Goal: Information Seeking & Learning: Learn about a topic

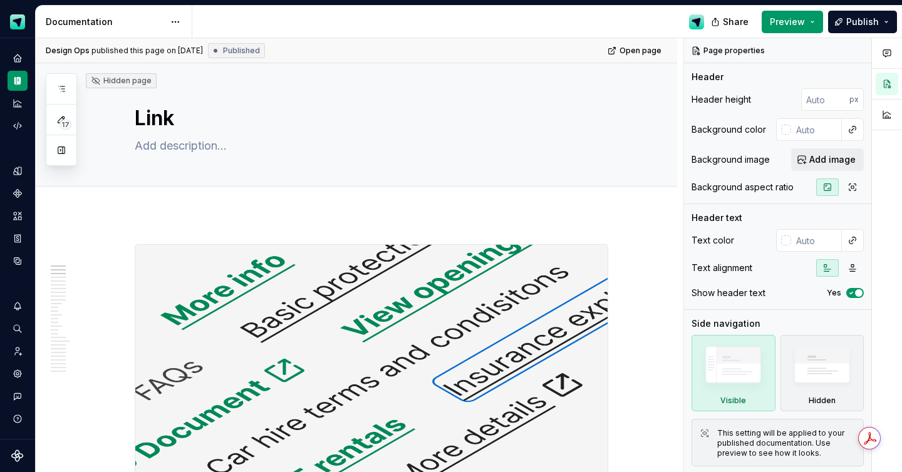
scroll to position [454, 0]
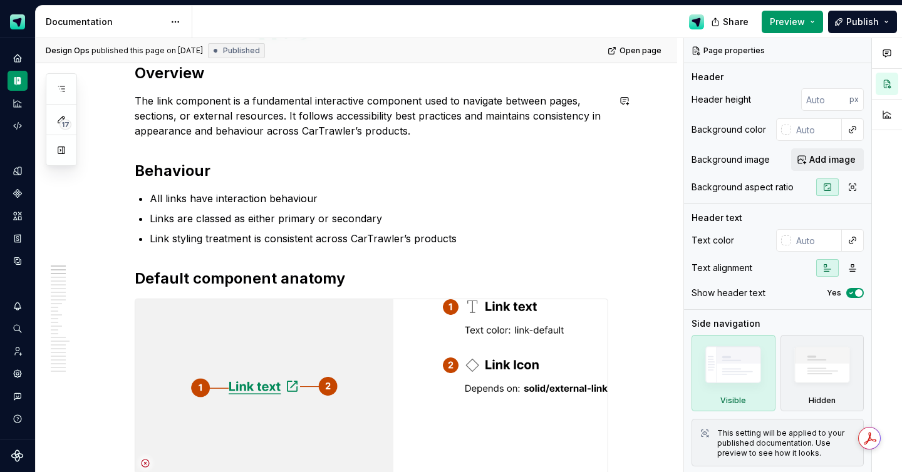
type textarea "*"
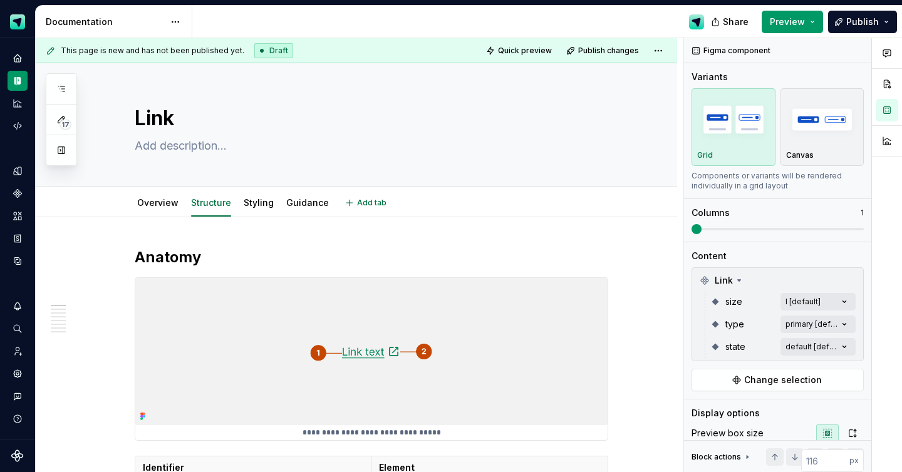
type textarea "*"
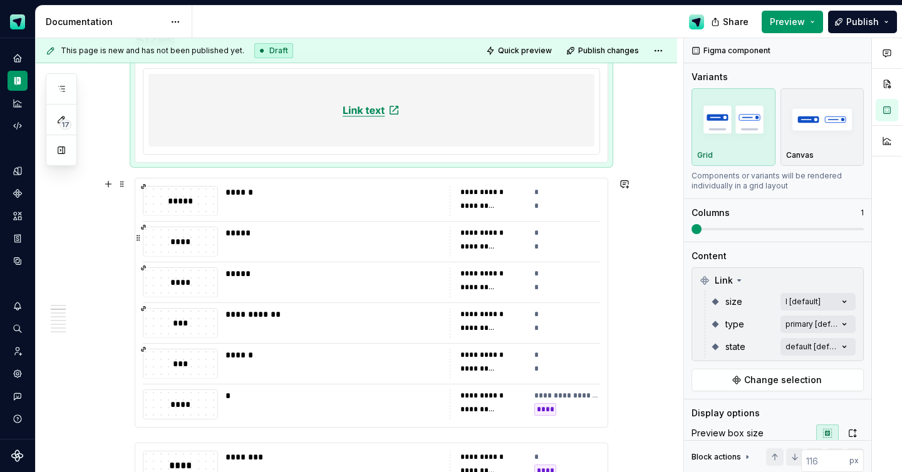
scroll to position [344, 0]
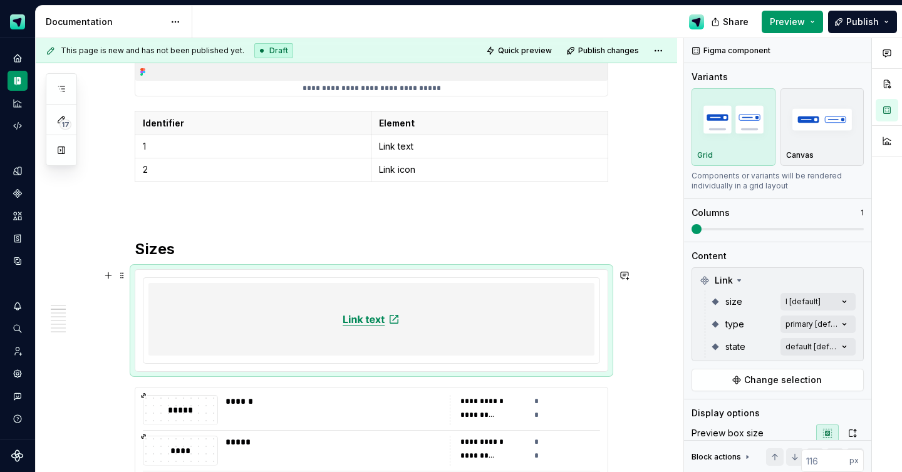
click at [505, 309] on div at bounding box center [371, 319] width 446 height 73
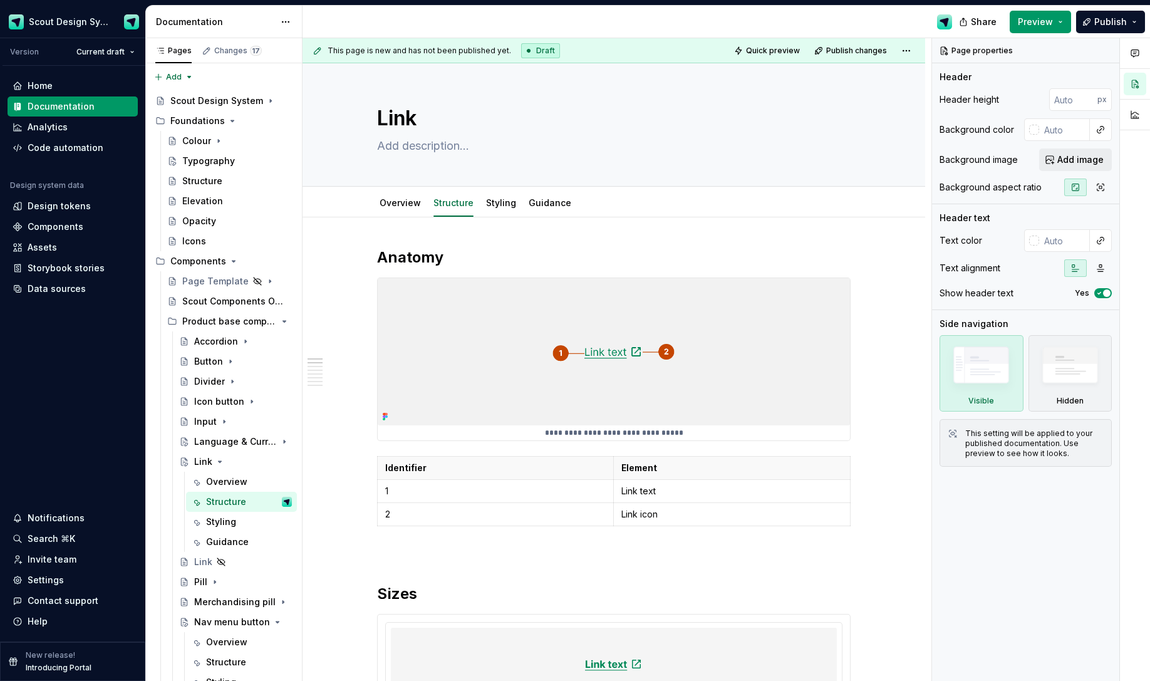
type textarea "*"
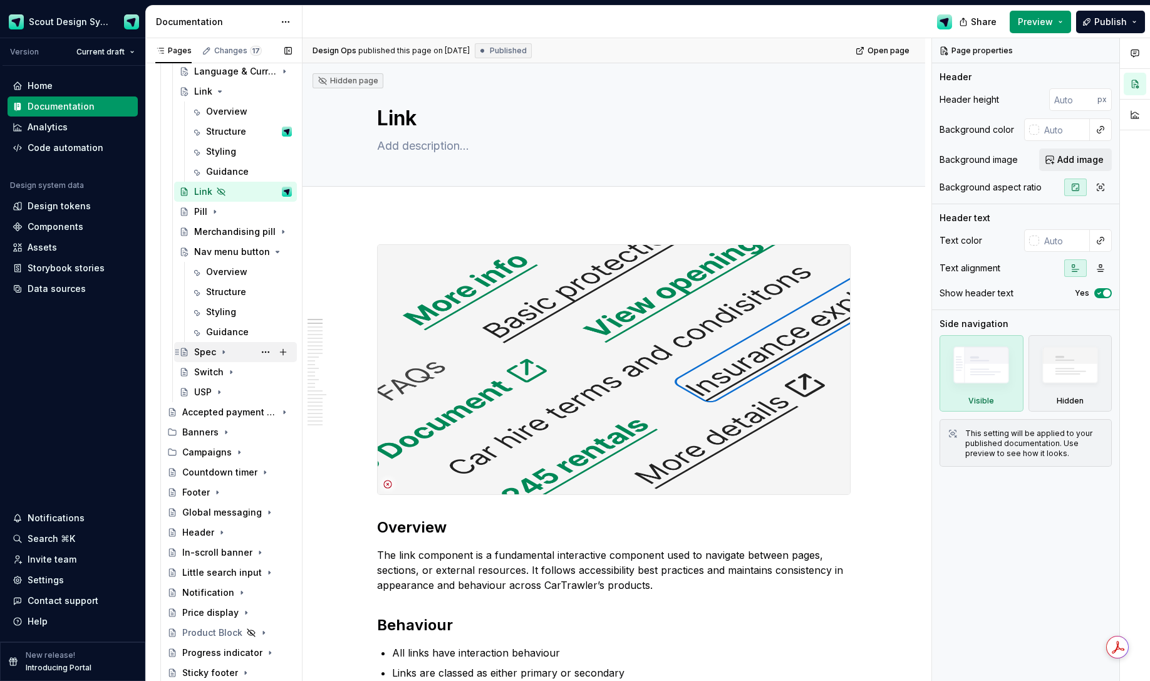
scroll to position [387, 0]
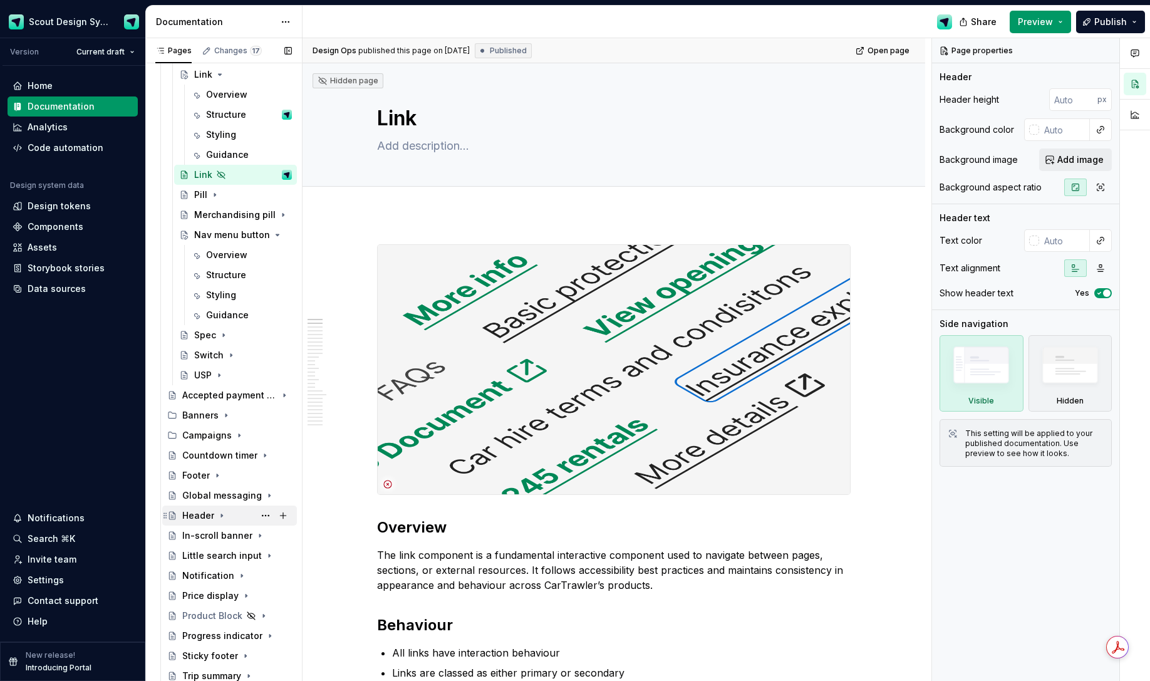
click at [191, 472] on div "Header" at bounding box center [198, 515] width 32 height 13
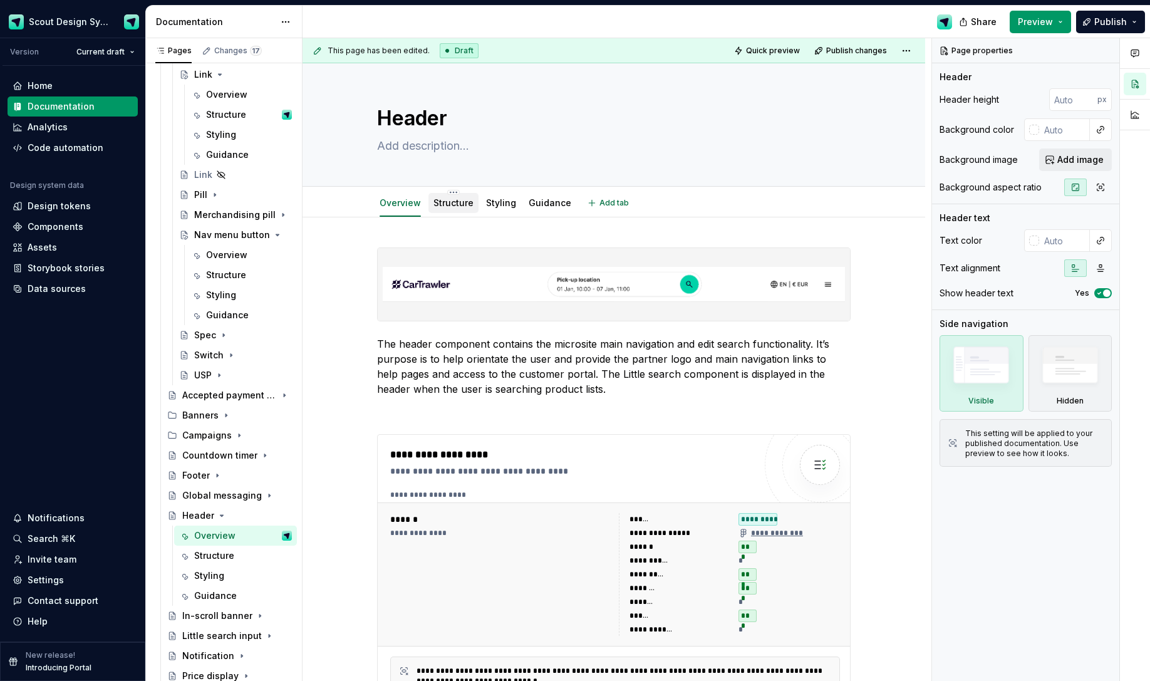
click at [457, 199] on link "Structure" at bounding box center [453, 202] width 40 height 11
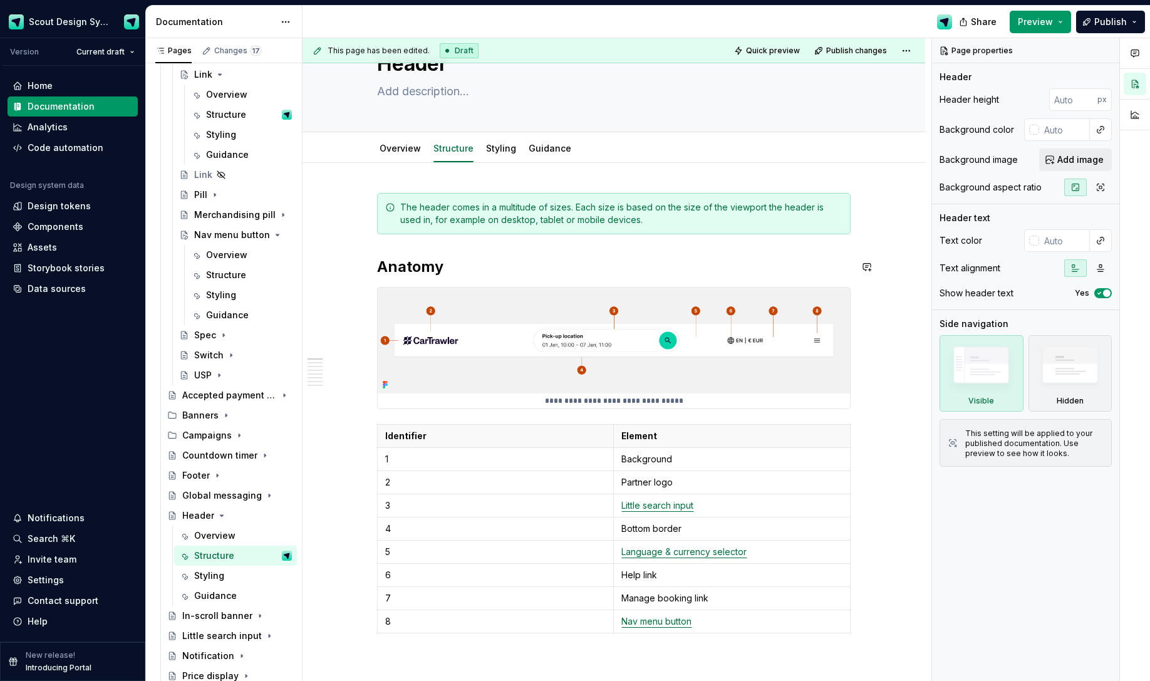
scroll to position [54, 0]
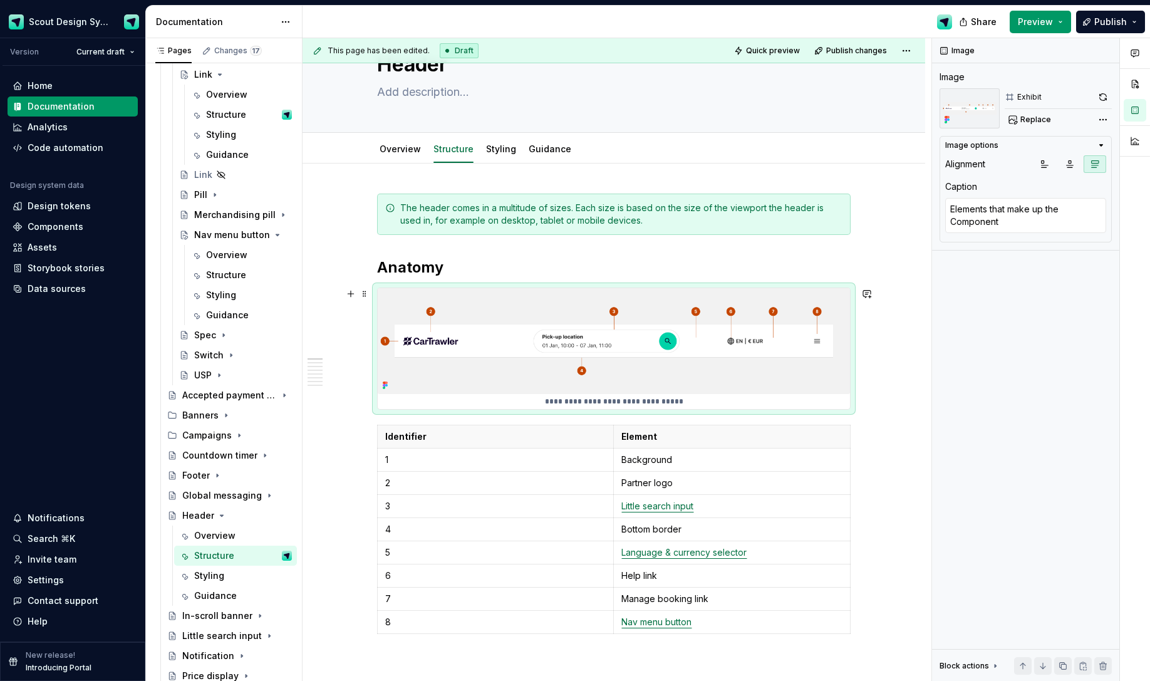
click at [762, 368] on img at bounding box center [614, 341] width 472 height 106
click at [901, 95] on button "button" at bounding box center [1103, 97] width 18 height 18
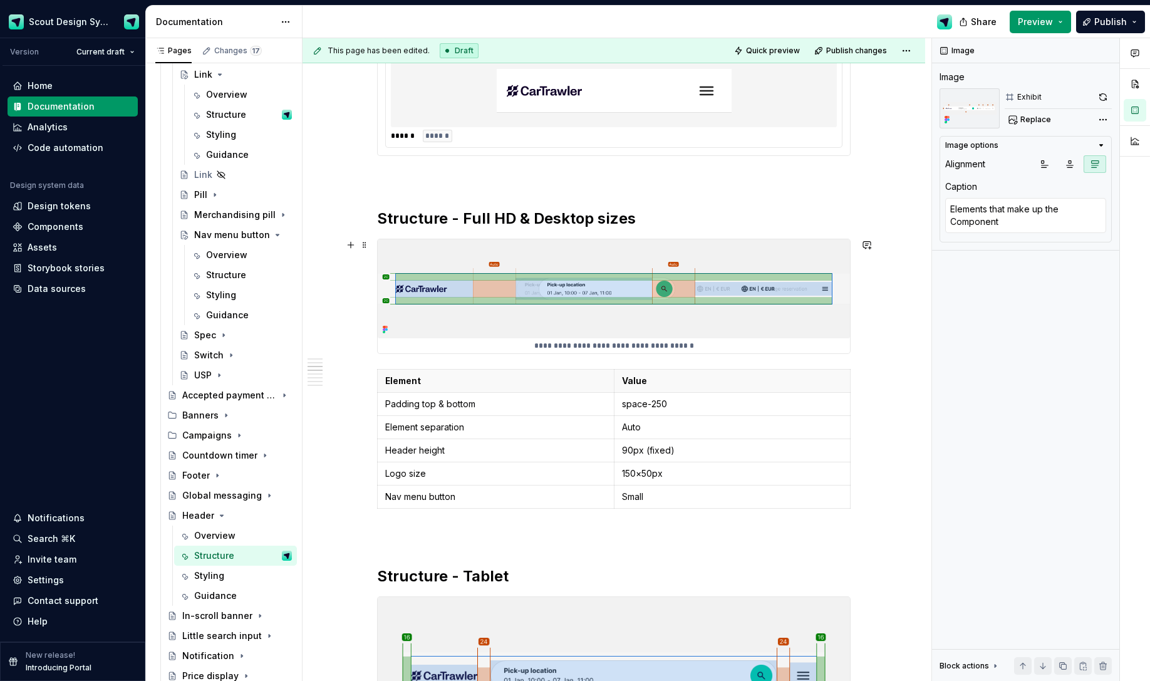
scroll to position [945, 0]
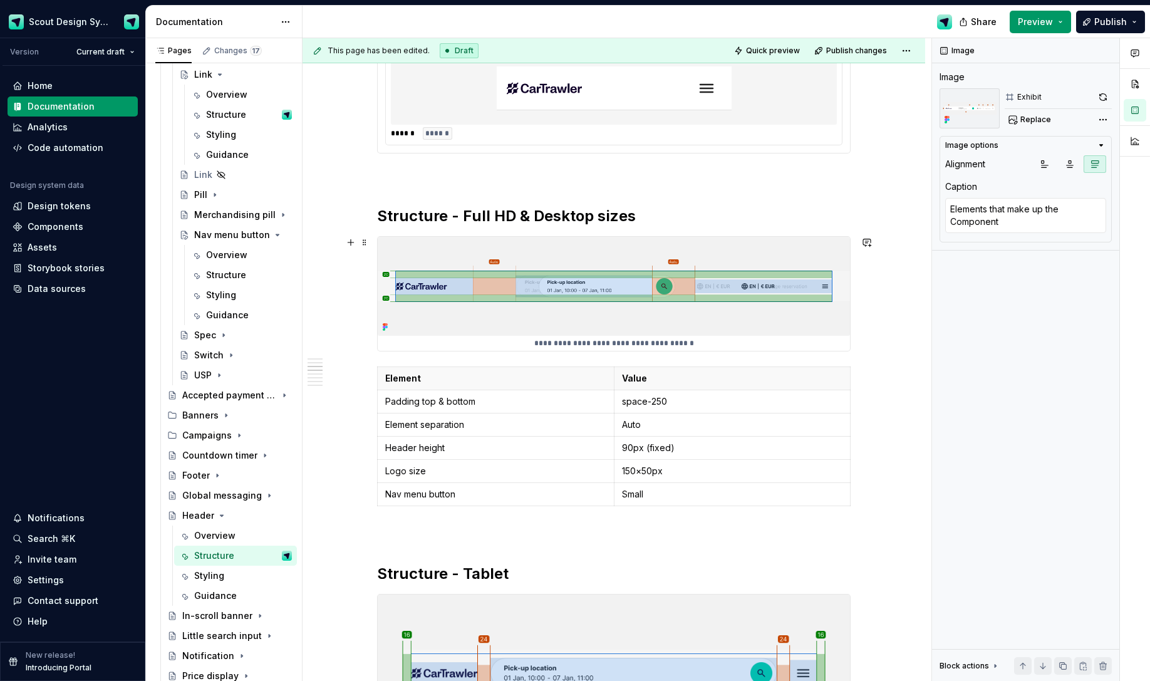
type textarea "*"
type textarea "Padding and separation of button elements"
click at [740, 294] on img at bounding box center [614, 286] width 472 height 99
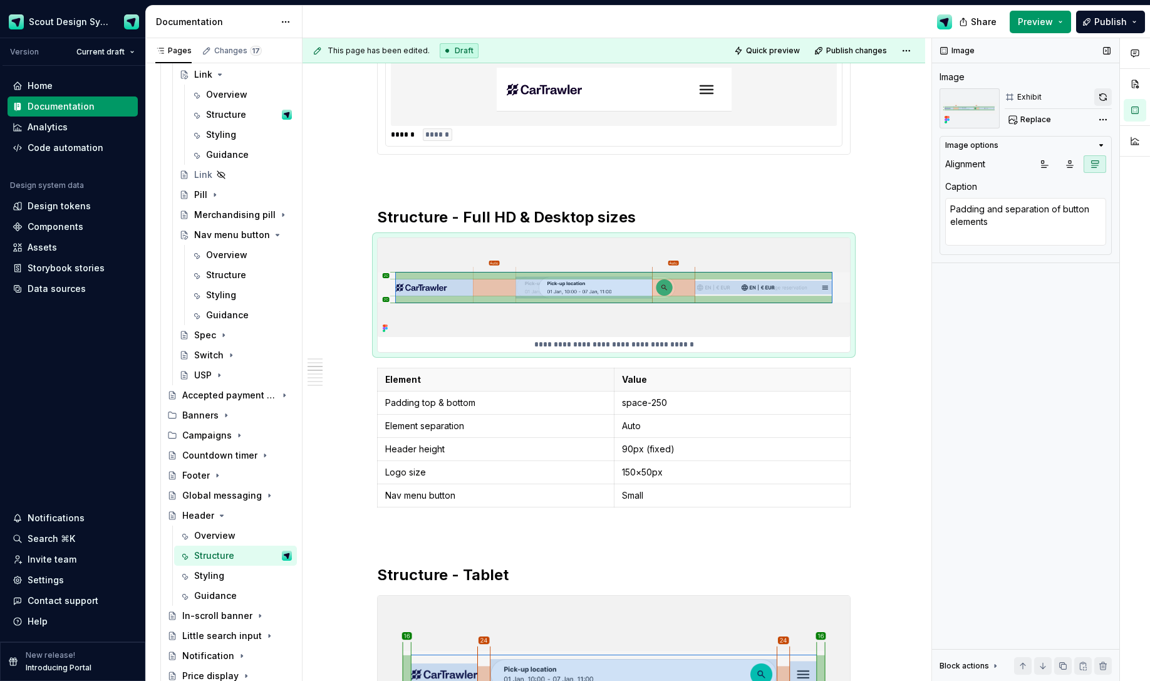
click at [901, 97] on button "button" at bounding box center [1103, 97] width 18 height 18
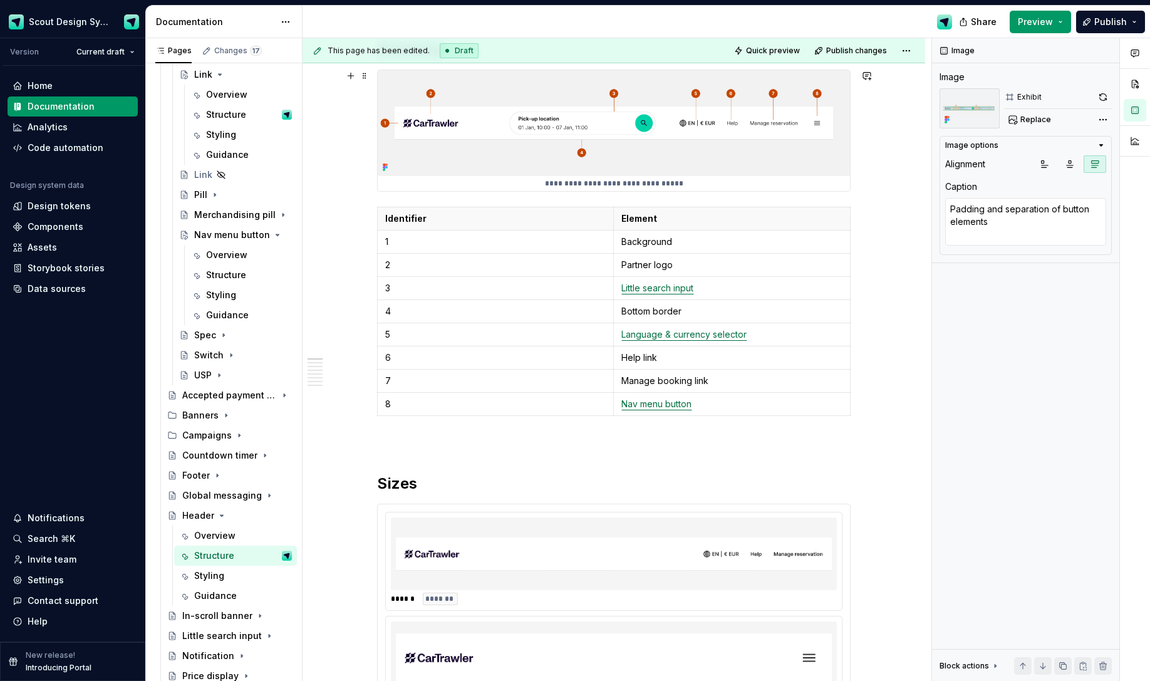
scroll to position [0, 0]
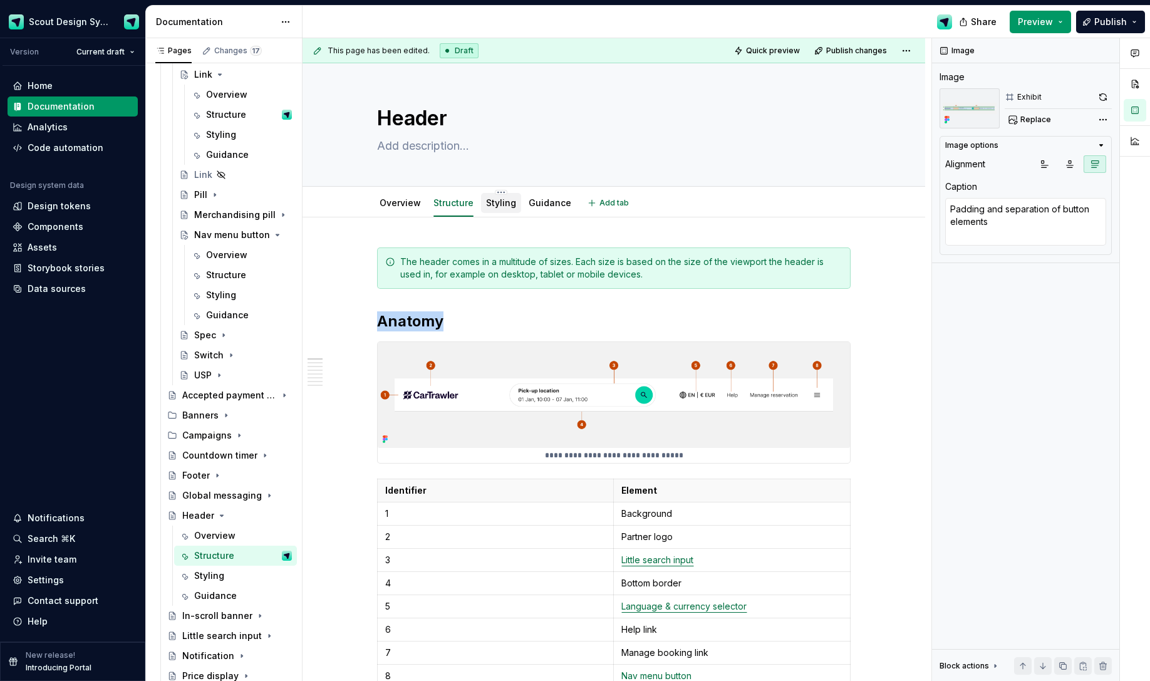
click at [512, 197] on link "Styling" at bounding box center [501, 202] width 30 height 11
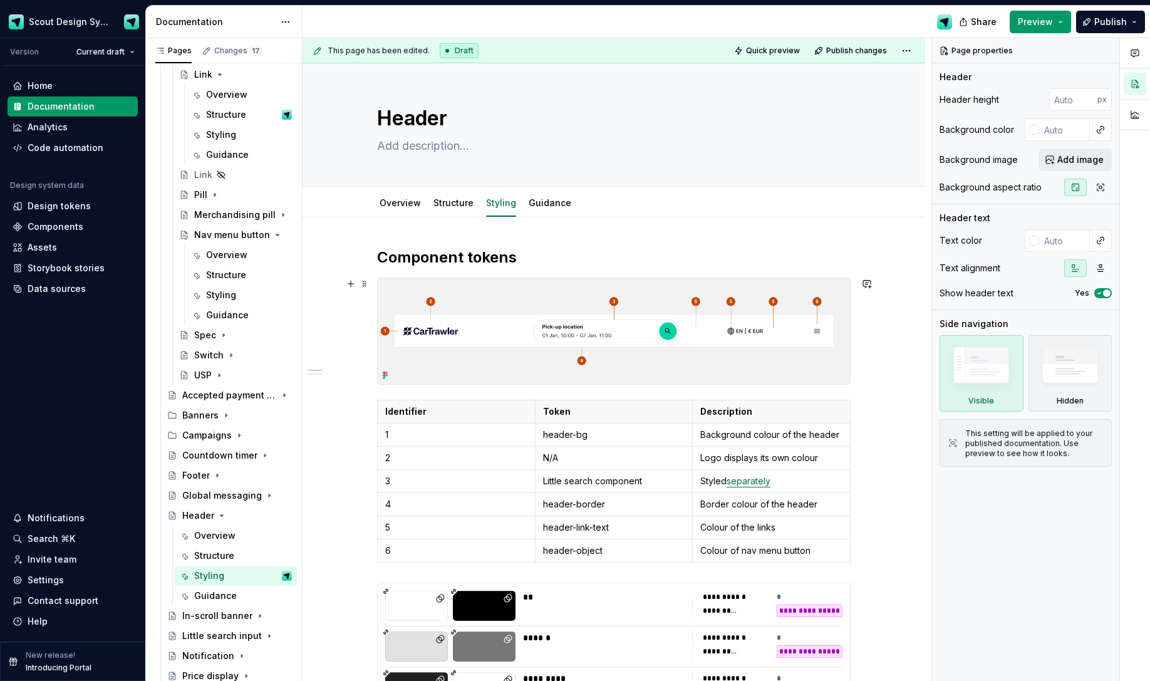
drag, startPoint x: 564, startPoint y: 349, endPoint x: 810, endPoint y: 274, distance: 256.6
click at [564, 348] on img at bounding box center [614, 331] width 472 height 106
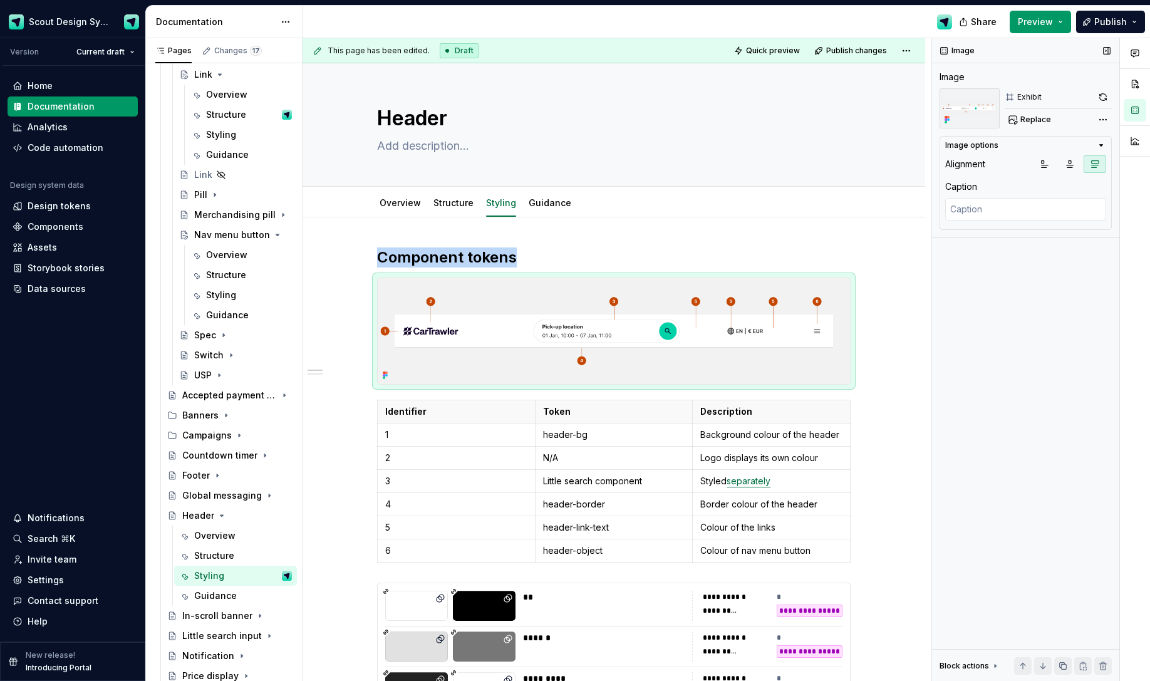
click at [901, 98] on button "button" at bounding box center [1103, 97] width 18 height 18
click at [535, 201] on link "Guidance" at bounding box center [550, 202] width 43 height 11
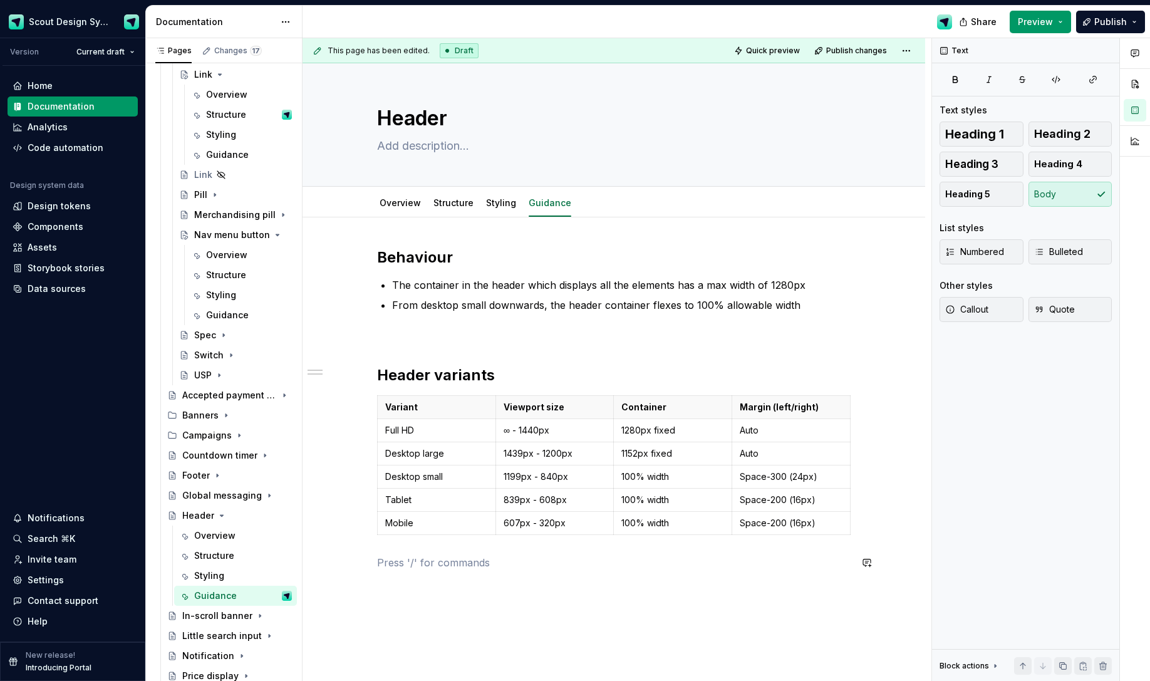
click at [429, 472] on div "Behaviour The container in the header which displays all the elements has a max…" at bounding box center [614, 408] width 474 height 323
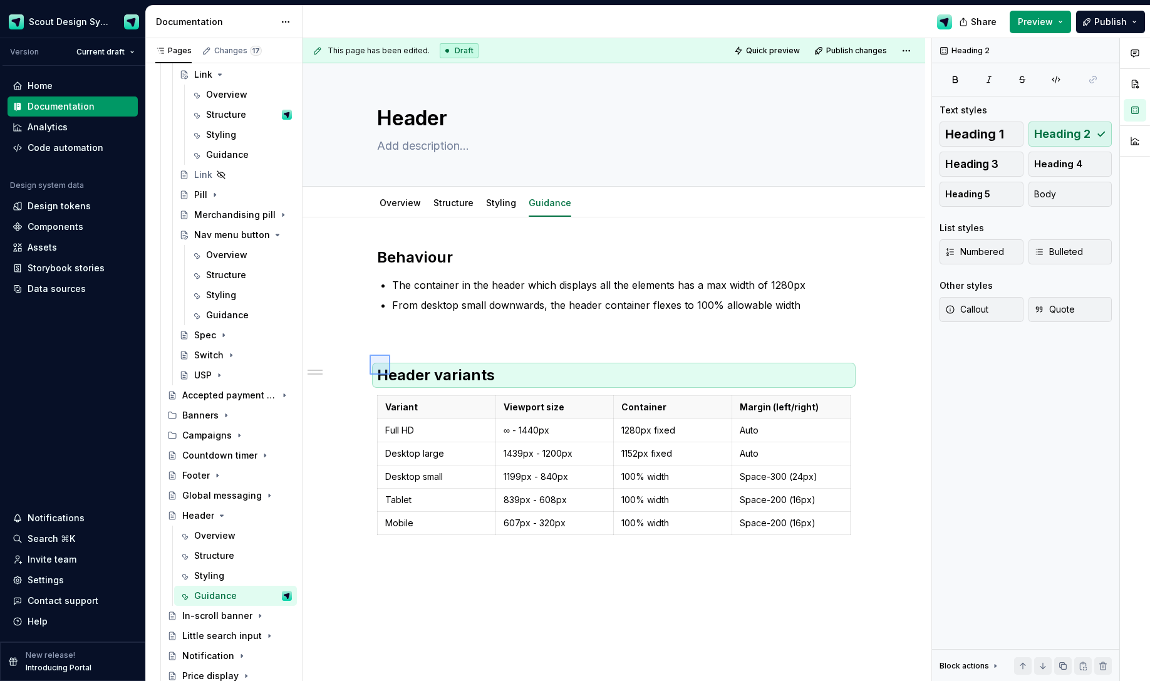
drag, startPoint x: 370, startPoint y: 355, endPoint x: 390, endPoint y: 375, distance: 28.3
click at [390, 375] on div "This page has been edited. Draft Quick preview Publish changes Header Edit head…" at bounding box center [617, 359] width 629 height 643
copy br
click at [406, 472] on div "Behaviour The container in the header which displays all the elements has a max…" at bounding box center [614, 408] width 474 height 323
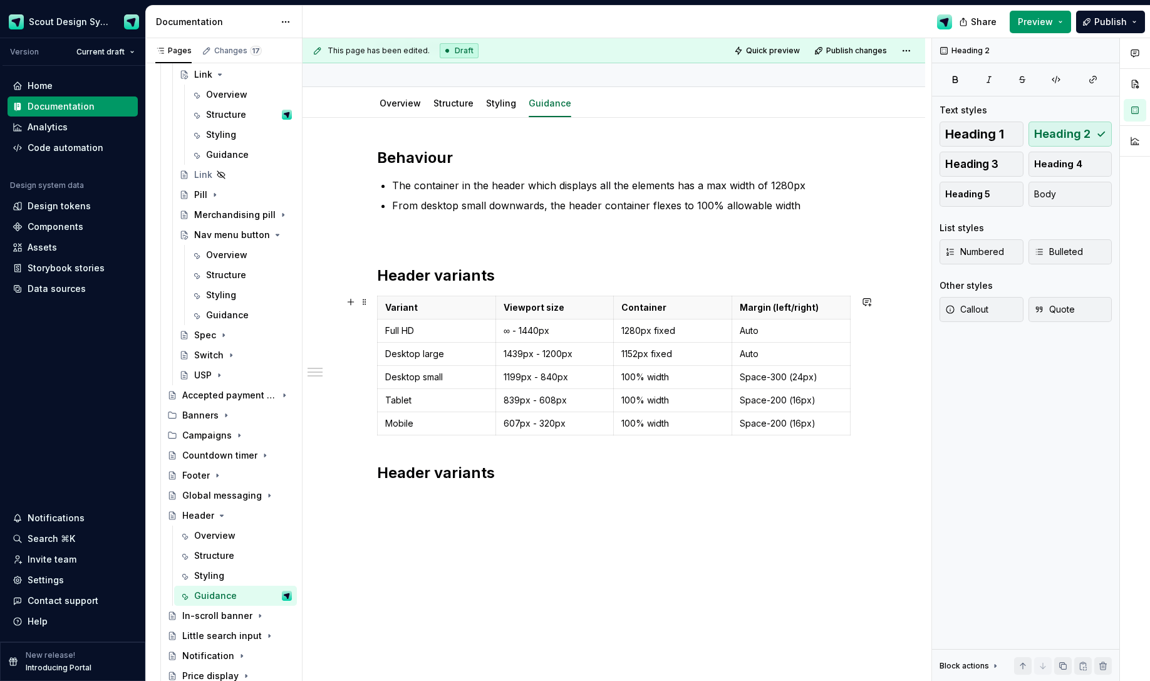
scroll to position [120, 0]
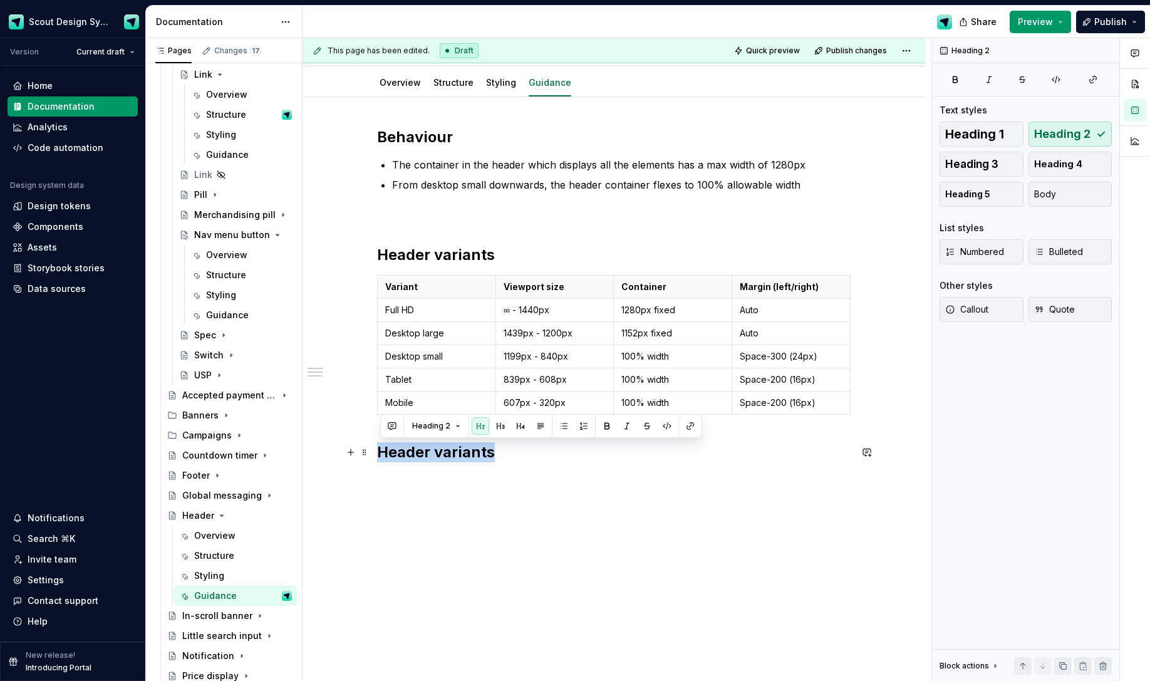
drag, startPoint x: 497, startPoint y: 454, endPoint x: 374, endPoint y: 446, distance: 123.0
click at [375, 451] on div "Behaviour The container in the header which displays all the elements has a max…" at bounding box center [614, 389] width 623 height 584
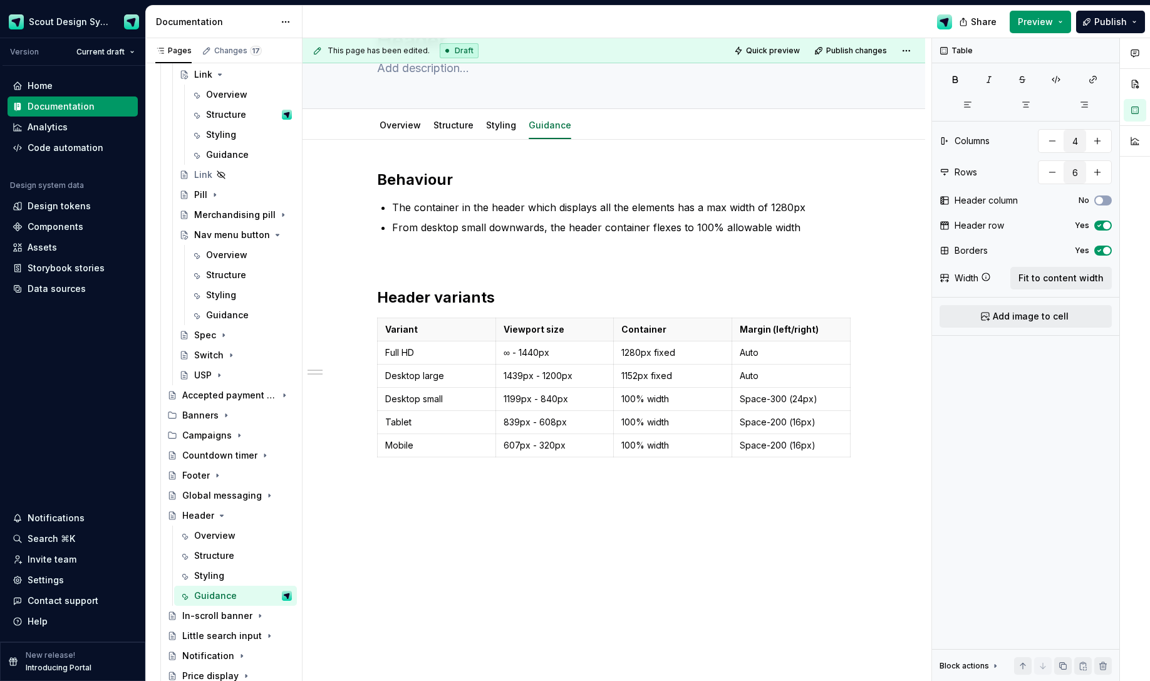
scroll to position [78, 0]
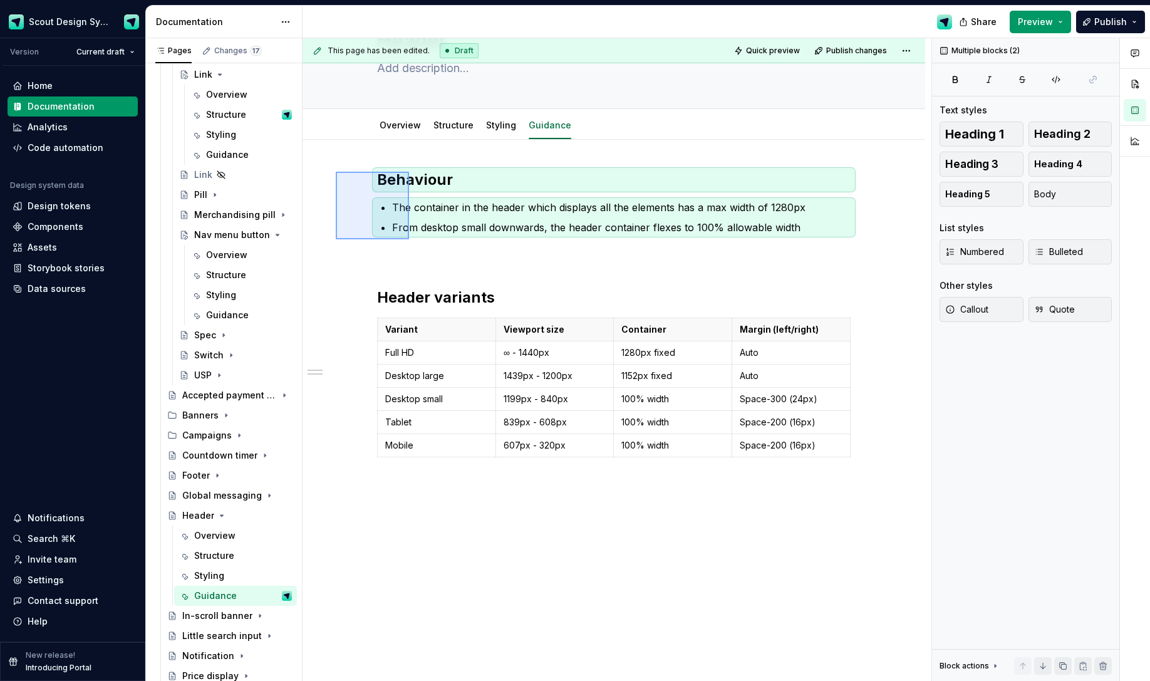
drag, startPoint x: 401, startPoint y: 232, endPoint x: 383, endPoint y: 200, distance: 36.2
click at [408, 238] on div "This page has been edited. Draft Quick preview Publish changes Header Edit head…" at bounding box center [617, 359] width 629 height 643
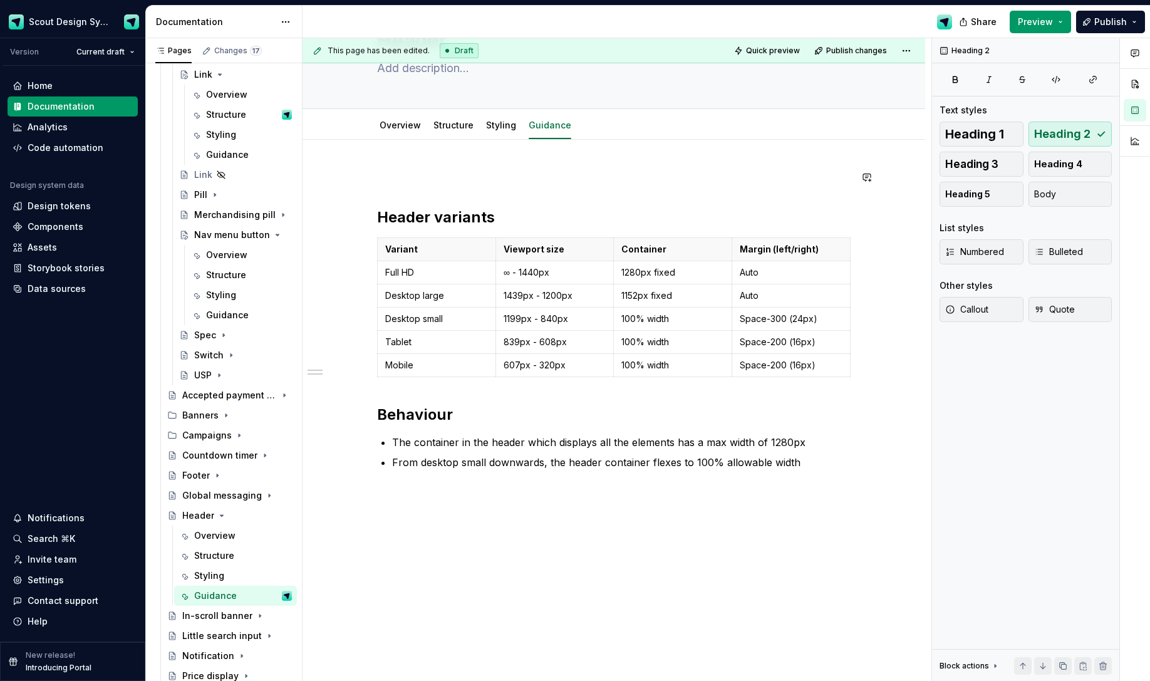
click at [391, 187] on div "Header variants Variant Viewport size Container Margin (left/right) Full HD ∞ -…" at bounding box center [614, 320] width 474 height 300
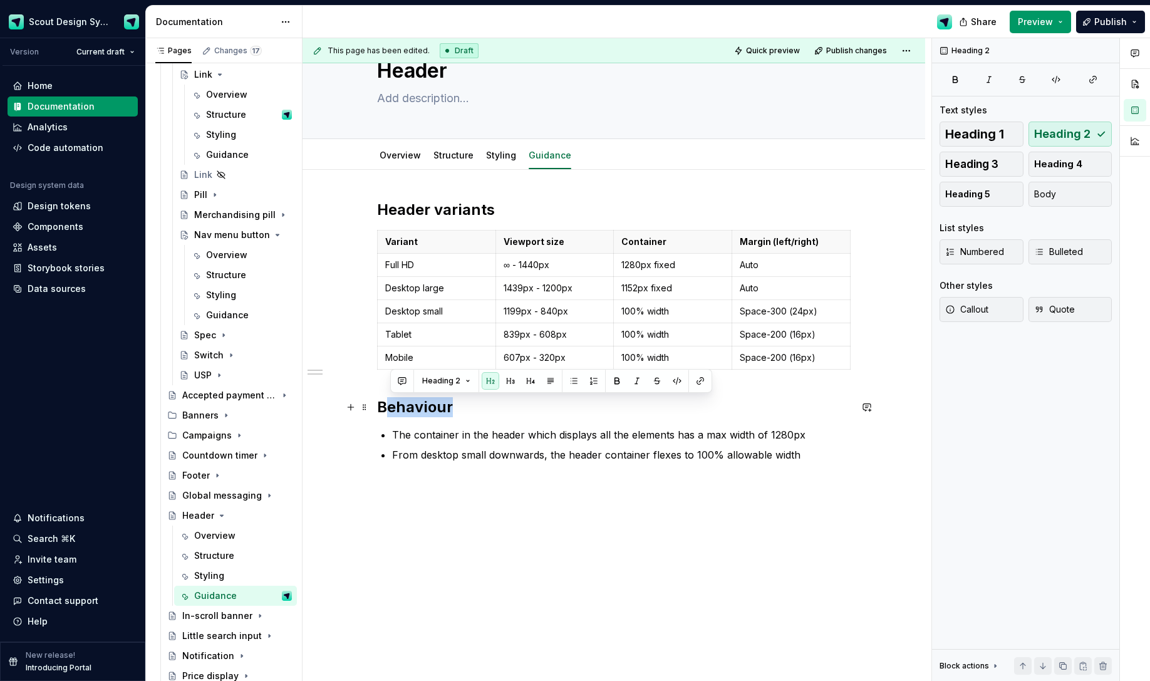
drag, startPoint x: 442, startPoint y: 409, endPoint x: 393, endPoint y: 410, distance: 48.9
click at [385, 409] on h2 "Behaviour" at bounding box center [614, 407] width 474 height 20
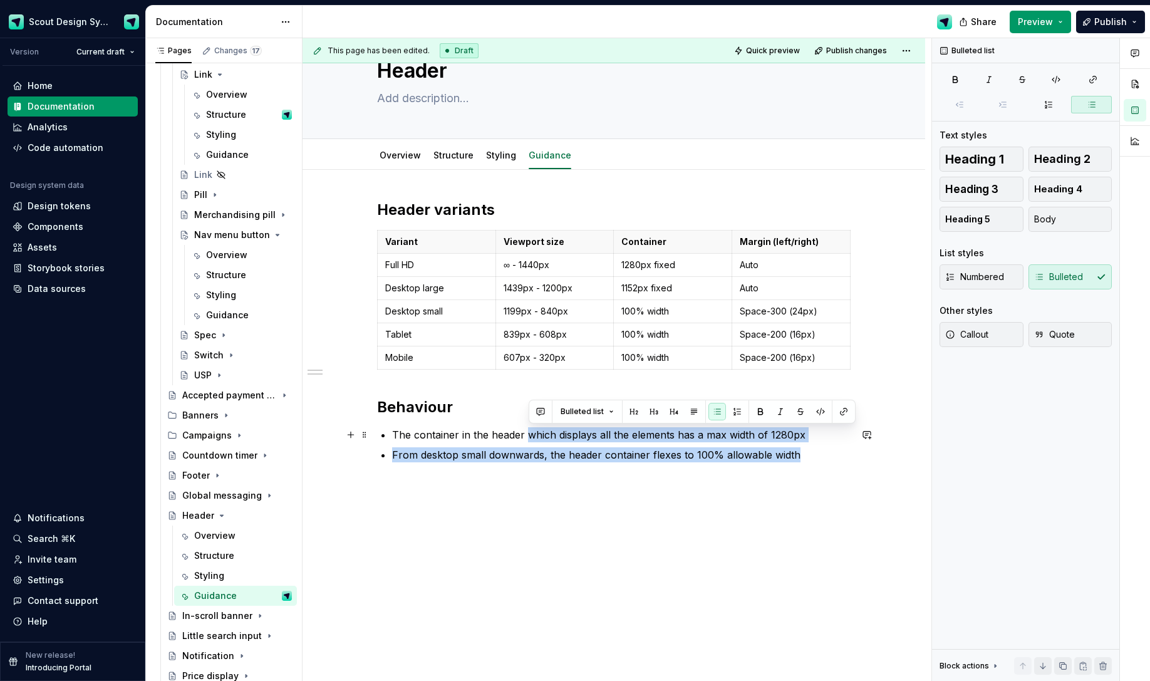
drag, startPoint x: 801, startPoint y: 455, endPoint x: 531, endPoint y: 435, distance: 271.3
click at [531, 435] on ul "The container in the header which displays all the elements has a max width of …" at bounding box center [621, 444] width 458 height 35
type textarea "*"
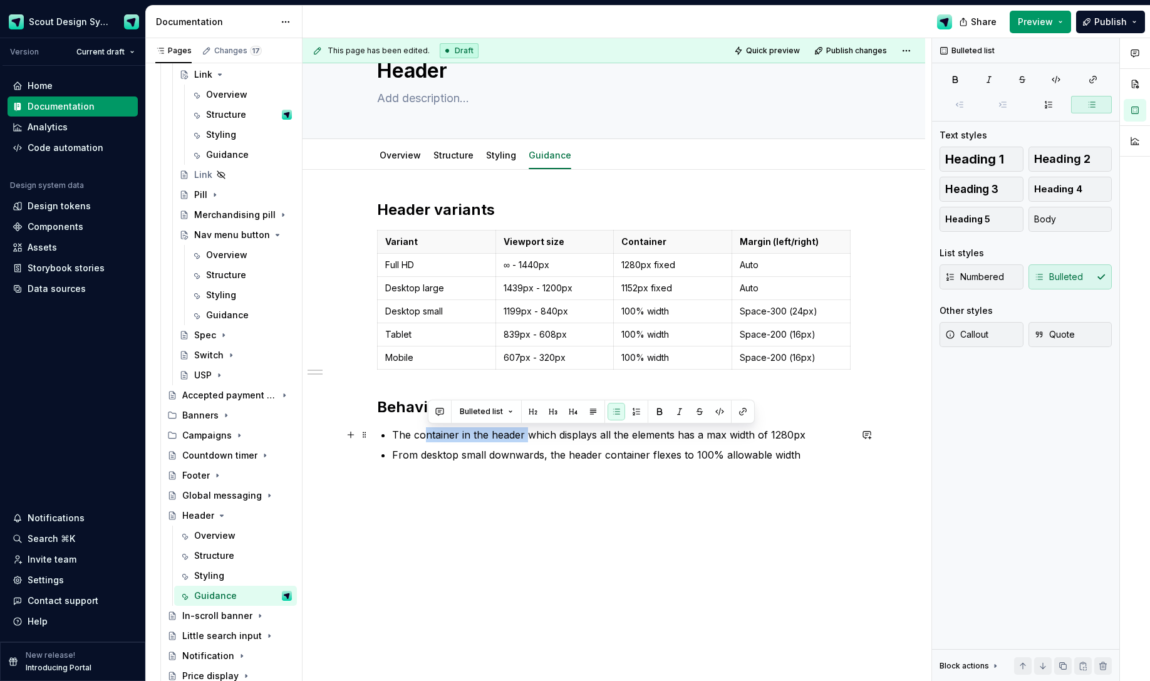
drag, startPoint x: 530, startPoint y: 435, endPoint x: 767, endPoint y: 477, distance: 241.1
click at [433, 436] on p "The container in the header which displays all the elements has a max width of …" at bounding box center [621, 434] width 458 height 15
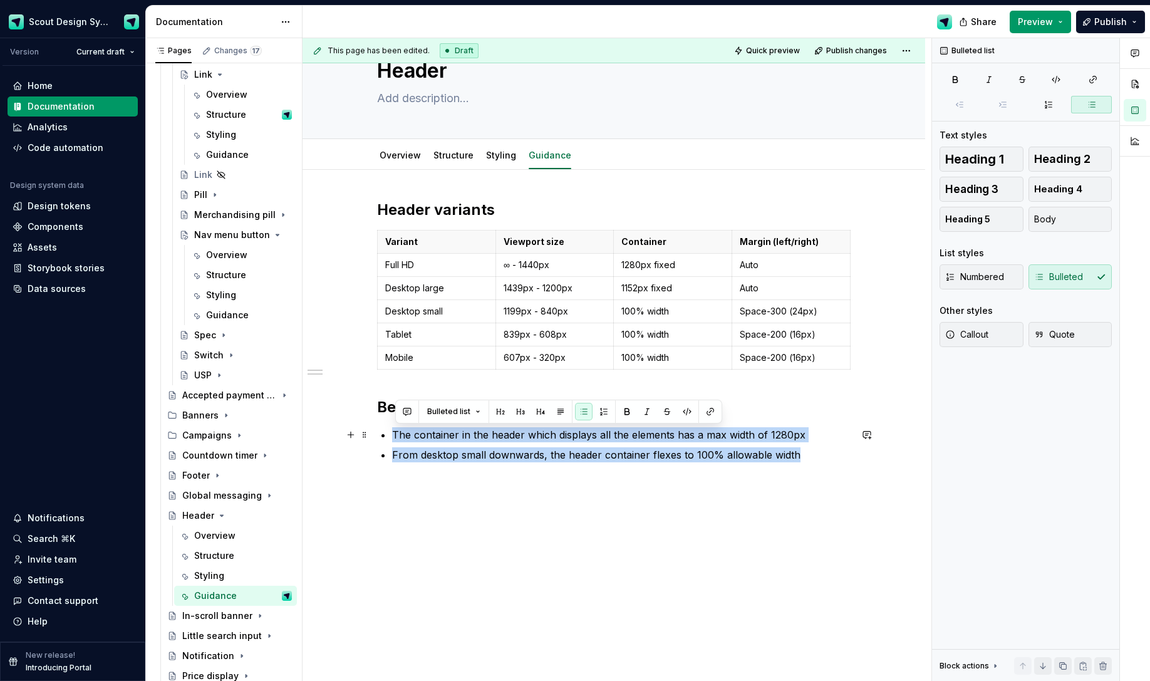
drag, startPoint x: 742, startPoint y: 457, endPoint x: 379, endPoint y: 428, distance: 364.4
click at [382, 428] on div "Header variants Variant Viewport size Container Margin (left/right) Full HD ∞ -…" at bounding box center [614, 331] width 474 height 262
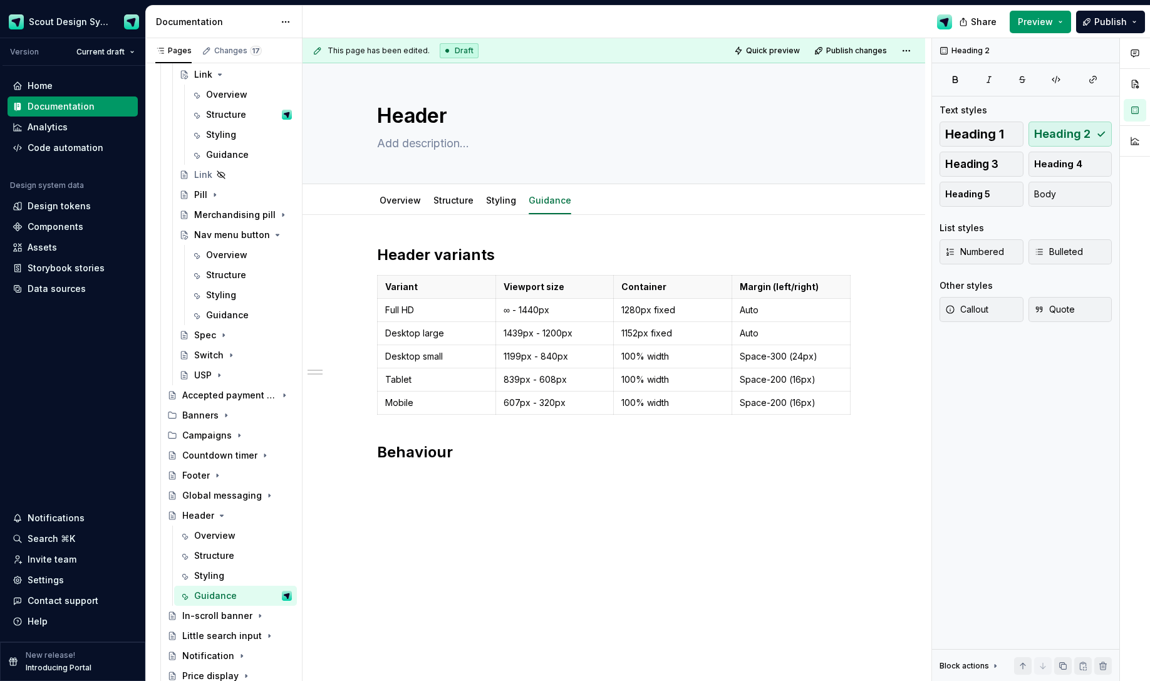
scroll to position [28, 0]
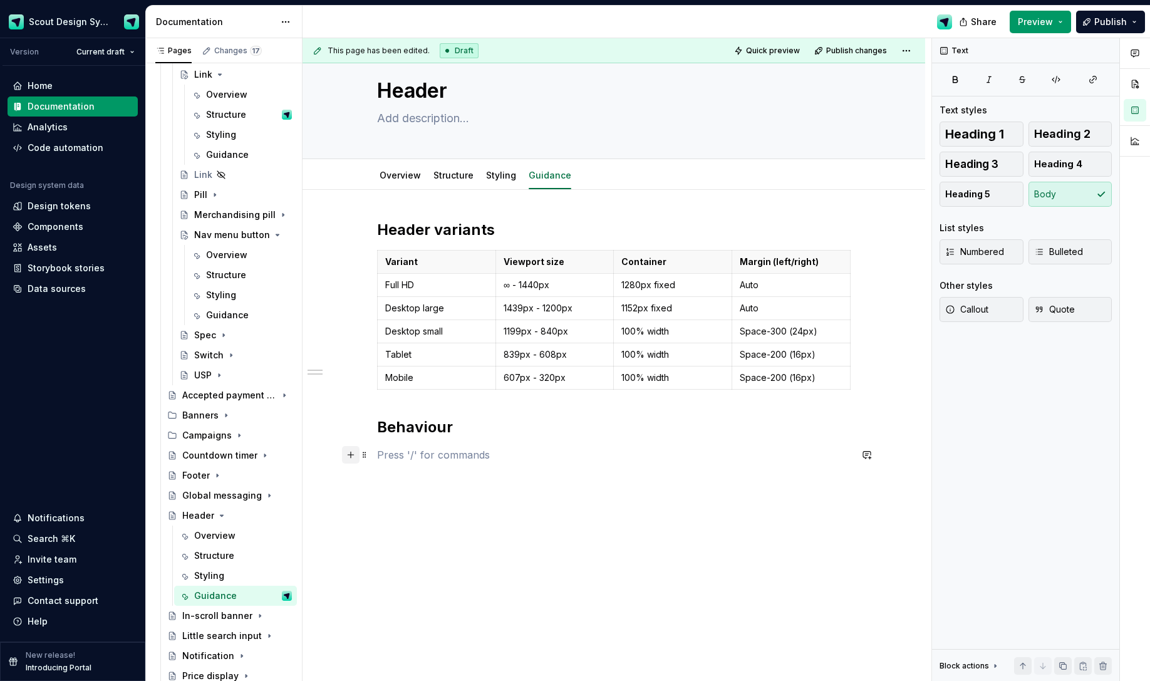
click at [353, 453] on button "button" at bounding box center [351, 455] width 18 height 18
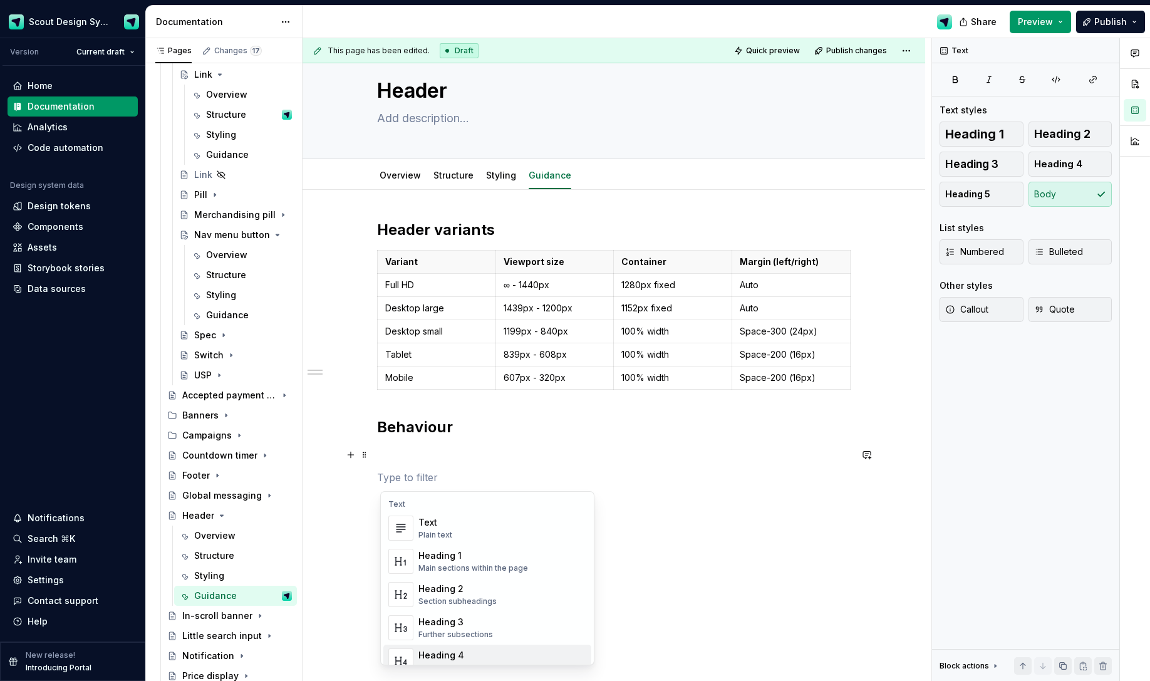
click at [460, 472] on div "Heading 4" at bounding box center [458, 655] width 81 height 13
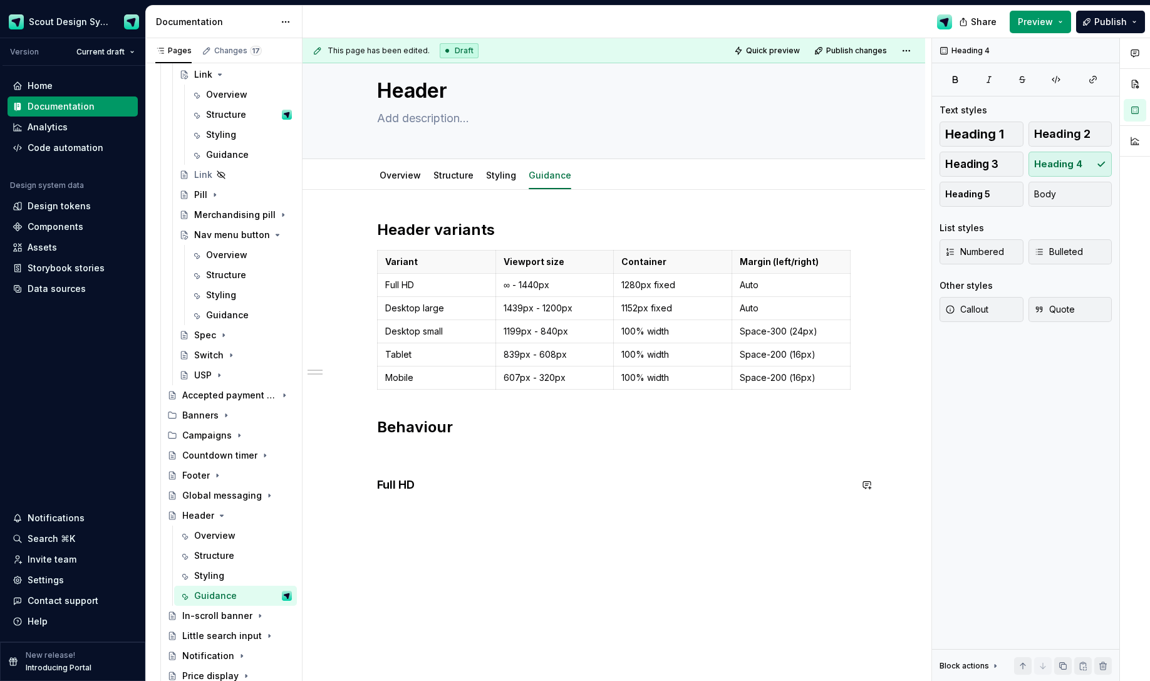
click at [401, 452] on p at bounding box center [614, 454] width 474 height 15
click at [450, 461] on h4 "Full HD" at bounding box center [614, 454] width 474 height 15
click at [355, 455] on button "button" at bounding box center [351, 455] width 18 height 18
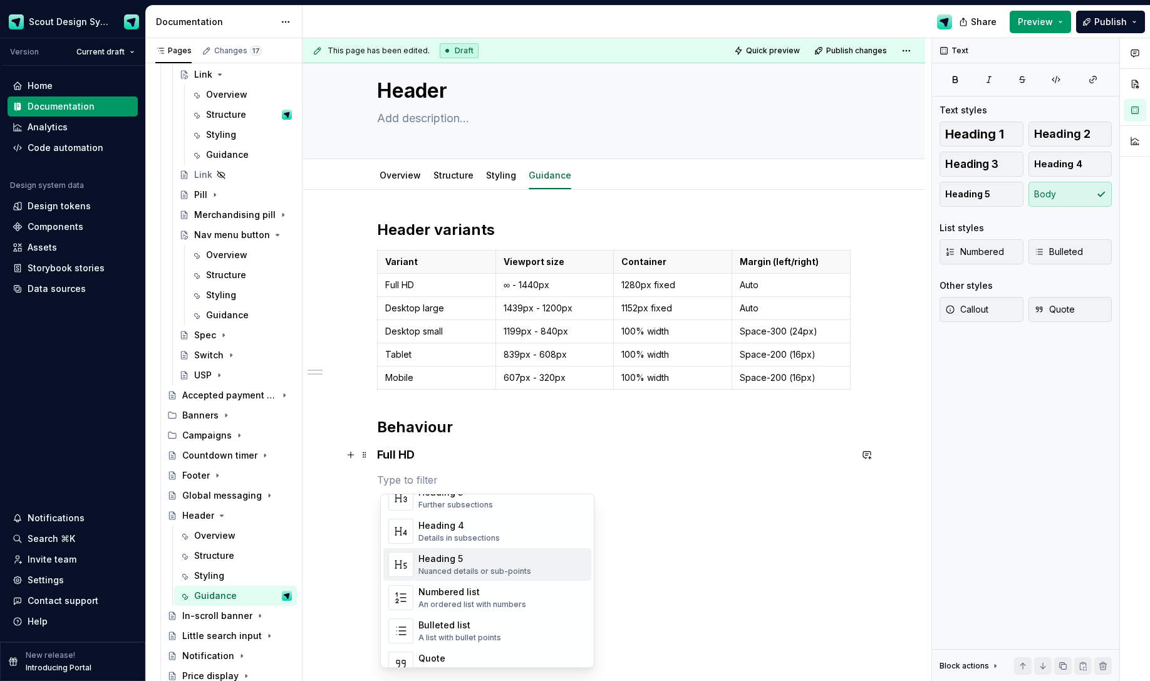
scroll to position [136, 0]
click at [454, 472] on div "Bulleted list" at bounding box center [459, 621] width 83 height 13
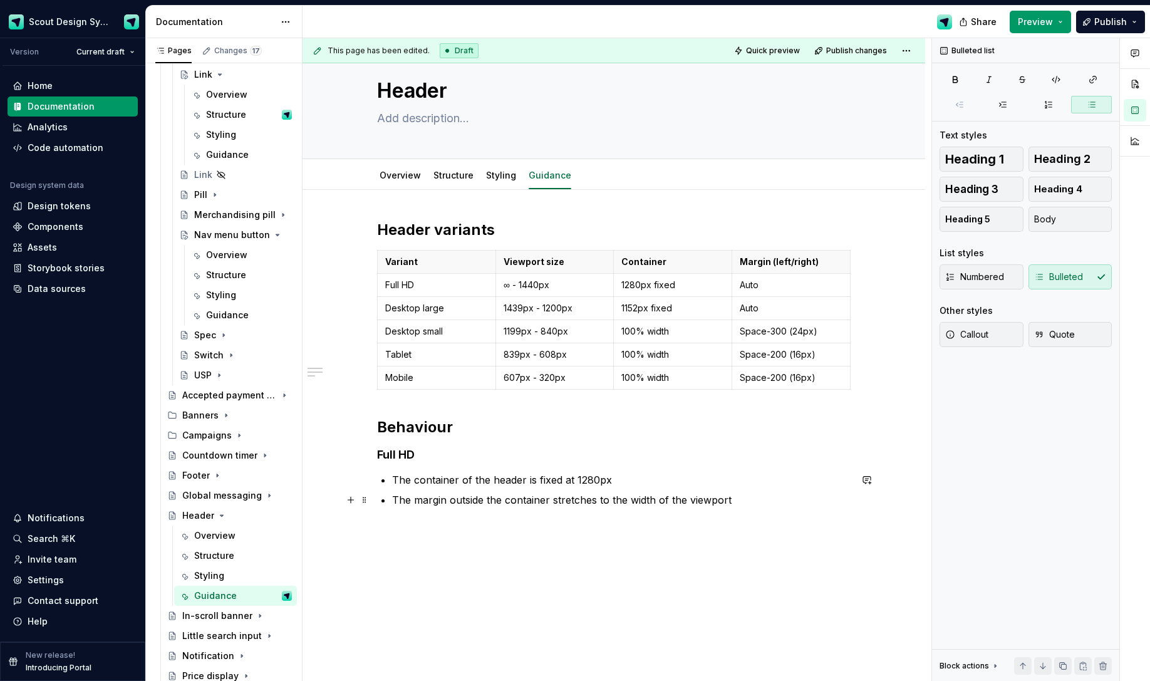
click at [452, 472] on p "The margin outside the container stretches to the width of the viewport" at bounding box center [621, 499] width 458 height 15
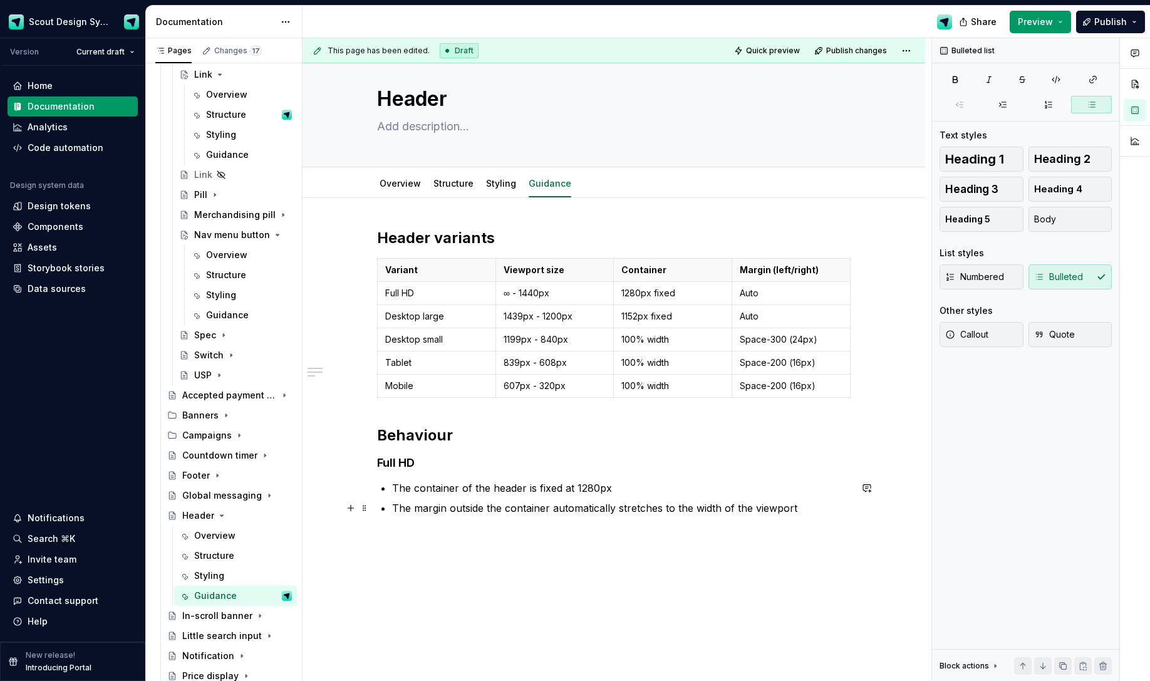
scroll to position [27, 0]
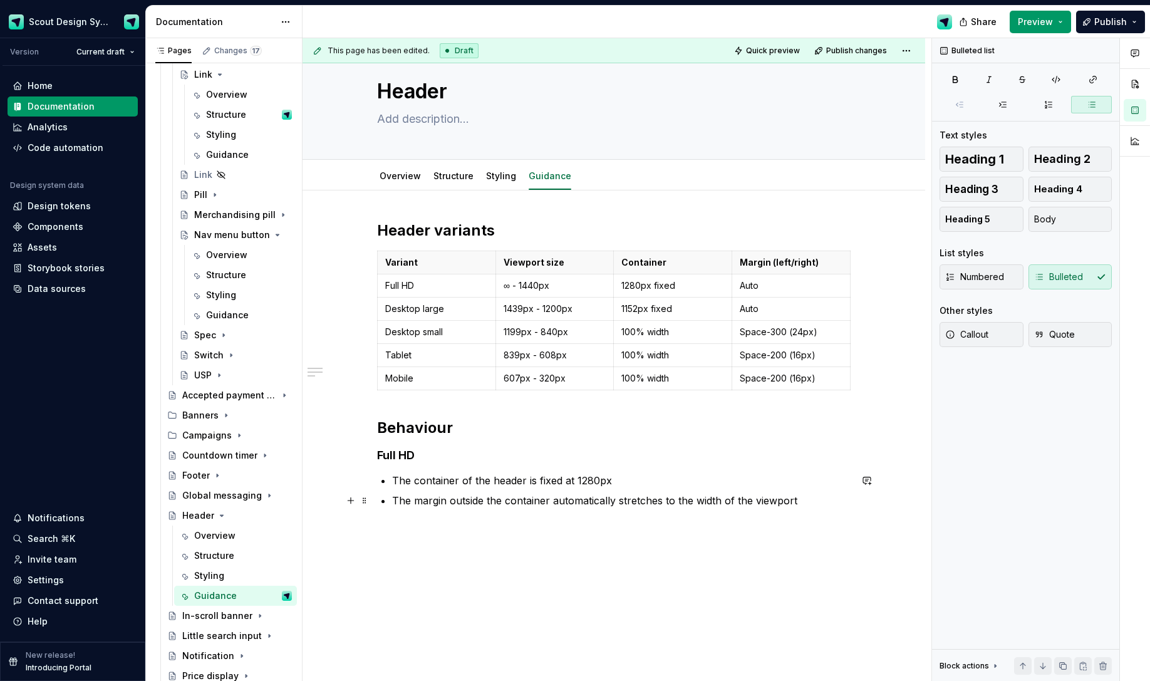
click at [797, 472] on p "The margin outside the container automatically stretches to the width of the vi…" at bounding box center [621, 500] width 458 height 15
drag, startPoint x: 799, startPoint y: 503, endPoint x: 809, endPoint y: 505, distance: 9.6
click at [807, 472] on p "The margin outside the container automatically stretches to the width of the vi…" at bounding box center [621, 500] width 458 height 15
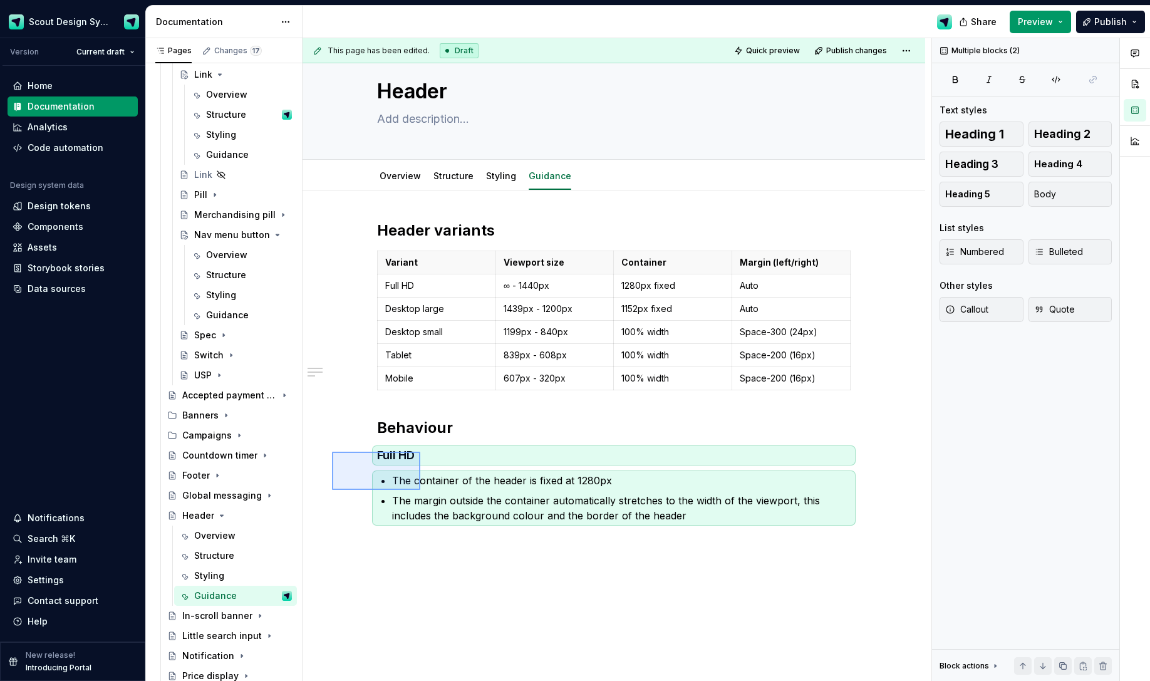
drag, startPoint x: 350, startPoint y: 458, endPoint x: 425, endPoint y: 493, distance: 82.7
click at [425, 472] on div "This page has been edited. Draft Quick preview Publish changes Header Edit head…" at bounding box center [617, 359] width 629 height 643
copy div "Behaviour Full HD"
click at [760, 472] on div "Header variants Variant Viewport size Container Margin (left/right) Full HD ∞ -…" at bounding box center [614, 386] width 474 height 333
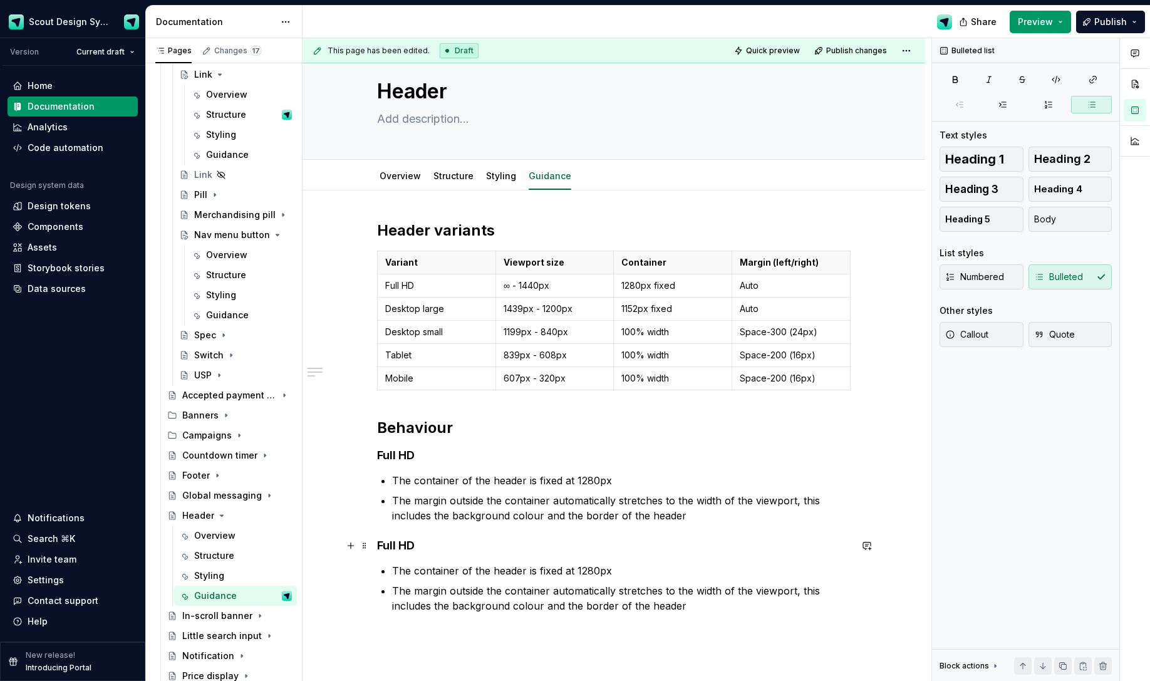
click at [399, 472] on h4 "Full HD" at bounding box center [614, 545] width 474 height 15
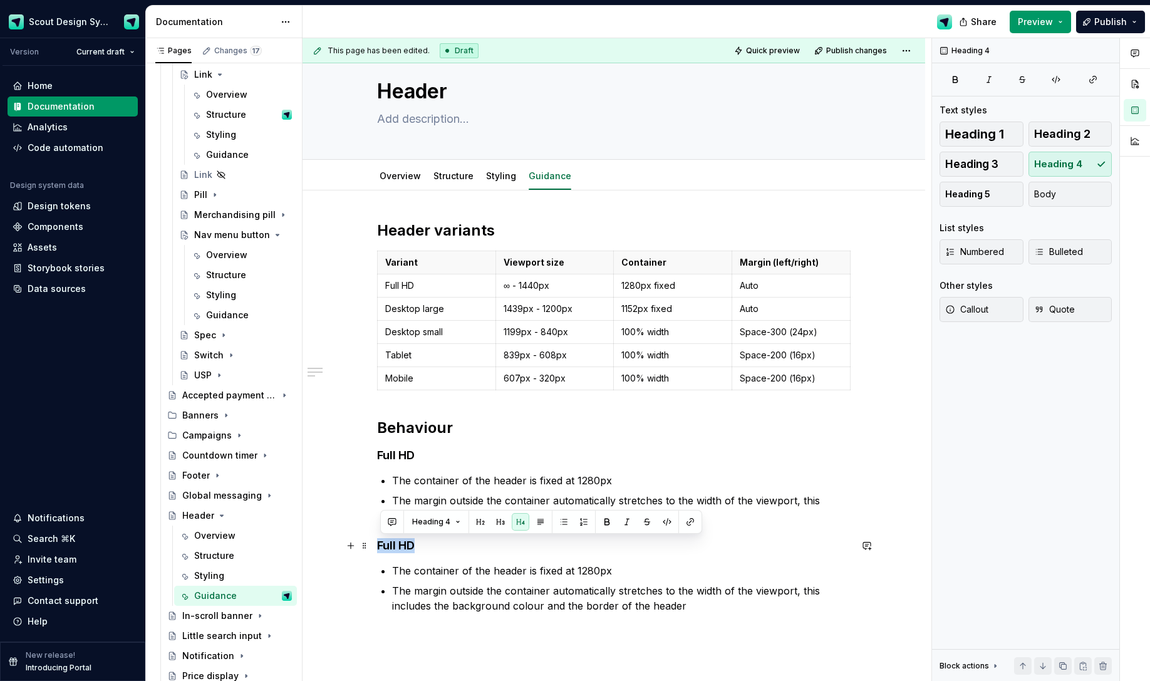
drag, startPoint x: 420, startPoint y: 545, endPoint x: 389, endPoint y: 546, distance: 31.3
click at [375, 472] on div "Header variants Variant Viewport size Container Margin (left/right) Full HD ∞ -…" at bounding box center [614, 511] width 623 height 642
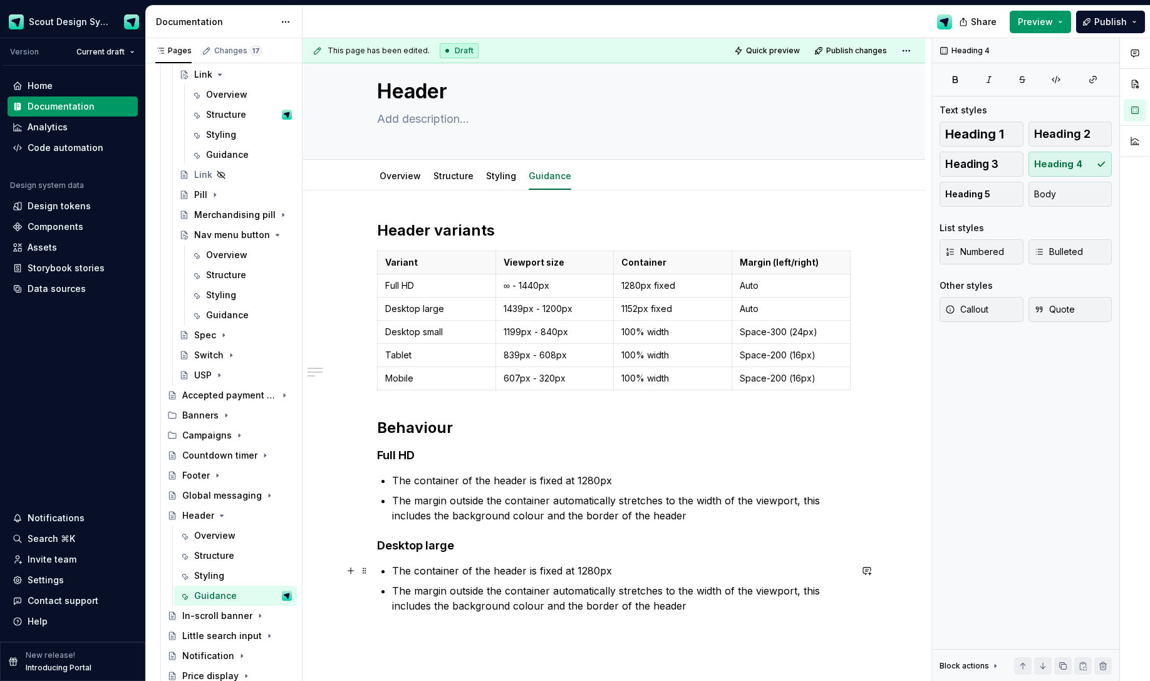
click at [601, 472] on p "The container of the header is fixed at 1280px" at bounding box center [621, 570] width 458 height 15
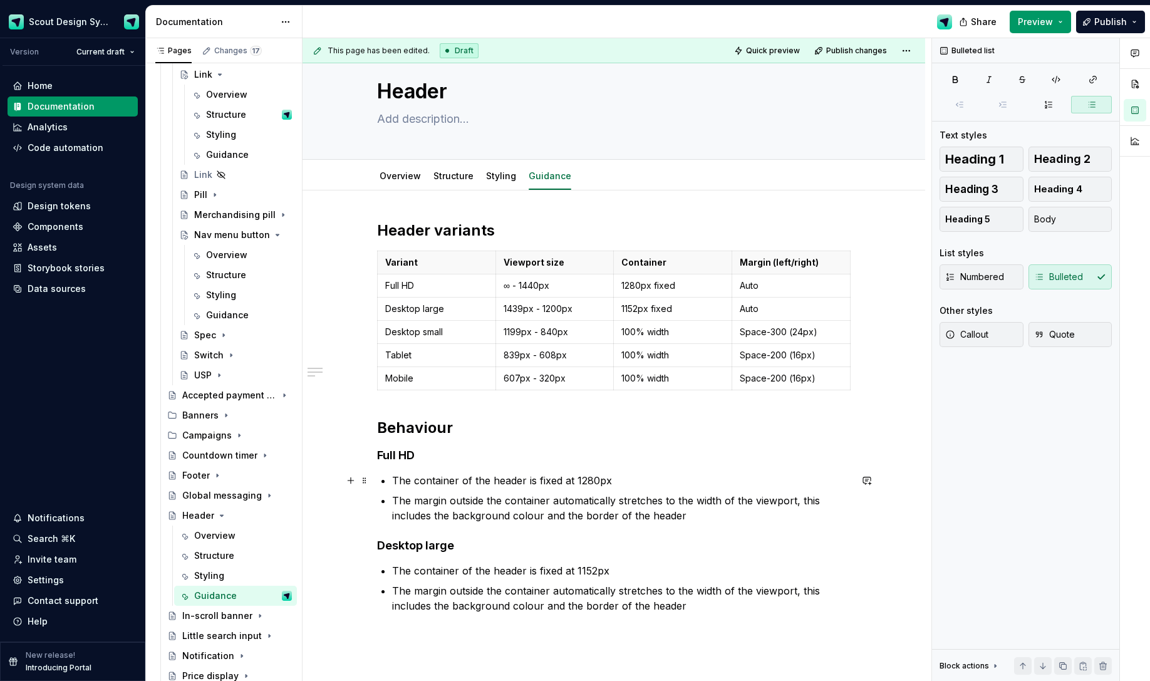
click at [615, 472] on p "The container of the header is fixed at 1280px" at bounding box center [621, 480] width 458 height 15
click at [616, 472] on p "The container of the header is fixed at 1152px" at bounding box center [621, 570] width 458 height 15
drag, startPoint x: 688, startPoint y: 606, endPoint x: 695, endPoint y: 607, distance: 6.9
click at [688, 472] on p "The margin outside the container automatically stretches to the width of the vi…" at bounding box center [621, 598] width 458 height 30
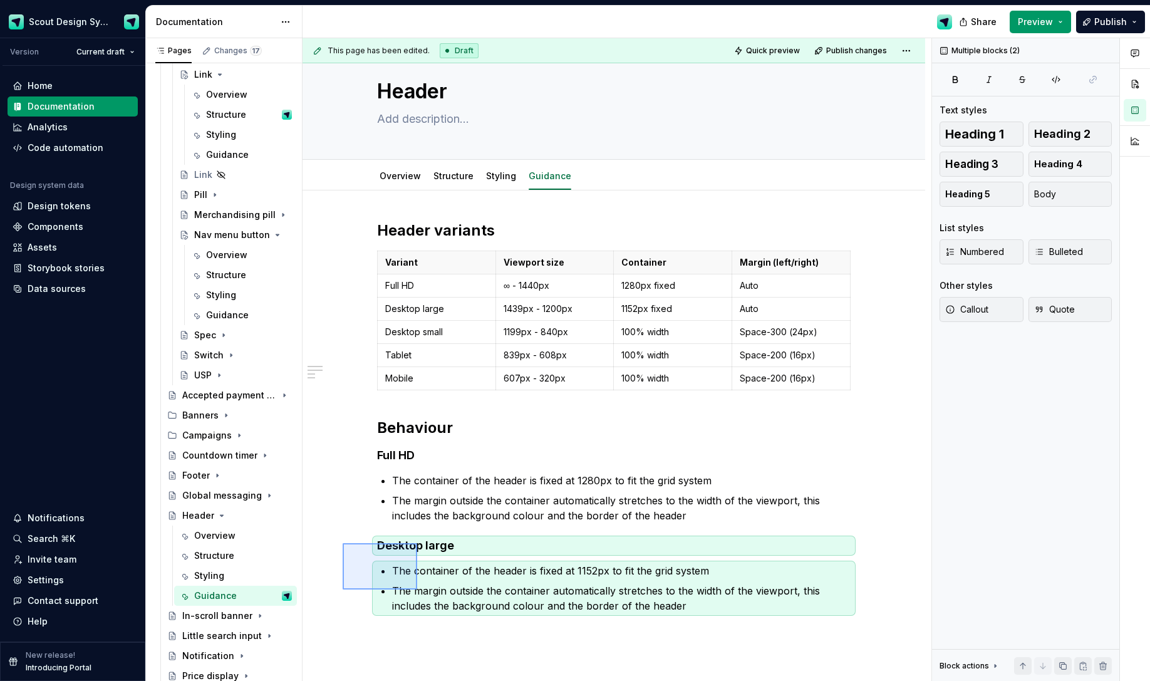
drag, startPoint x: 366, startPoint y: 556, endPoint x: 418, endPoint y: 591, distance: 63.1
click at [418, 472] on div "This page has been edited. Draft Quick preview Publish changes Header Edit head…" at bounding box center [617, 359] width 629 height 643
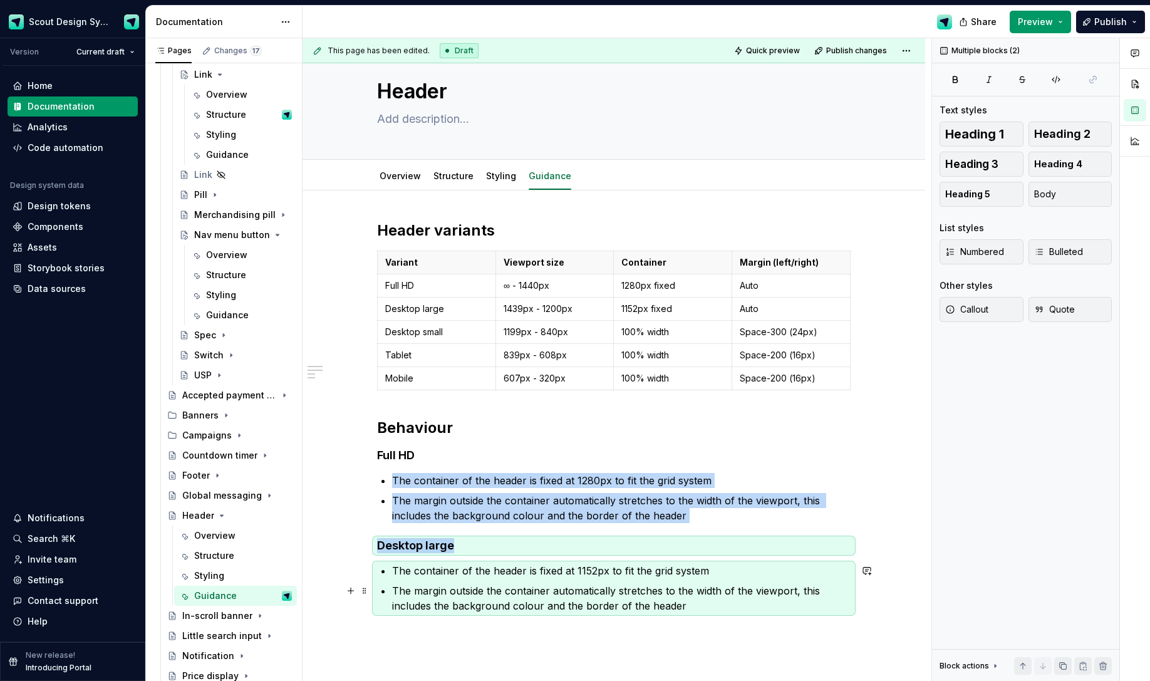
copy div "The container of the header is fixed at 1280px to fit the grid system The margi…"
click at [704, 472] on p "The margin outside the container automatically stretches to the width of the vi…" at bounding box center [621, 598] width 458 height 30
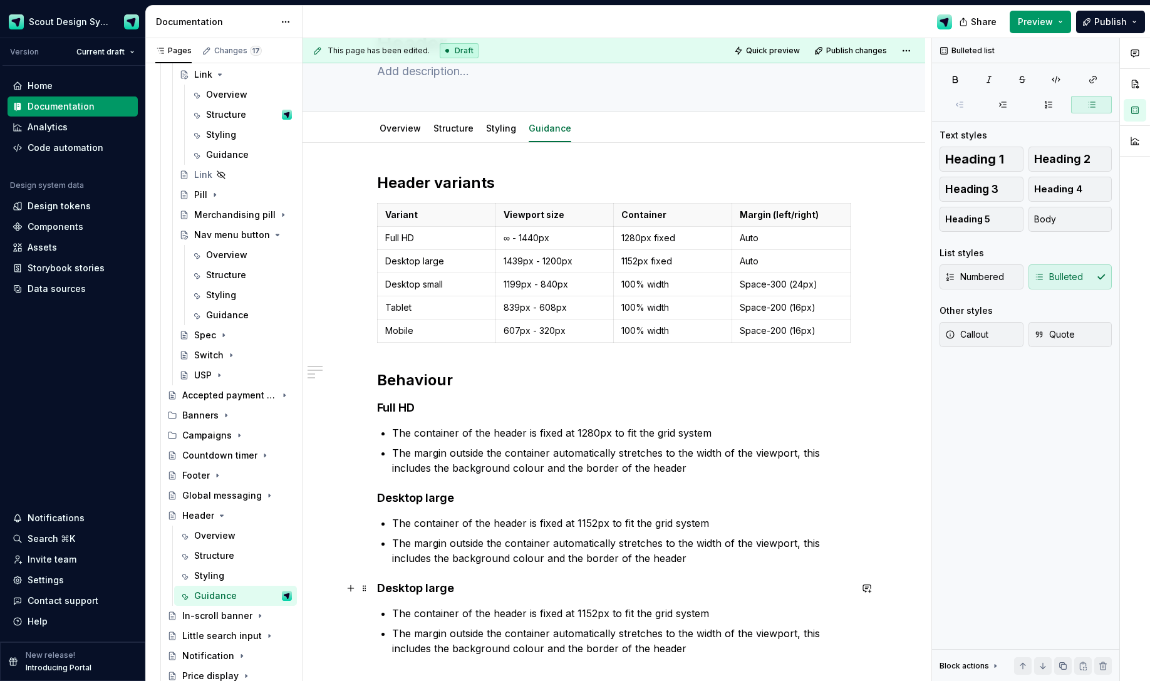
scroll to position [76, 0]
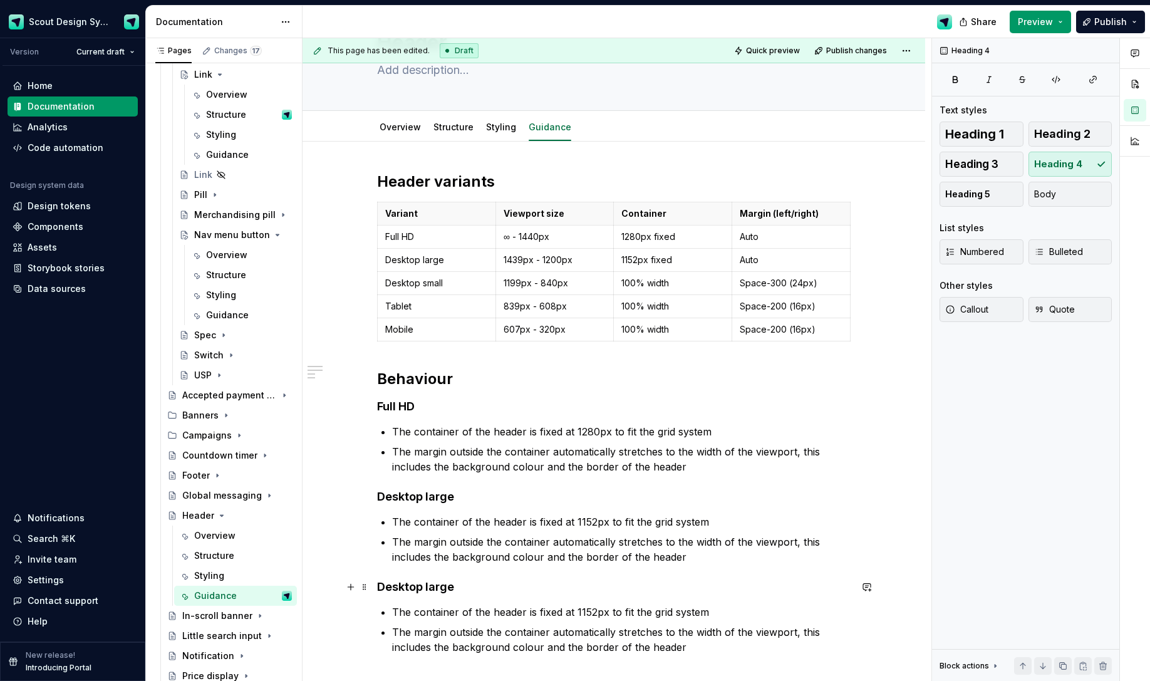
click at [450, 472] on h4 "Desktop large" at bounding box center [614, 586] width 474 height 15
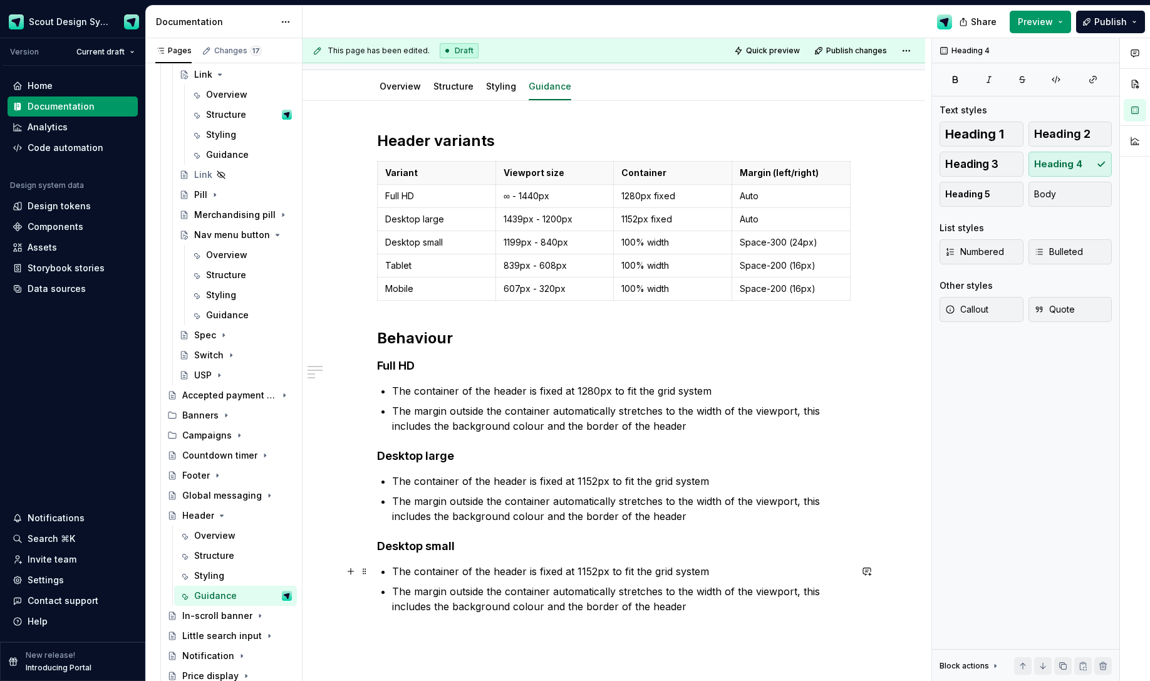
scroll to position [120, 0]
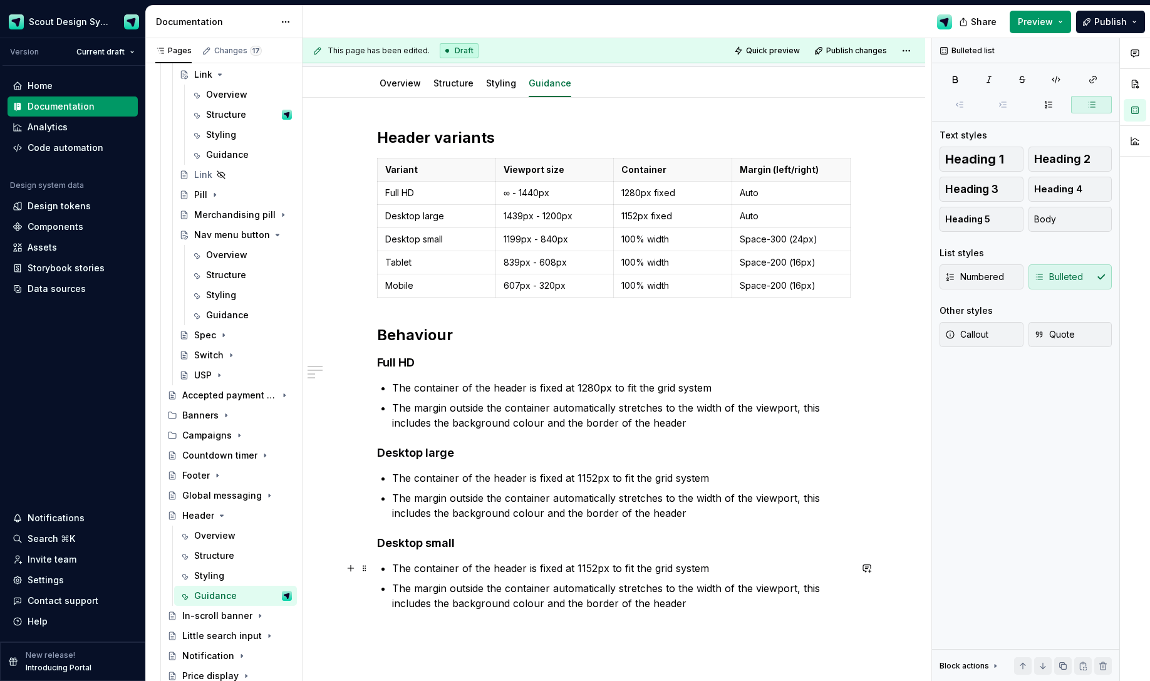
drag, startPoint x: 552, startPoint y: 567, endPoint x: 586, endPoint y: 566, distance: 33.2
click at [579, 472] on p "The container of the header is fixed at 1152px to fit the grid system" at bounding box center [621, 568] width 458 height 15
drag, startPoint x: 609, startPoint y: 567, endPoint x: 542, endPoint y: 566, distance: 67.7
click at [542, 472] on p "The container of the header is fixed at 1152px to fit the grid system" at bounding box center [621, 568] width 458 height 15
click at [571, 472] on p "The container of the header is flexed to 100% to fit the grid system" at bounding box center [621, 568] width 458 height 15
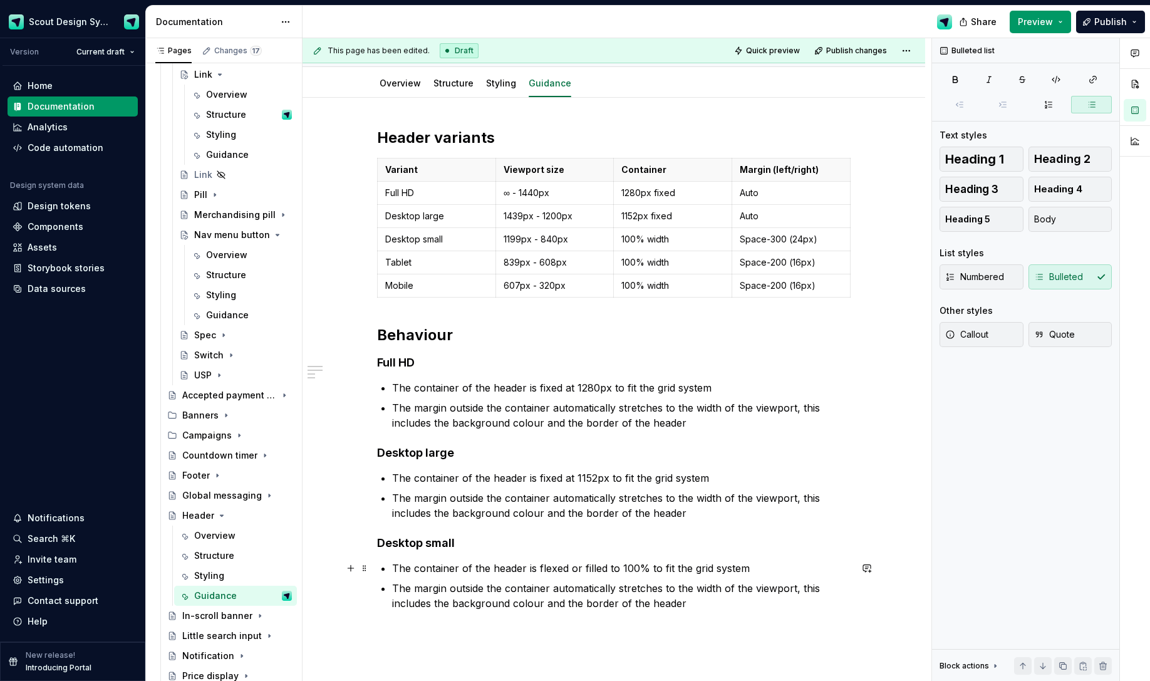
click at [650, 472] on p "The container of the header is flexed or filled to 100% to fit the grid system" at bounding box center [621, 568] width 458 height 15
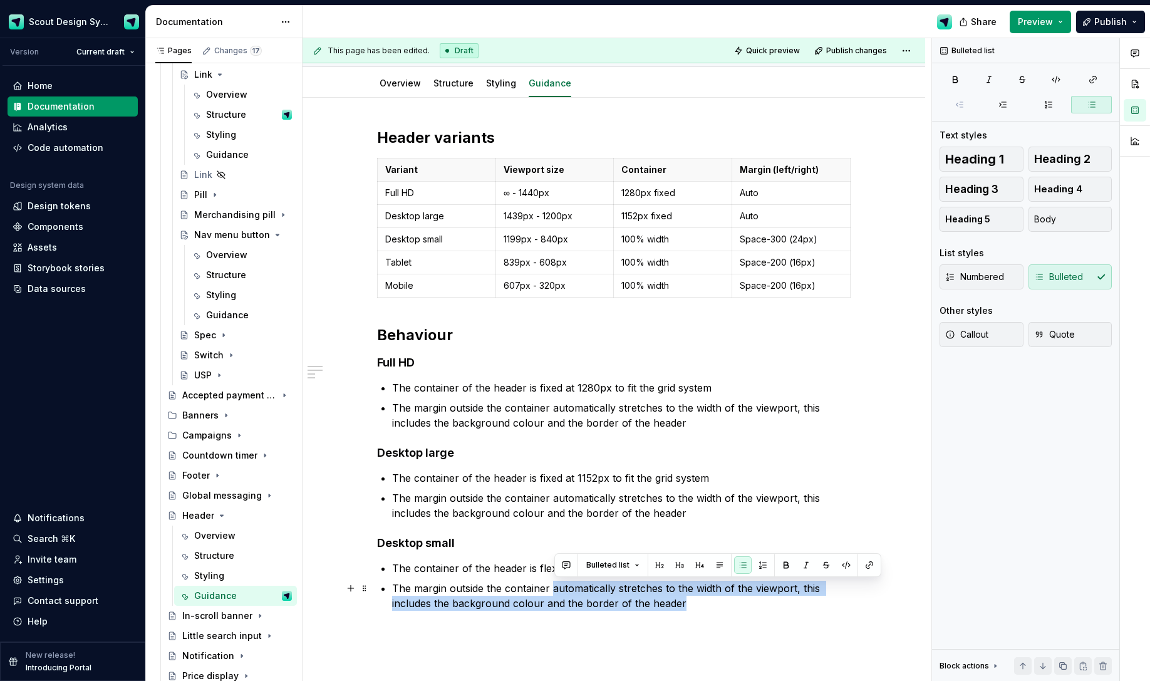
drag, startPoint x: 554, startPoint y: 588, endPoint x: 707, endPoint y: 599, distance: 153.2
click at [707, 472] on p "The margin outside the container automatically stretches to the width of the vi…" at bounding box center [621, 596] width 458 height 30
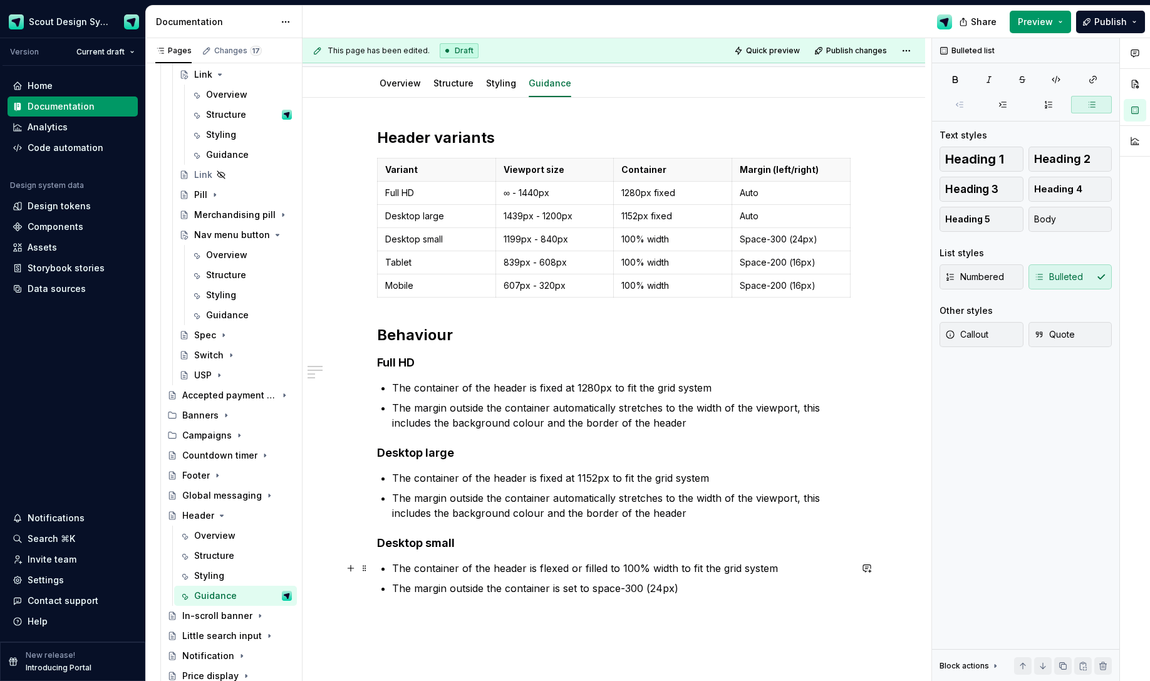
drag, startPoint x: 569, startPoint y: 567, endPoint x: 592, endPoint y: 571, distance: 23.4
click at [569, 472] on p "The container of the header is flexed or filled to 100% width to fit the grid s…" at bounding box center [621, 568] width 458 height 15
click at [606, 472] on p "The container of the header is flexes or filled to 100% width to fit the grid s…" at bounding box center [621, 568] width 458 height 15
drag, startPoint x: 397, startPoint y: 638, endPoint x: 352, endPoint y: 640, distance: 45.1
click at [395, 472] on div "This page has been edited. Draft Quick preview Publish changes Header Edit head…" at bounding box center [617, 359] width 629 height 643
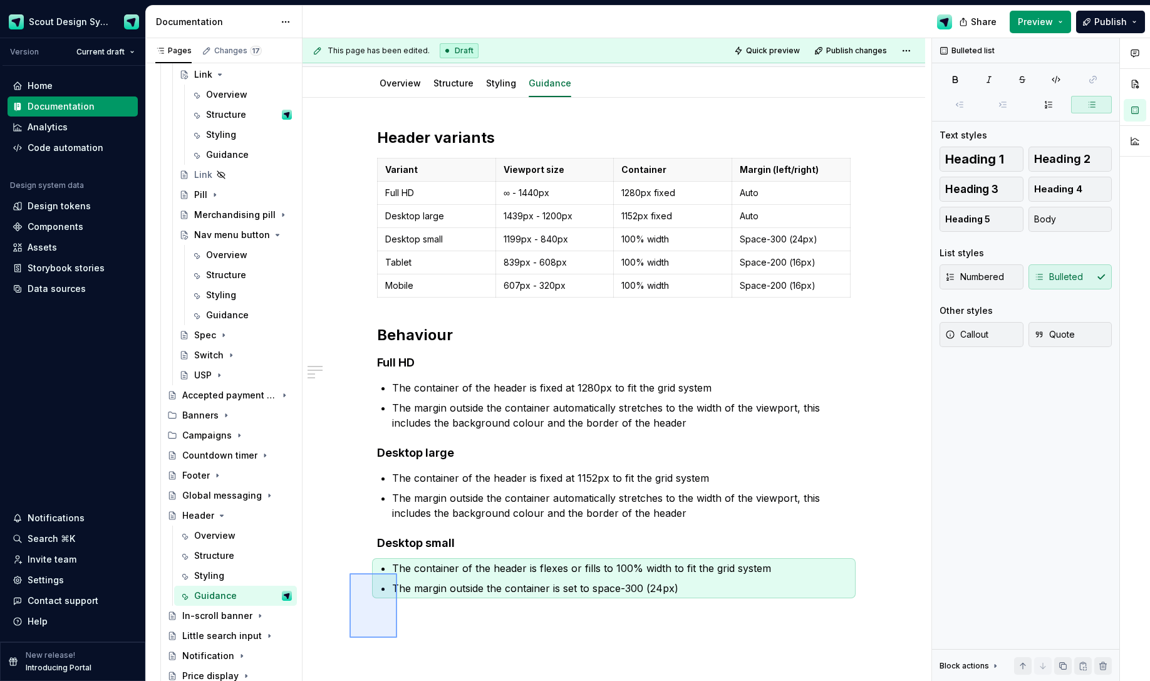
scroll to position [123, 0]
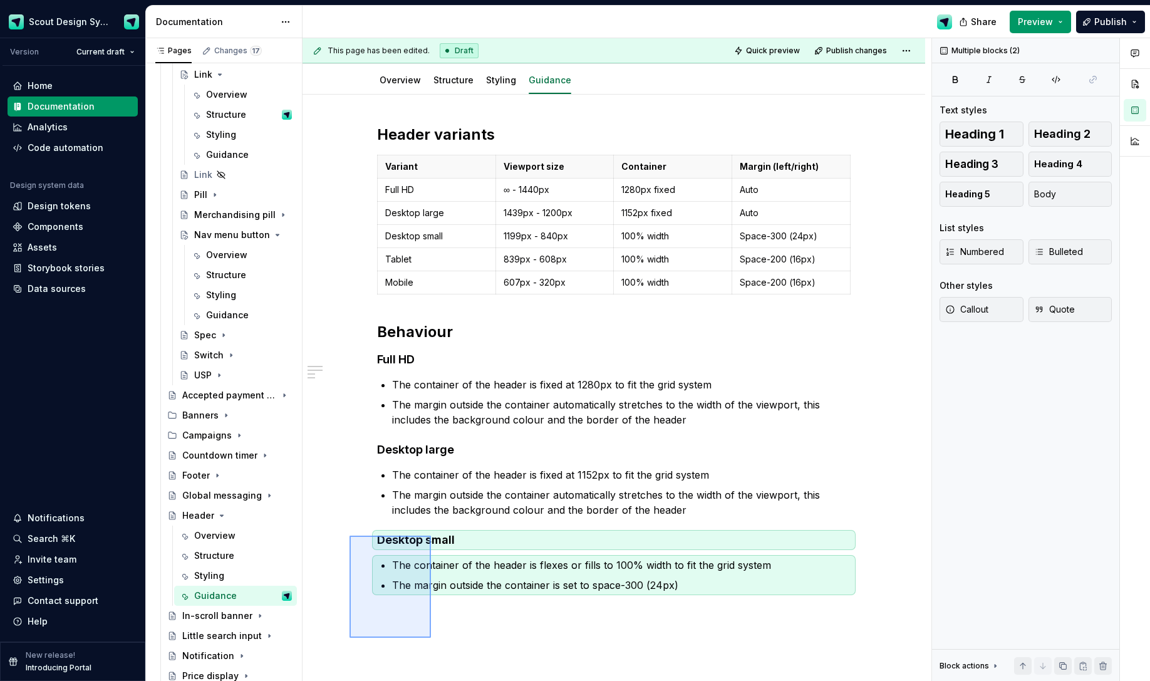
drag, startPoint x: 355, startPoint y: 634, endPoint x: 432, endPoint y: 536, distance: 124.5
click at [430, 472] on div "This page has been edited. Draft Quick preview Publish changes Header Edit head…" at bounding box center [617, 359] width 629 height 643
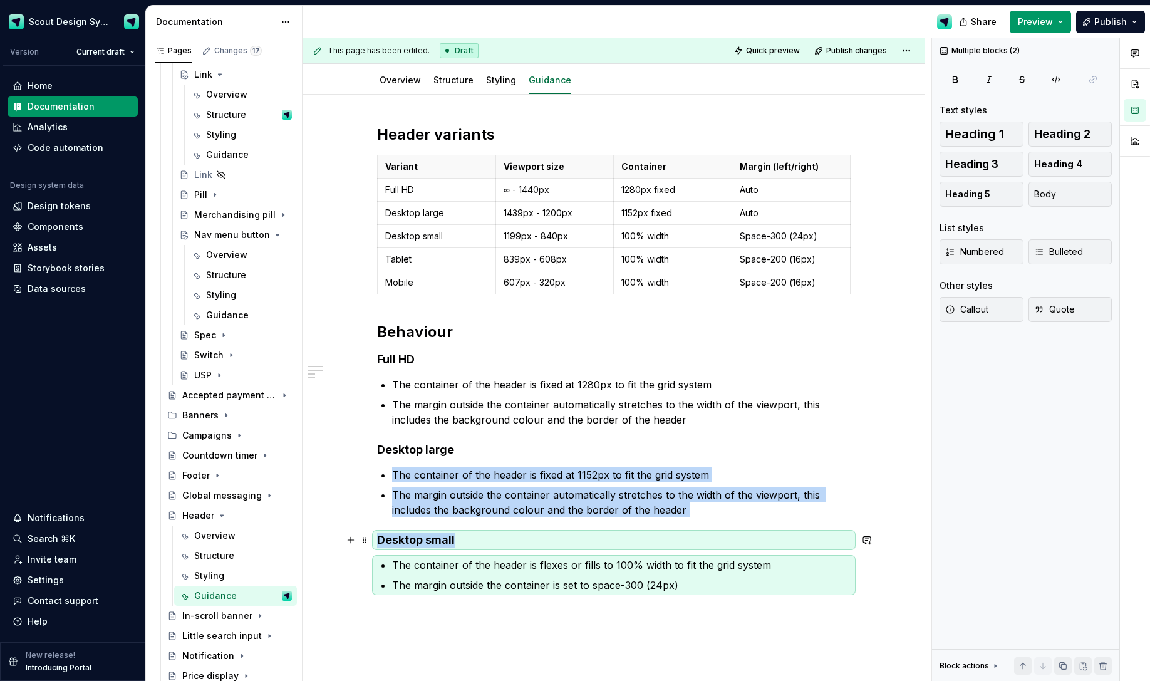
copy div "The container of the header is fixed at 1152px to fit the grid system The margi…"
click at [697, 472] on div "Header variants Variant Viewport size Container Margin (left/right) Full HD ∞ -…" at bounding box center [614, 366] width 474 height 483
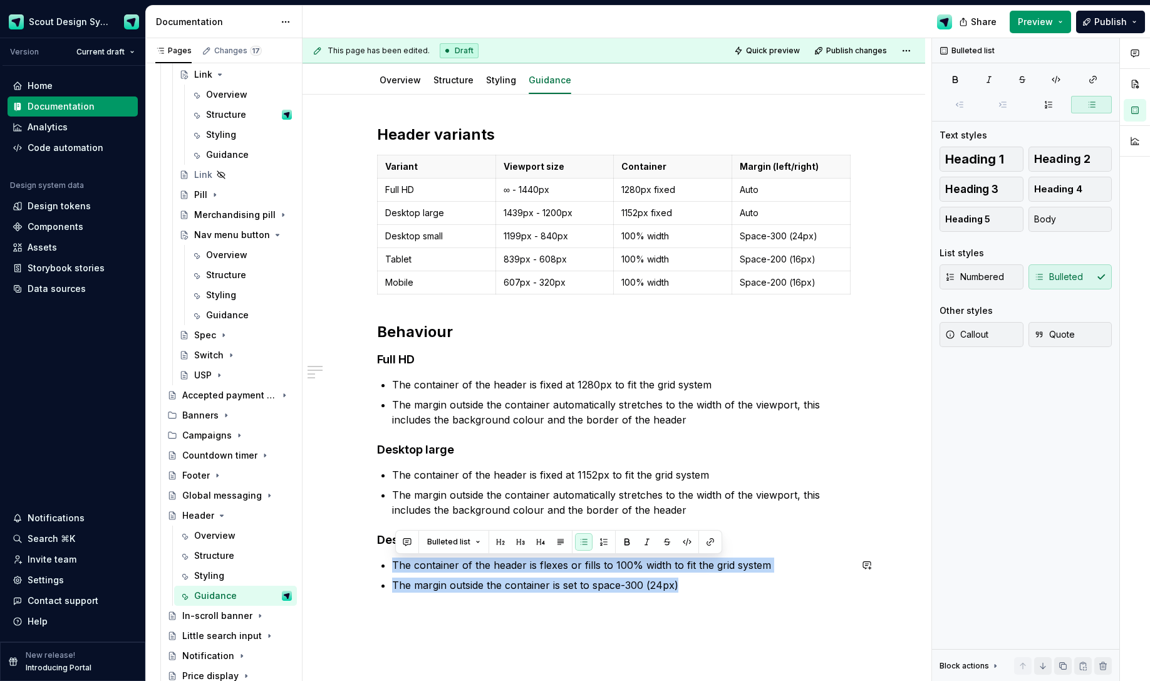
drag, startPoint x: 705, startPoint y: 603, endPoint x: 588, endPoint y: 628, distance: 119.2
click at [704, 472] on div "Header variants Variant Viewport size Container Margin (left/right) Full HD ∞ -…" at bounding box center [614, 366] width 474 height 483
drag, startPoint x: 484, startPoint y: 613, endPoint x: 430, endPoint y: 617, distance: 54.0
click at [483, 472] on div "This page has been edited. Draft Quick preview Publish changes Header Edit head…" at bounding box center [617, 359] width 629 height 643
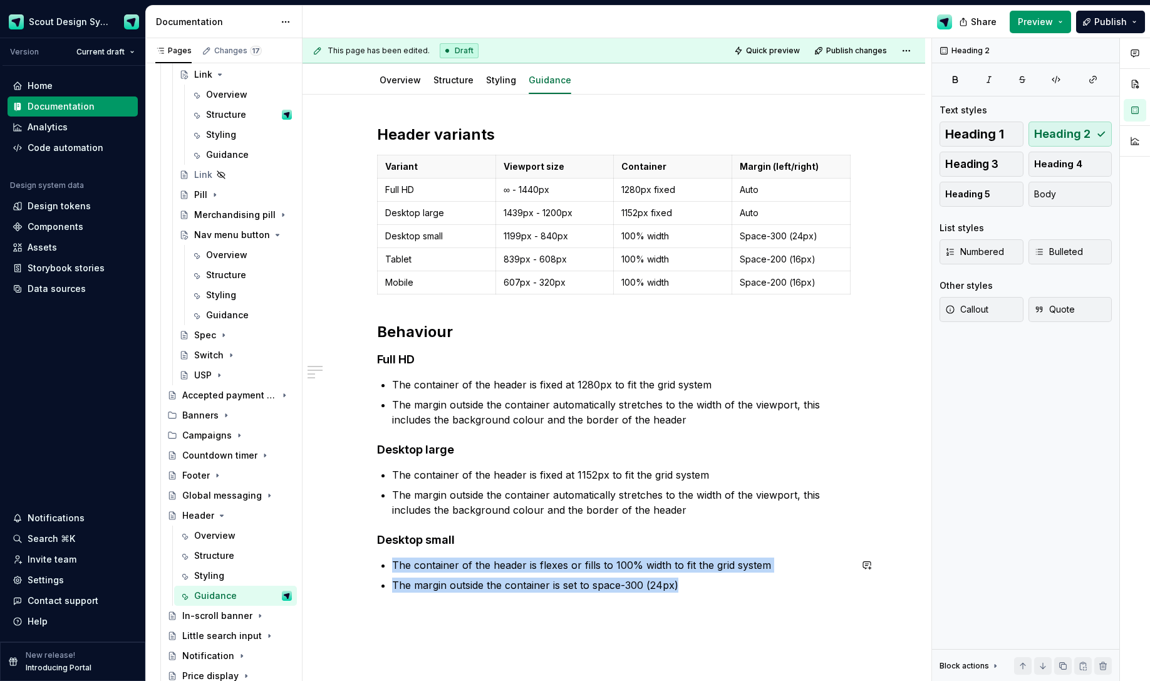
click at [418, 472] on div "Header variants Variant Viewport size Container Margin (left/right) Full HD ∞ -…" at bounding box center [614, 453] width 623 height 717
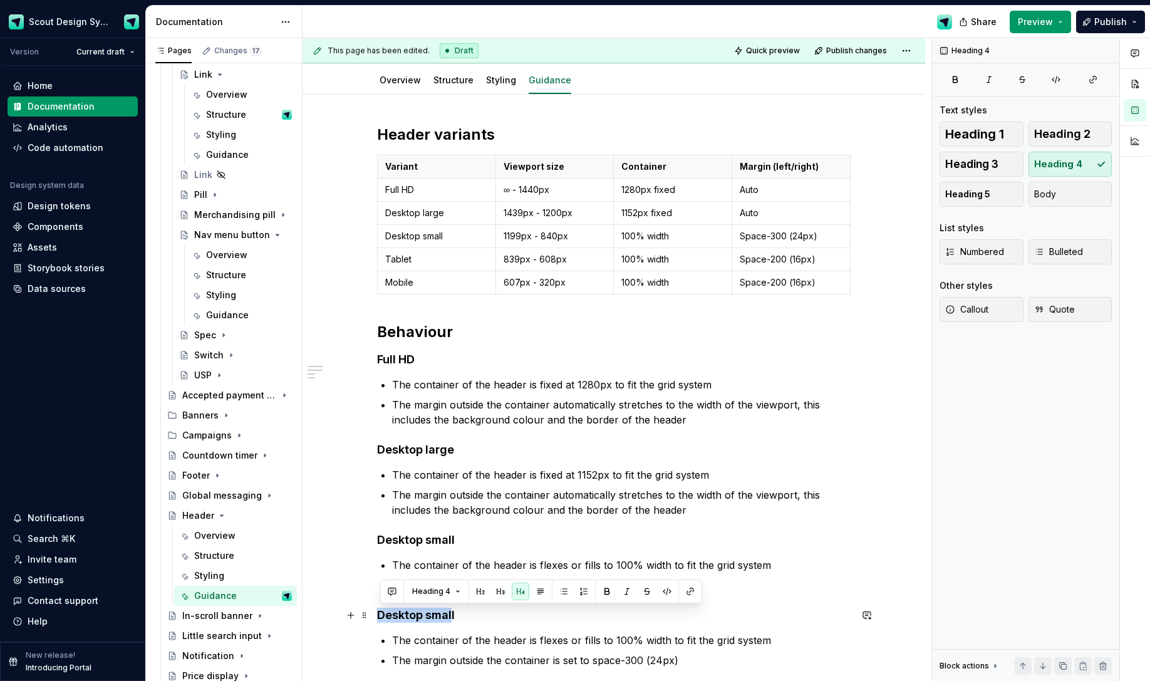
drag, startPoint x: 455, startPoint y: 616, endPoint x: 379, endPoint y: 614, distance: 75.8
click at [379, 472] on div "Header variants Variant Viewport size Container Margin (left/right) Full HD ∞ -…" at bounding box center [614, 491] width 623 height 792
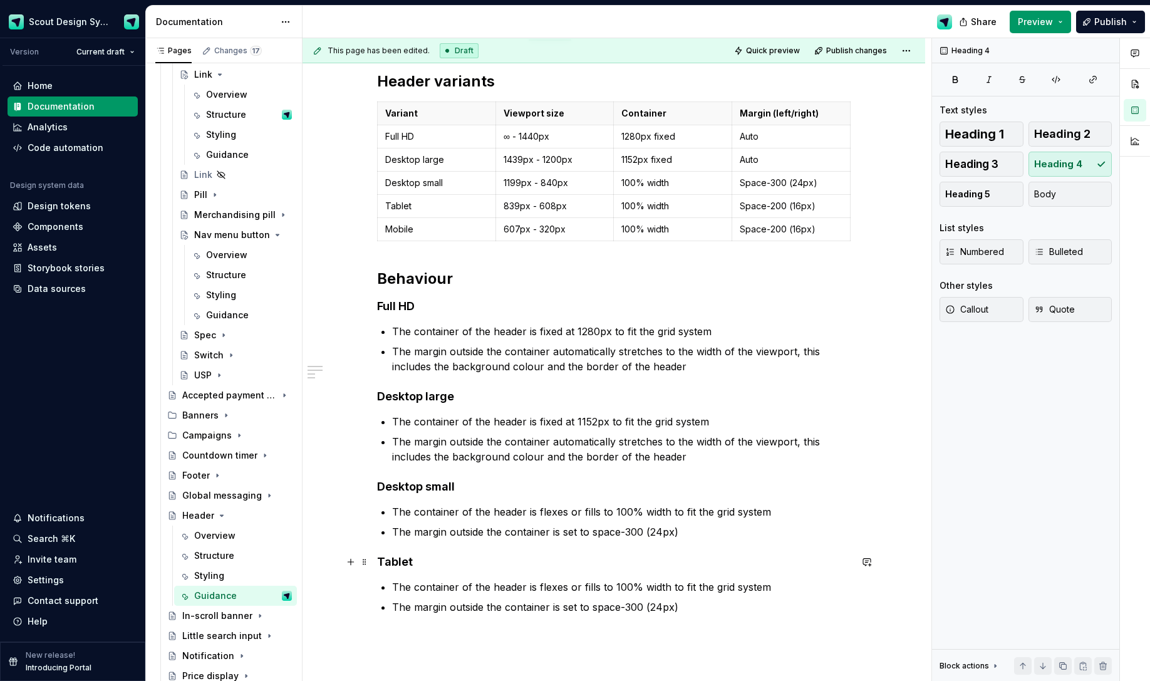
scroll to position [179, 0]
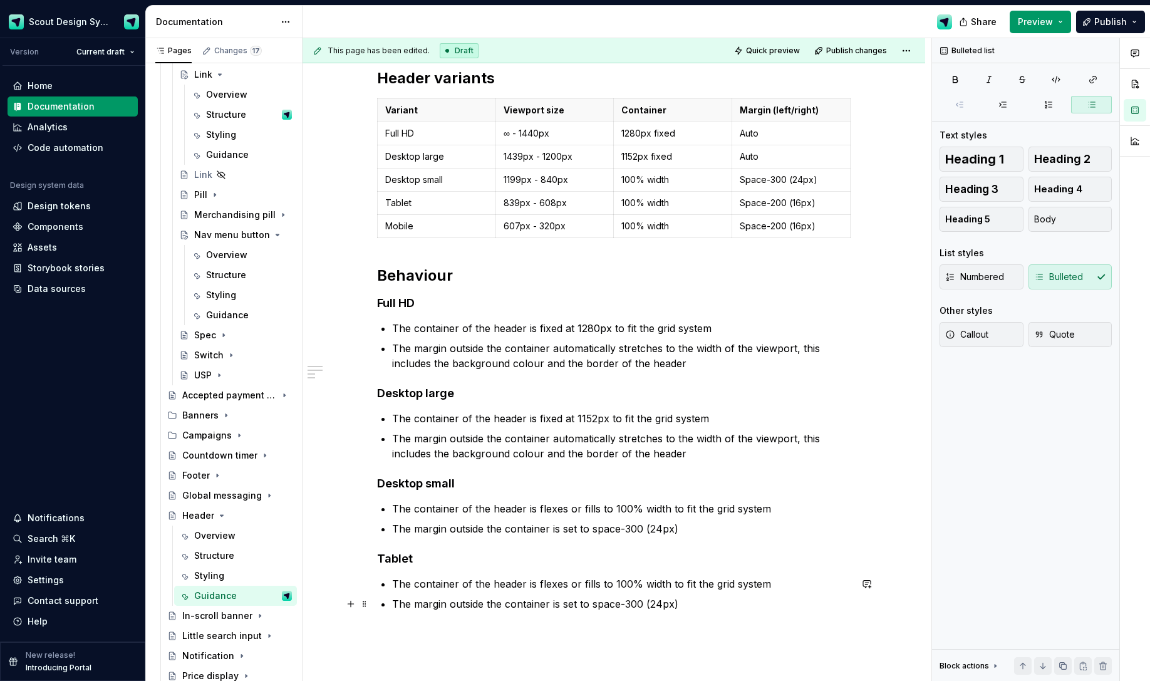
click at [656, 472] on p "The margin outside the container is set to space-300 (24px)" at bounding box center [621, 603] width 458 height 15
click at [633, 472] on p "The margin outside the container is set to space-300 (16px)" at bounding box center [621, 603] width 458 height 15
click at [718, 472] on p "The margin outside the container is set to space-200 (16px)" at bounding box center [621, 603] width 458 height 15
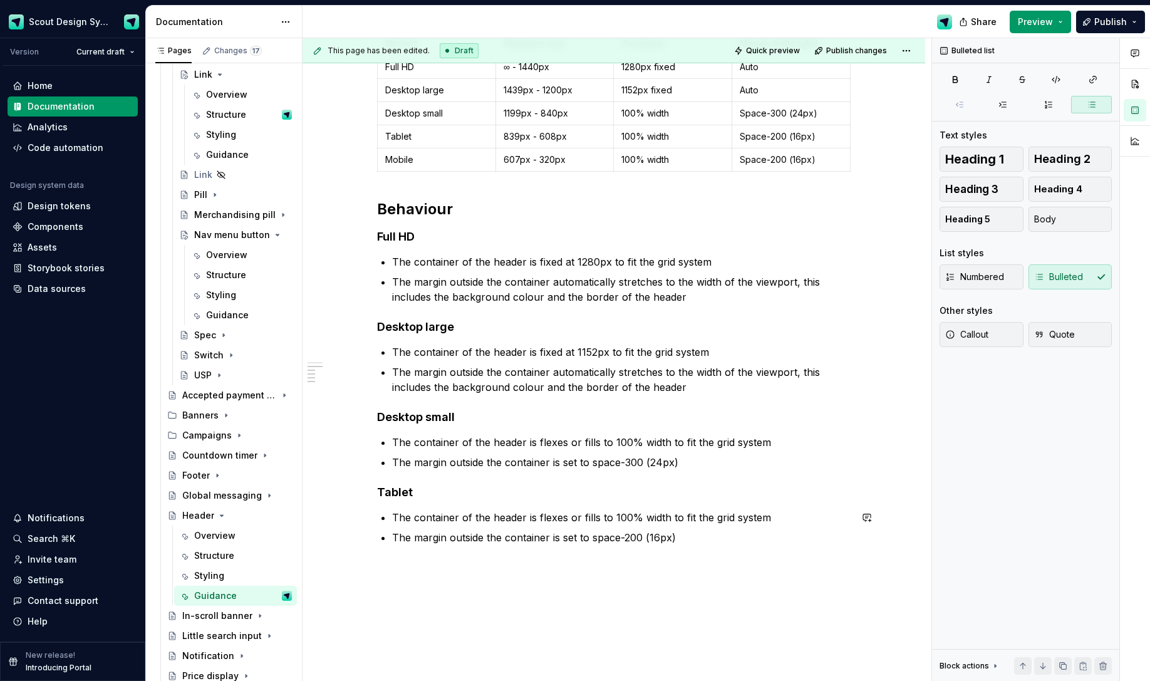
scroll to position [249, 0]
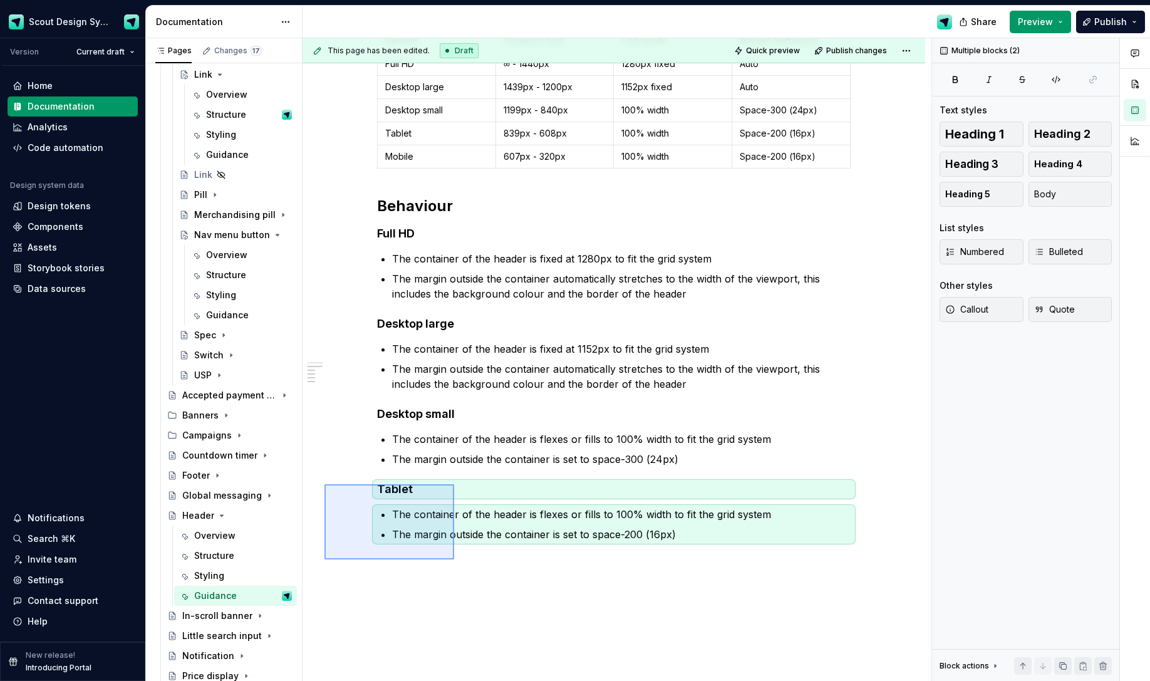
drag, startPoint x: 409, startPoint y: 537, endPoint x: 455, endPoint y: 559, distance: 51.5
click at [454, 472] on div "This page has been edited. Draft Quick preview Publish changes Header Edit head…" at bounding box center [617, 359] width 629 height 643
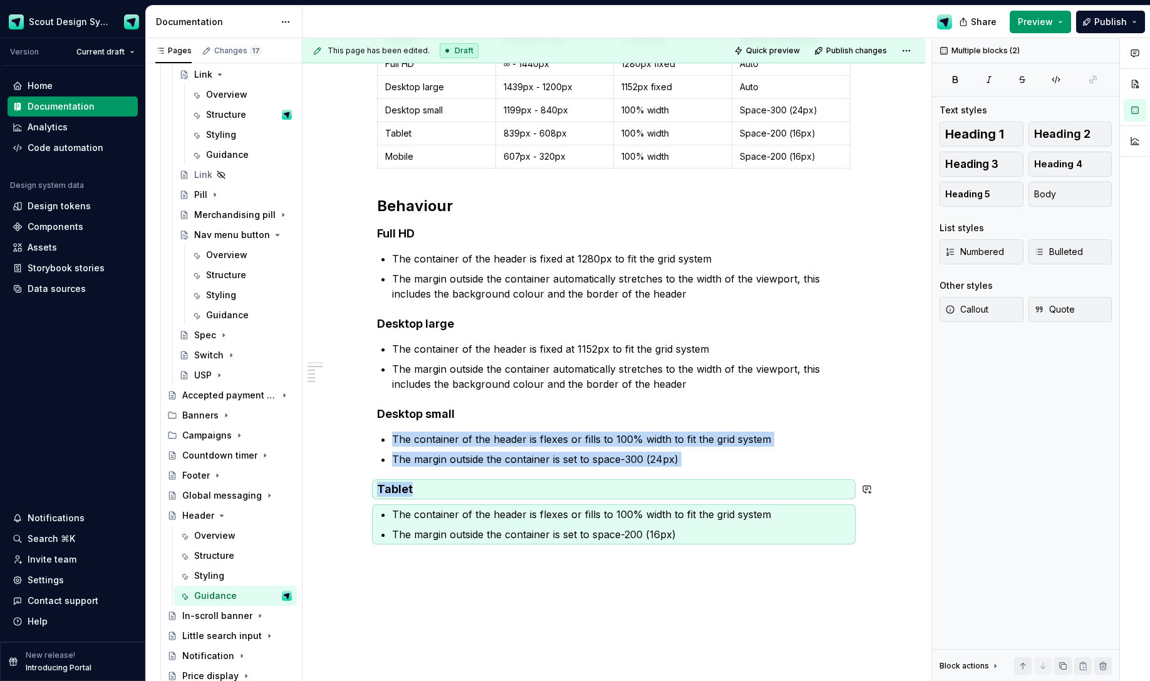
copy div "The container of the header is flexes or fills to 100% width to fit the grid sy…"
click at [462, 472] on div "Header variants Variant Viewport size Container Margin (left/right) Full HD ∞ -…" at bounding box center [614, 365] width 623 height 792
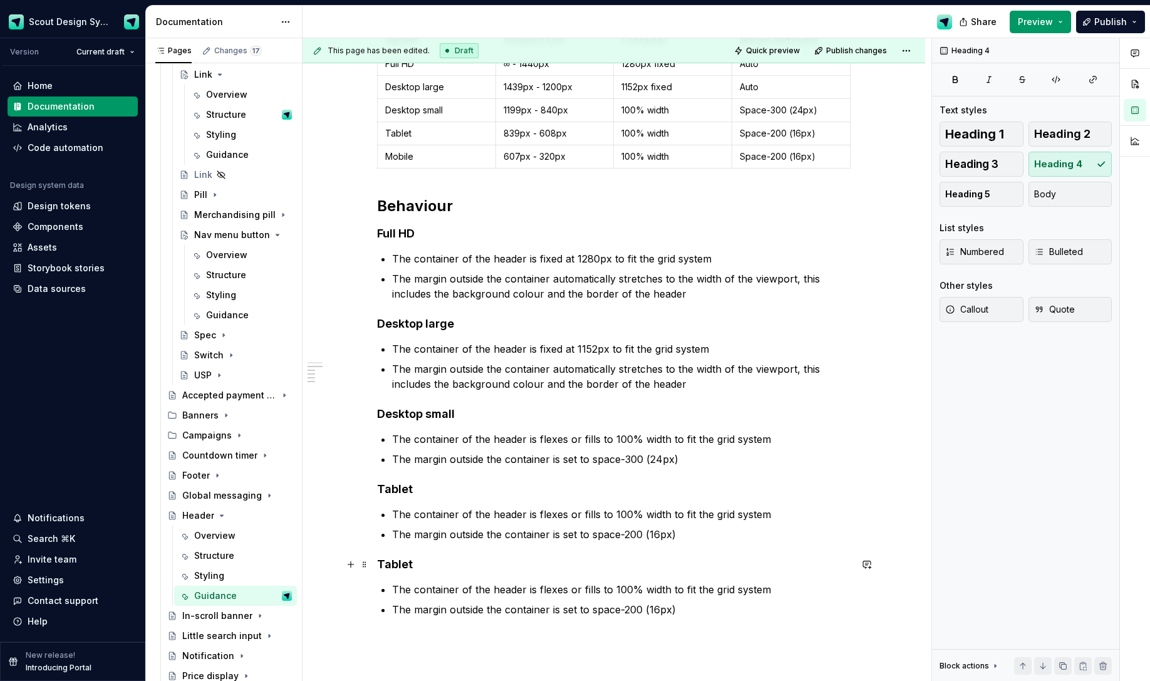
click at [389, 472] on h4 "Tablet" at bounding box center [614, 564] width 474 height 15
click at [690, 472] on div "Header variants Variant Viewport size Container Margin (left/right) Full HD ∞ -…" at bounding box center [614, 315] width 474 height 633
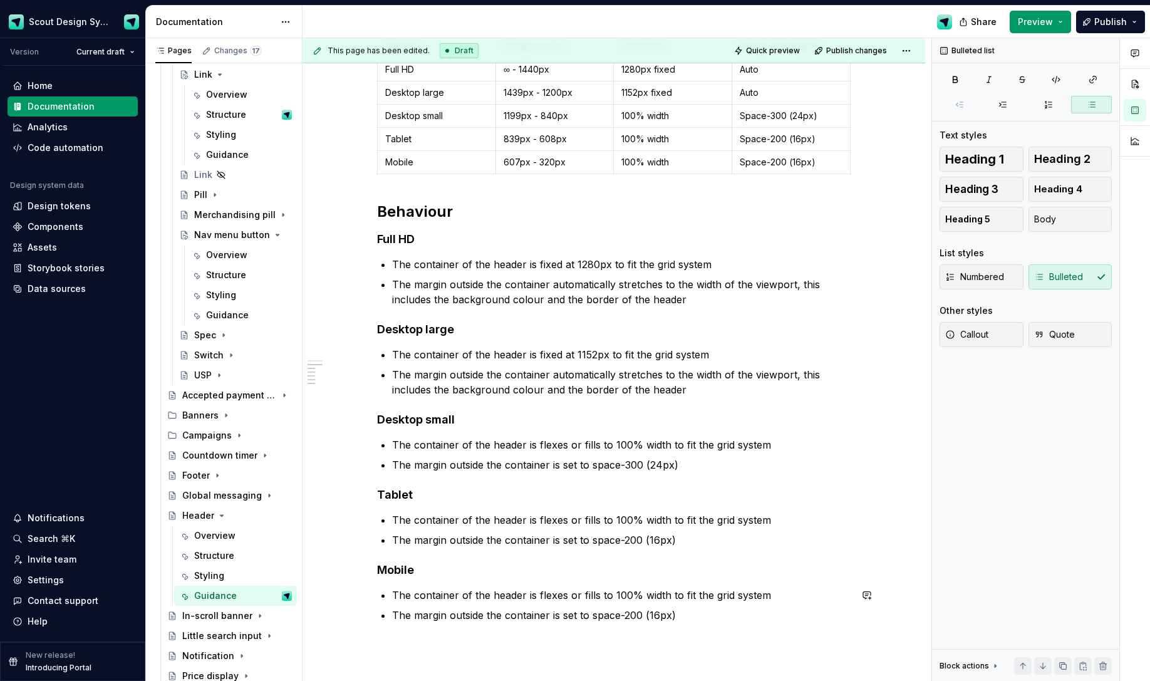
scroll to position [244, 0]
click at [698, 472] on p "The margin outside the container is set to space-200 (16px)" at bounding box center [621, 539] width 458 height 15
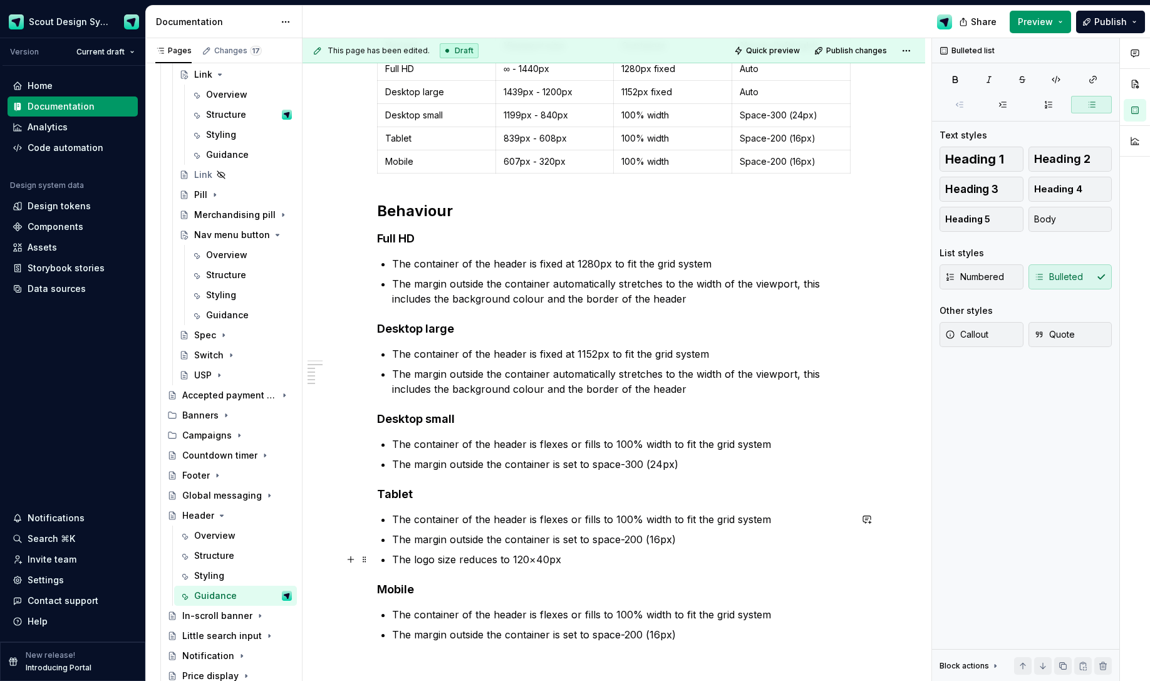
click at [575, 472] on p "The logo size reduces to 120×40px" at bounding box center [621, 559] width 458 height 15
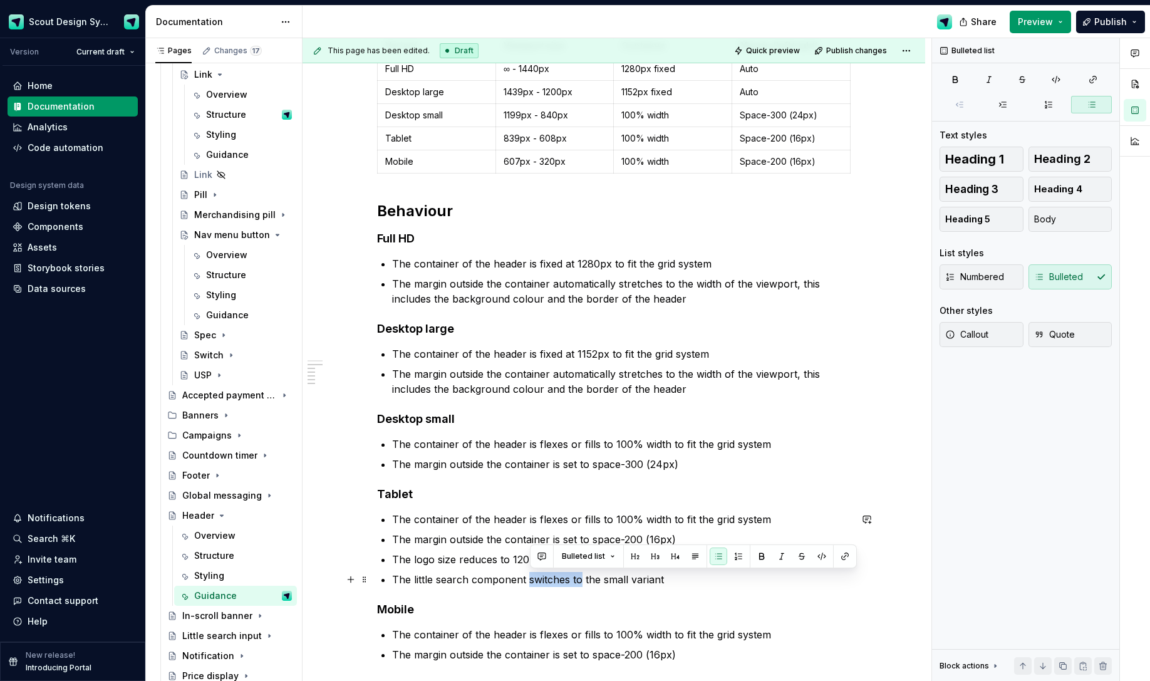
drag, startPoint x: 584, startPoint y: 581, endPoint x: 531, endPoint y: 577, distance: 52.7
click at [531, 472] on p "The little search component switches to the small variant" at bounding box center [621, 579] width 458 height 15
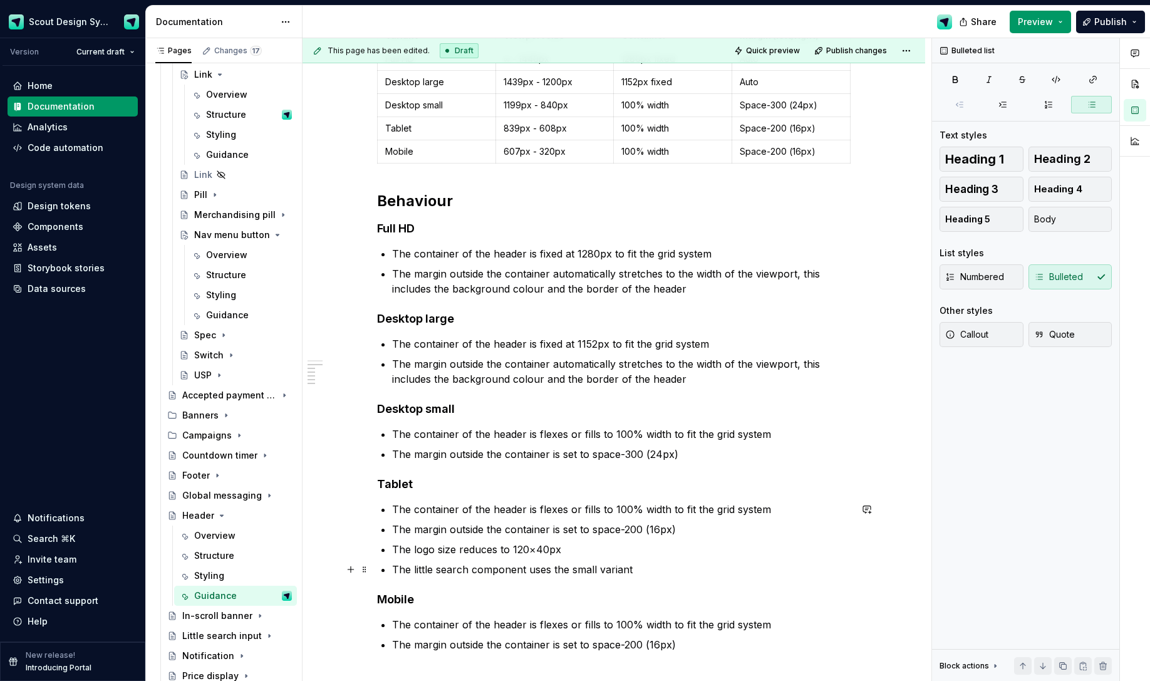
scroll to position [271, 0]
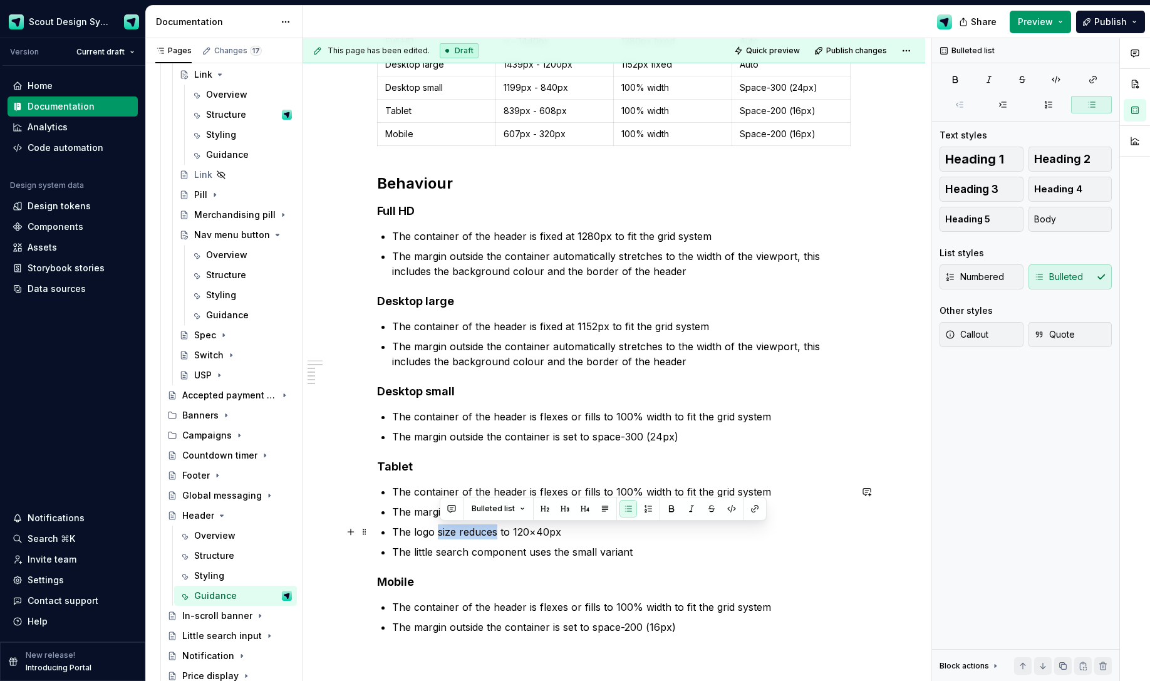
drag, startPoint x: 489, startPoint y: 530, endPoint x: 440, endPoint y: 529, distance: 48.2
click at [442, 472] on p "The logo size reduces to 120×40px" at bounding box center [621, 531] width 458 height 15
click at [505, 472] on p "The logo displays at to 120×40px" at bounding box center [621, 531] width 458 height 15
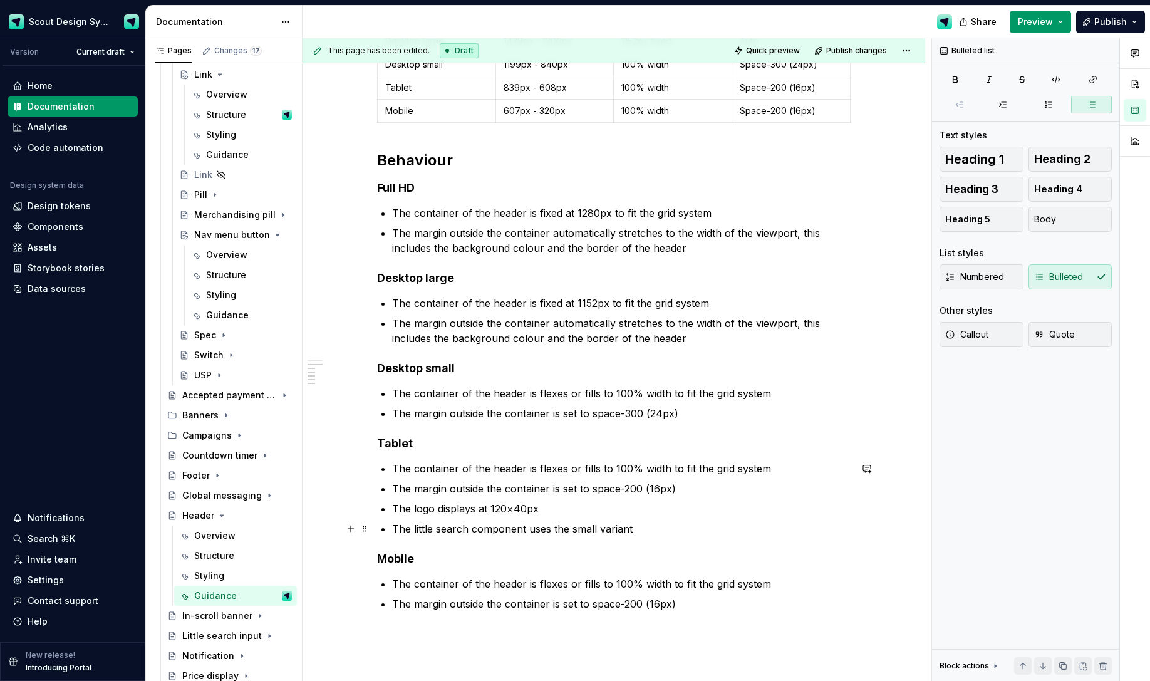
scroll to position [297, 0]
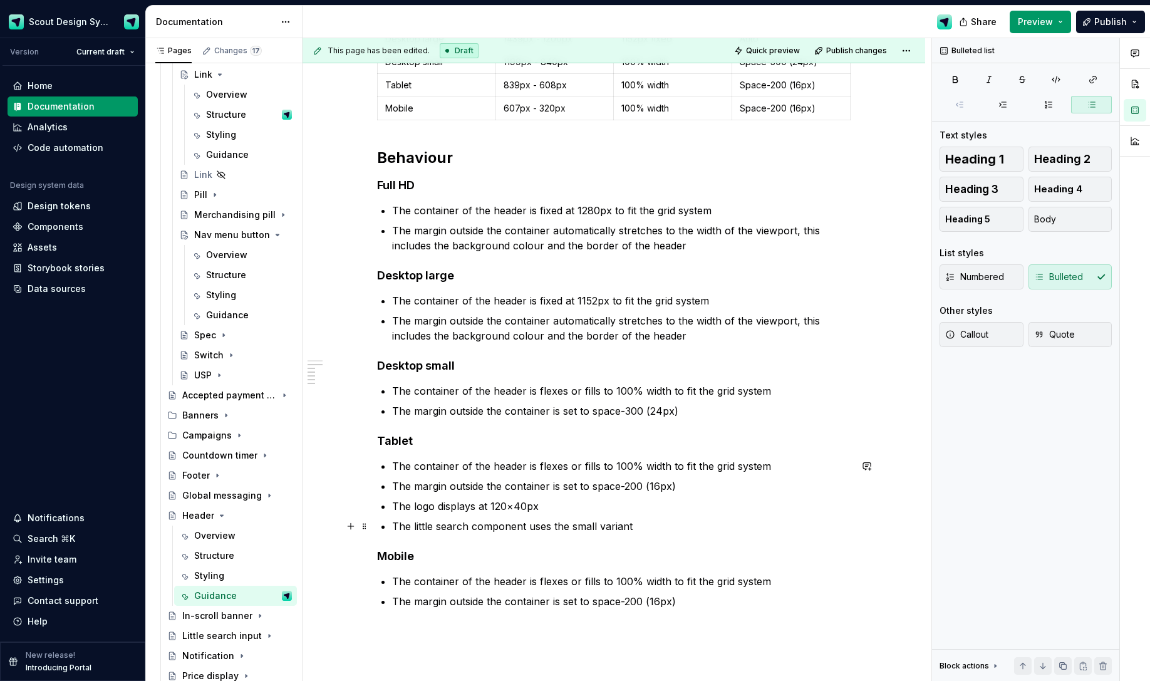
click at [658, 472] on p "The little search component uses the small variant" at bounding box center [621, 526] width 458 height 15
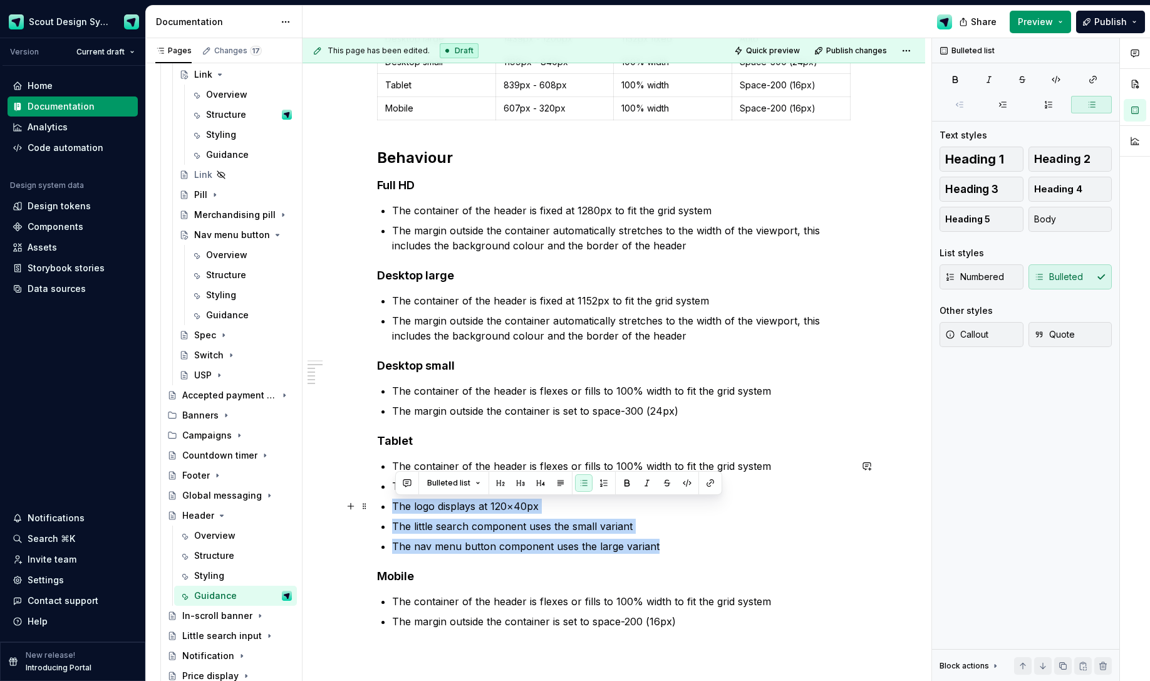
drag, startPoint x: 659, startPoint y: 546, endPoint x: 392, endPoint y: 511, distance: 269.0
click at [393, 472] on div "Header variants Variant Viewport size Container Margin (left/right) Full HD ∞ -…" at bounding box center [614, 290] width 474 height 678
copy ul "The logo displays at 120×40px The little search component uses the small varian…"
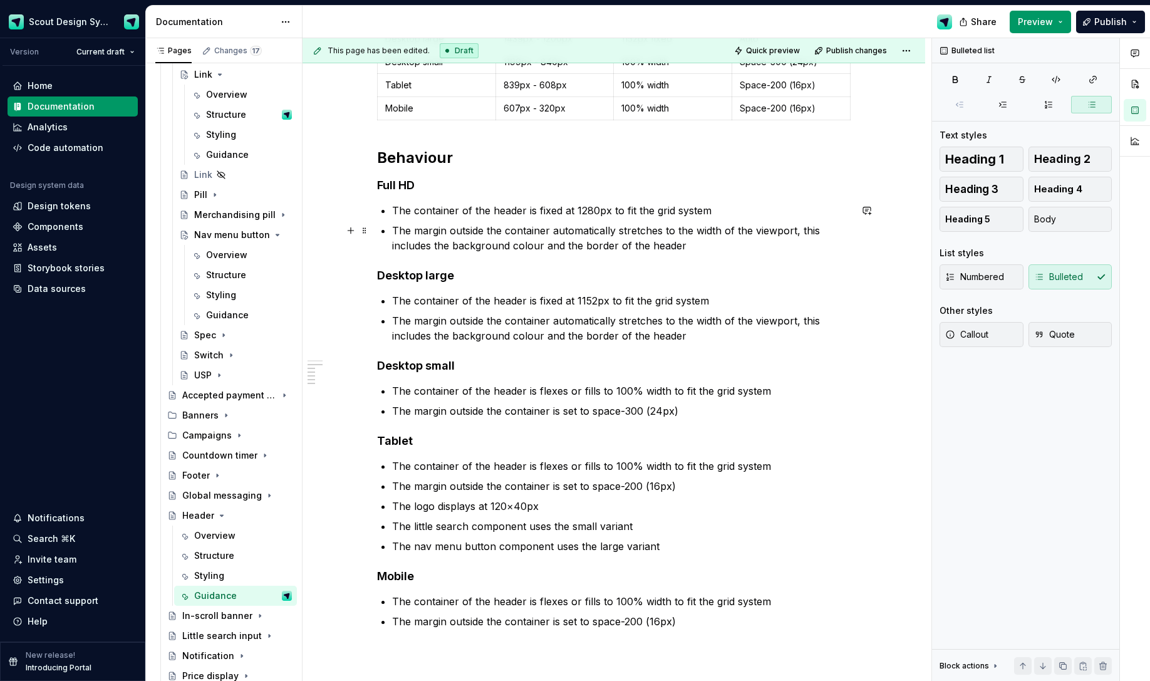
click at [753, 249] on p "The margin outside the container automatically stretches to the width of the vi…" at bounding box center [621, 238] width 458 height 30
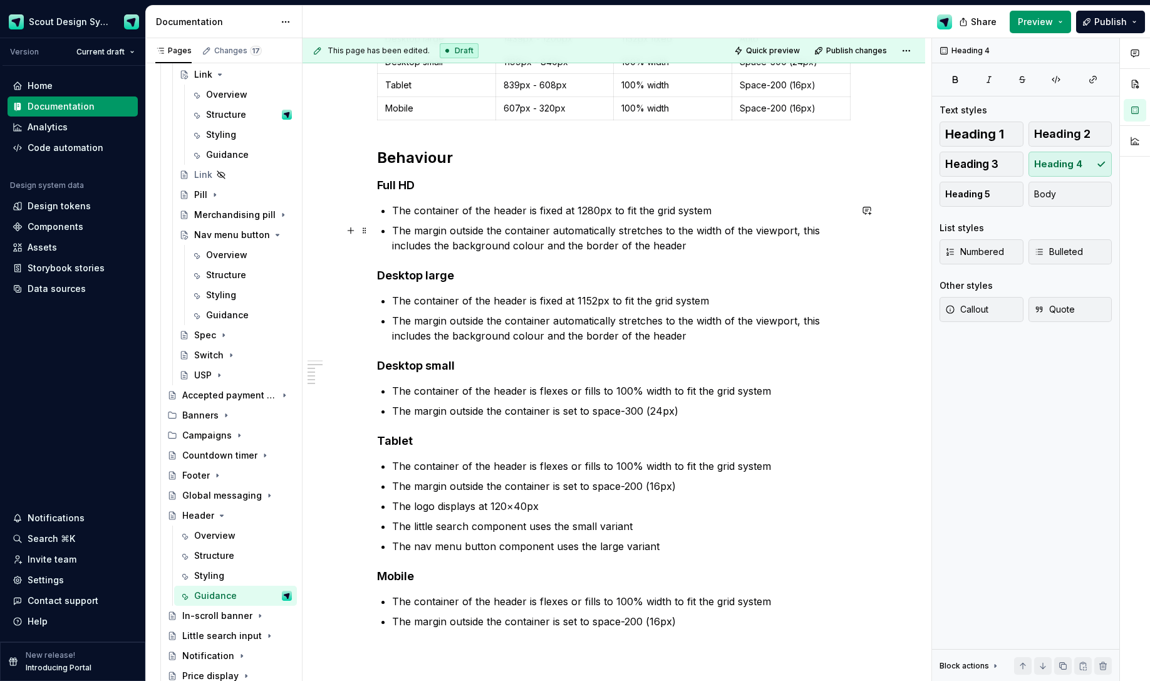
click at [688, 244] on p "The margin outside the container automatically stretches to the width of the vi…" at bounding box center [621, 238] width 458 height 30
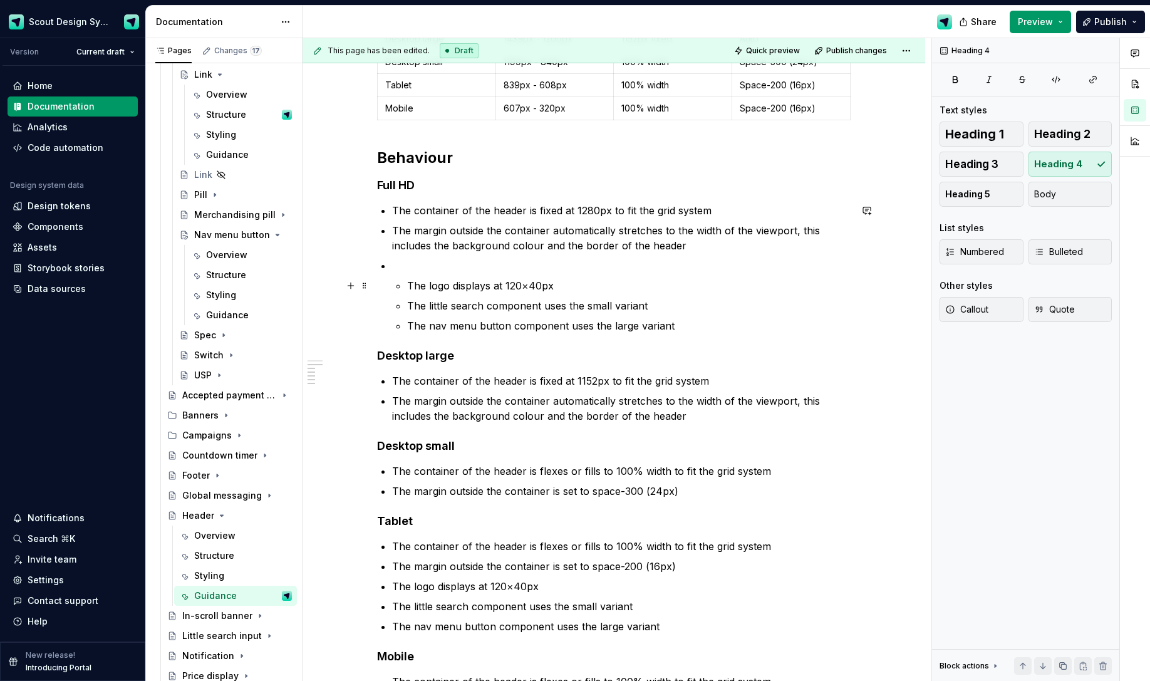
click at [409, 287] on li "The logo displays at 120×40px The little search component uses the small varian…" at bounding box center [621, 295] width 458 height 75
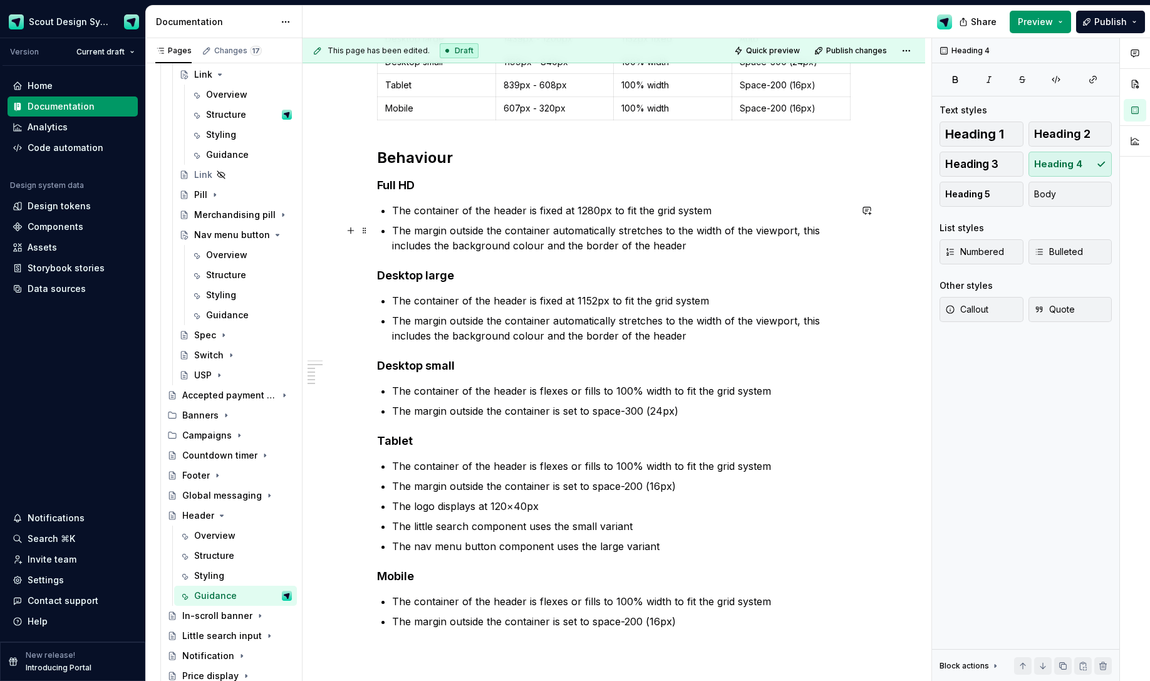
click at [681, 246] on p "The margin outside the container automatically stretches to the width of the vi…" at bounding box center [621, 238] width 458 height 30
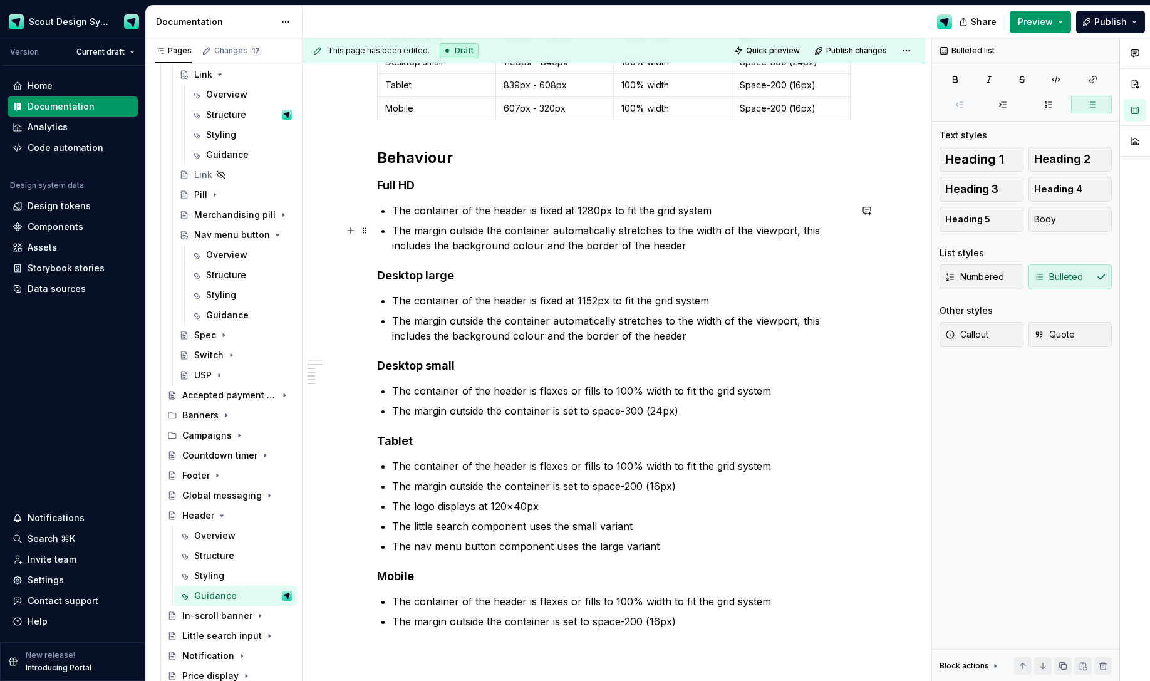
click at [685, 246] on p "The margin outside the container automatically stretches to the width of the vi…" at bounding box center [621, 238] width 458 height 30
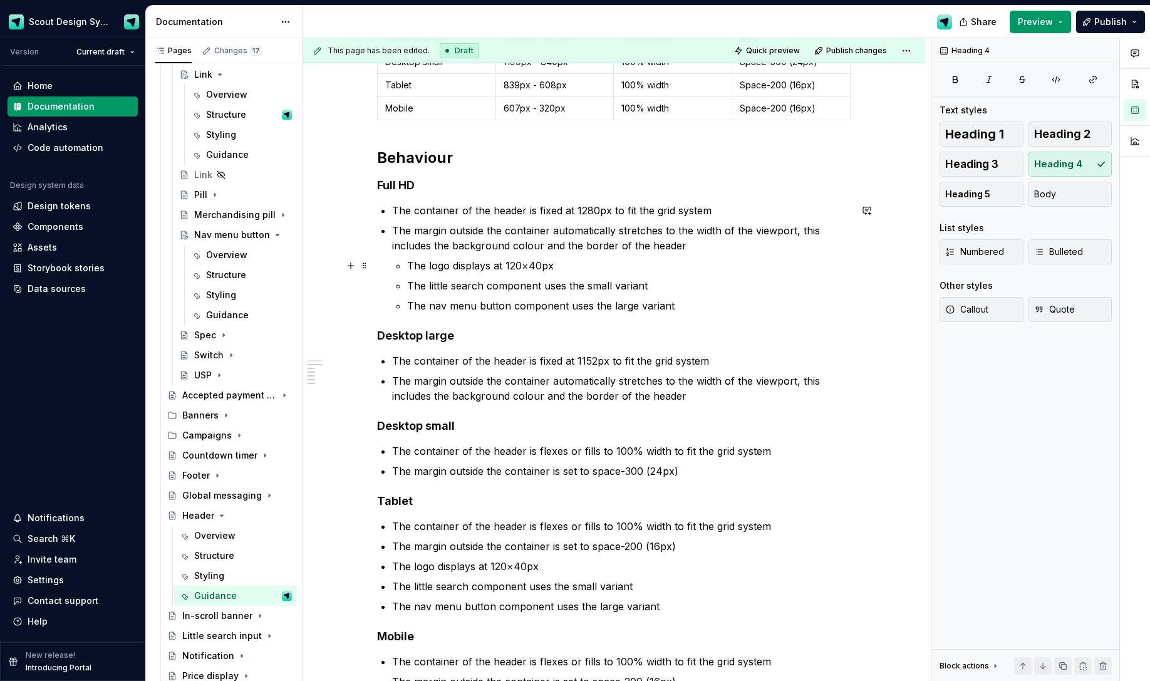
drag, startPoint x: 396, startPoint y: 264, endPoint x: 413, endPoint y: 265, distance: 16.9
click at [397, 264] on li "The margin outside the container automatically stretches to the width of the vi…" at bounding box center [621, 268] width 458 height 90
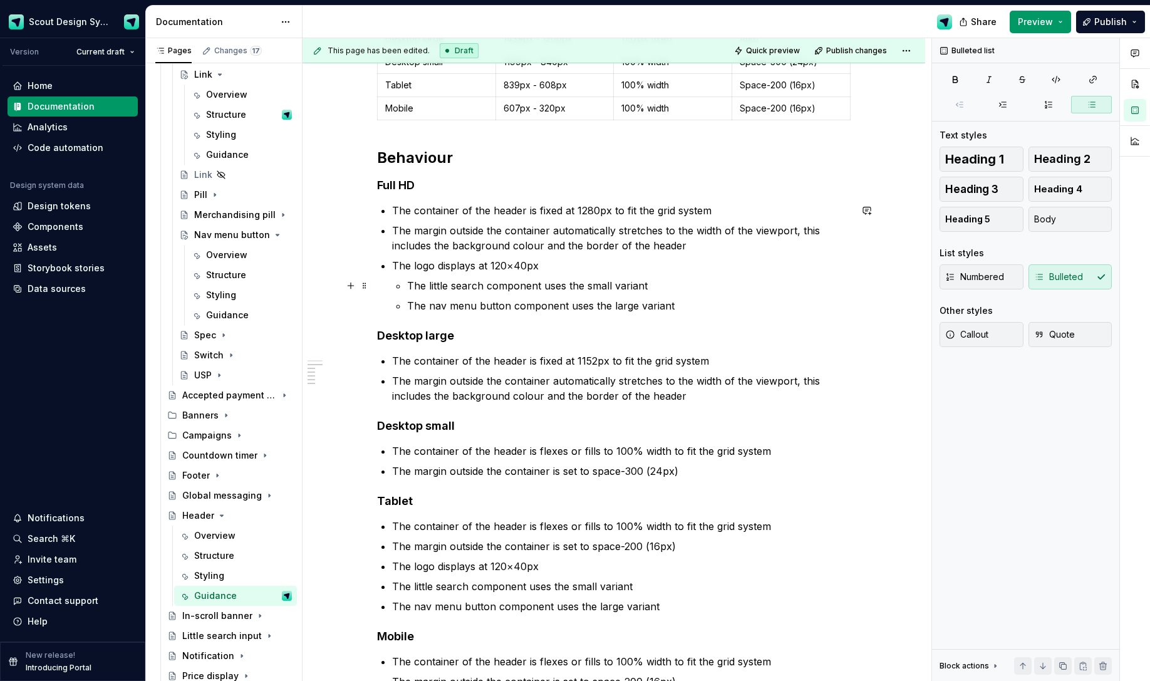
click at [412, 286] on p "The little search component uses the small variant" at bounding box center [628, 285] width 443 height 15
click at [410, 304] on p "The nav menu button component uses the large variant" at bounding box center [628, 305] width 443 height 15
click at [502, 265] on p "The logo displays at 120×40px" at bounding box center [621, 265] width 458 height 15
click at [587, 287] on p "The little search component uses the small variant" at bounding box center [621, 285] width 458 height 15
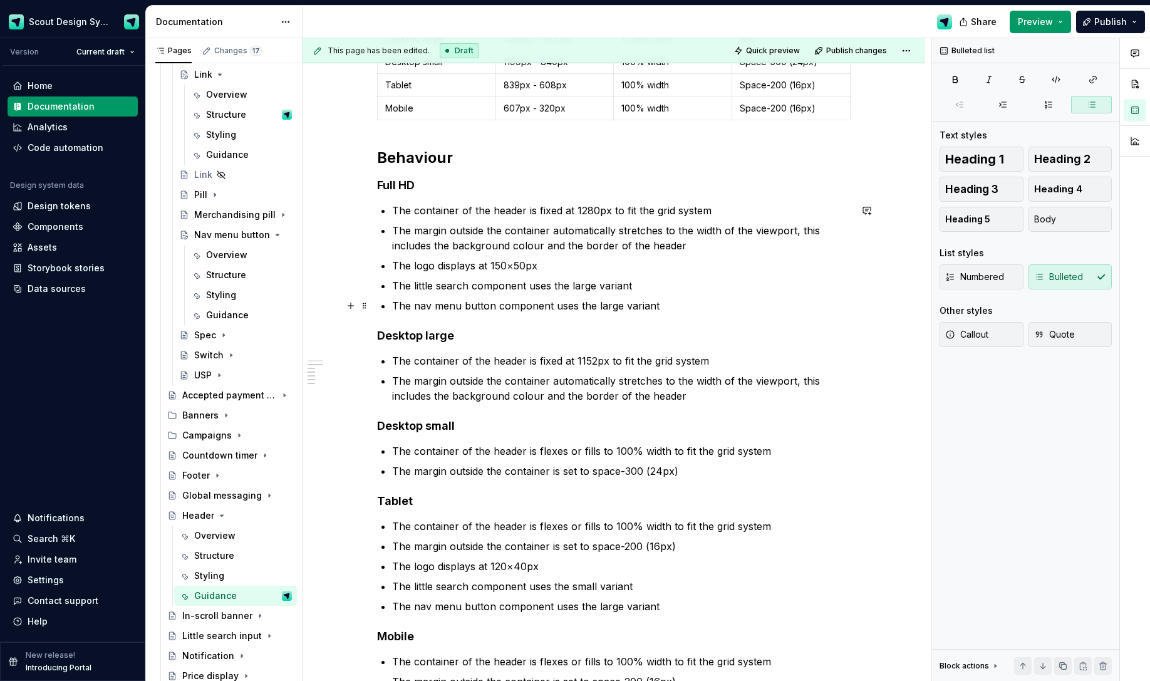
click at [606, 309] on p "The nav menu button component uses the large variant" at bounding box center [621, 305] width 458 height 15
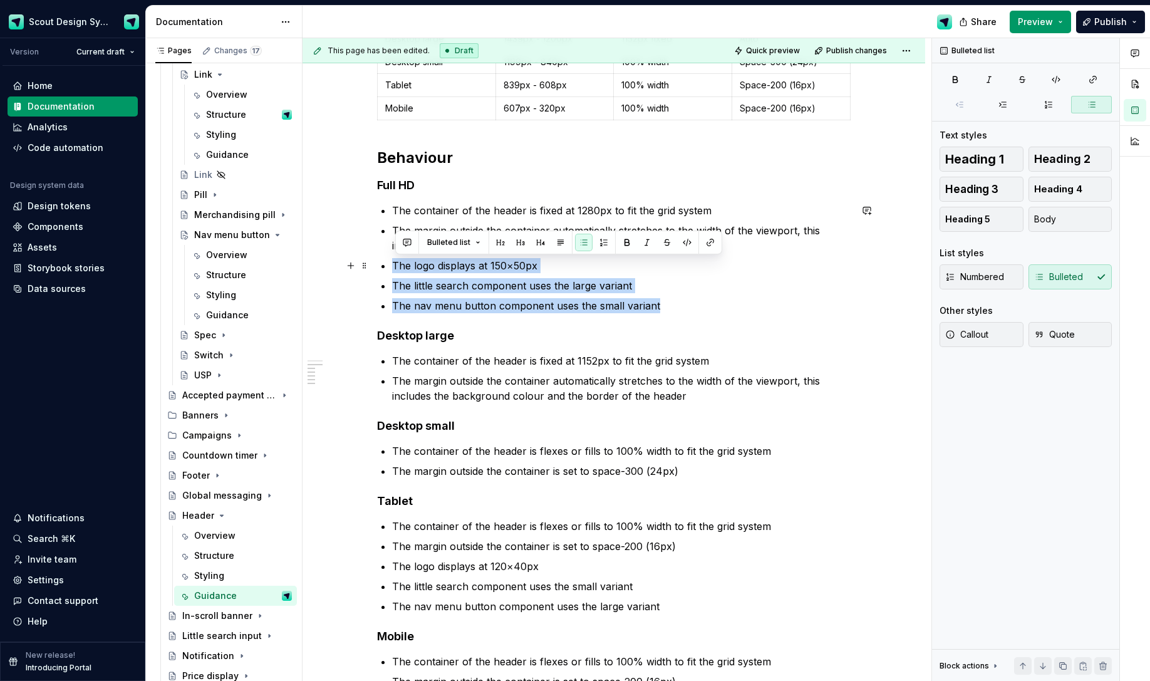
drag, startPoint x: 674, startPoint y: 303, endPoint x: 392, endPoint y: 268, distance: 284.0
click at [392, 268] on div "Header variants Variant Viewport size Container Margin (left/right) Full HD ∞ -…" at bounding box center [614, 320] width 474 height 738
copy ul "The logo displays at 150×50px The little search component uses the large varian…"
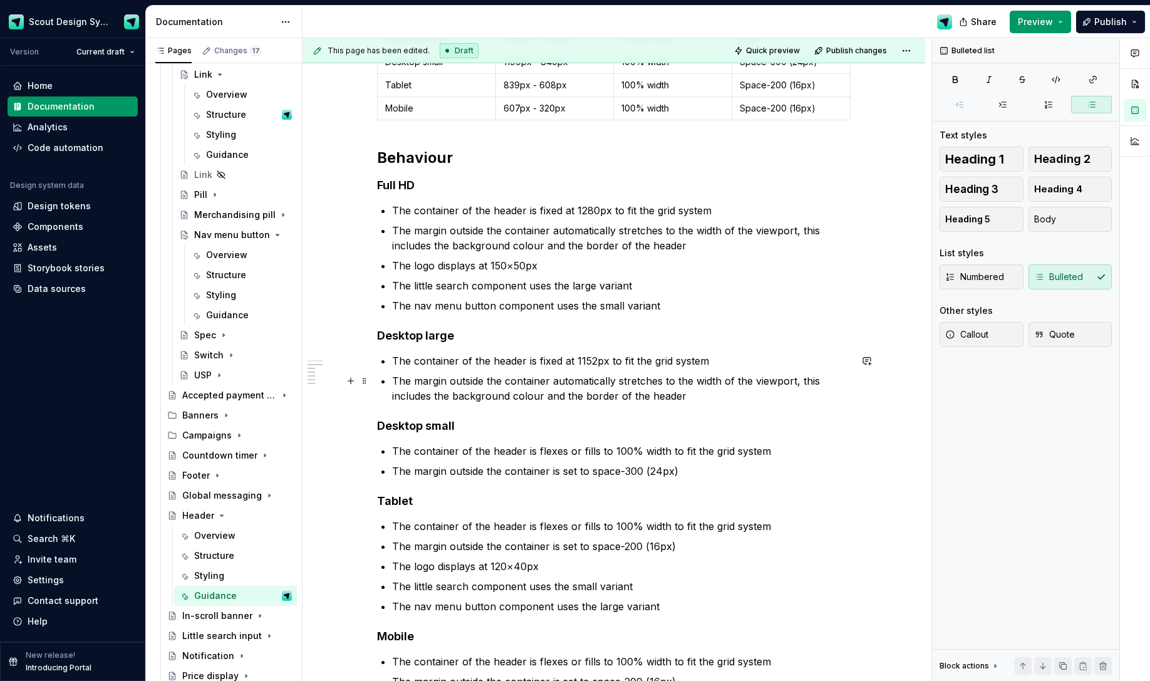
click at [700, 398] on p "The margin outside the container automatically stretches to the width of the vi…" at bounding box center [621, 388] width 458 height 30
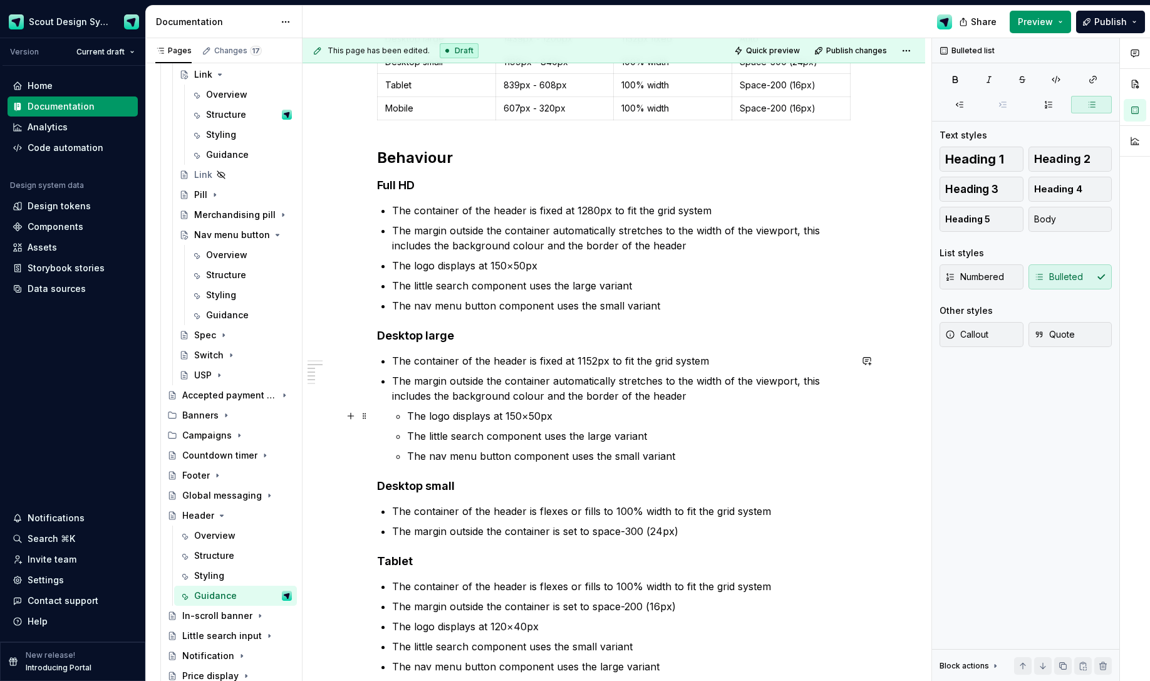
click at [410, 413] on p "The logo displays at 150×50px" at bounding box center [628, 415] width 443 height 15
click at [411, 433] on p "The little search component uses the large variant" at bounding box center [628, 435] width 443 height 15
click at [410, 435] on p "The little search component uses the large variant" at bounding box center [628, 435] width 443 height 15
click at [413, 456] on p "The nav menu button component uses the small variant" at bounding box center [628, 455] width 443 height 15
click at [412, 456] on p "The nav menu button component uses the small variant" at bounding box center [628, 455] width 443 height 15
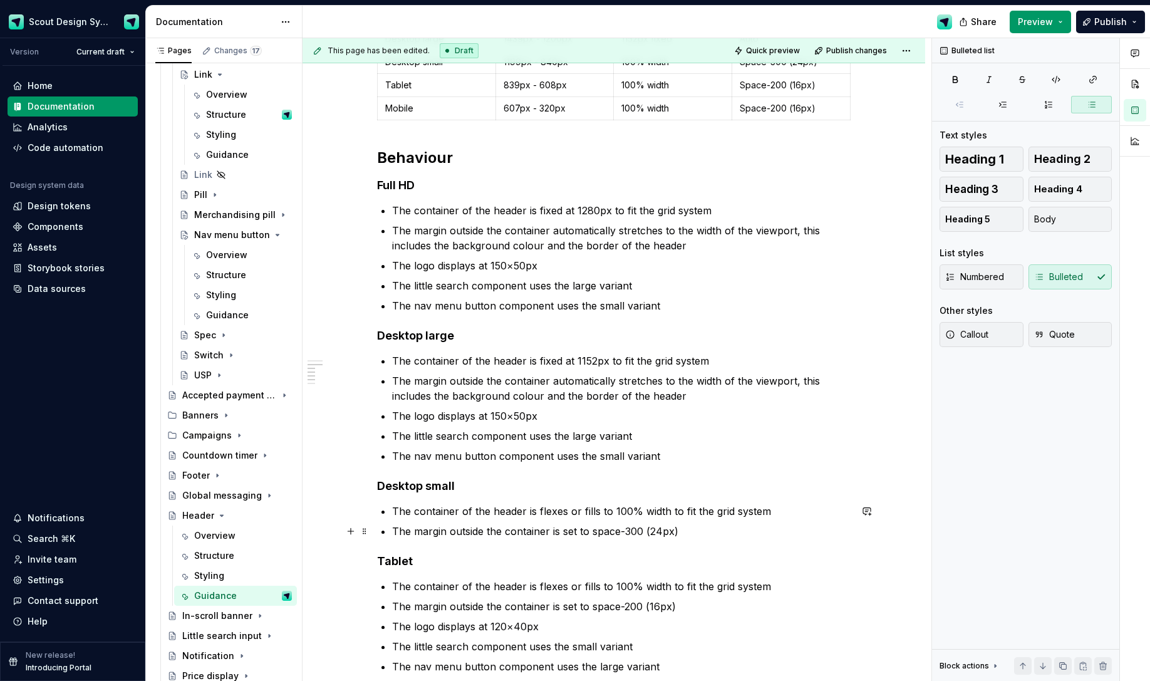
click at [690, 472] on p "The margin outside the container is set to space-300 (24px)" at bounding box center [621, 531] width 458 height 15
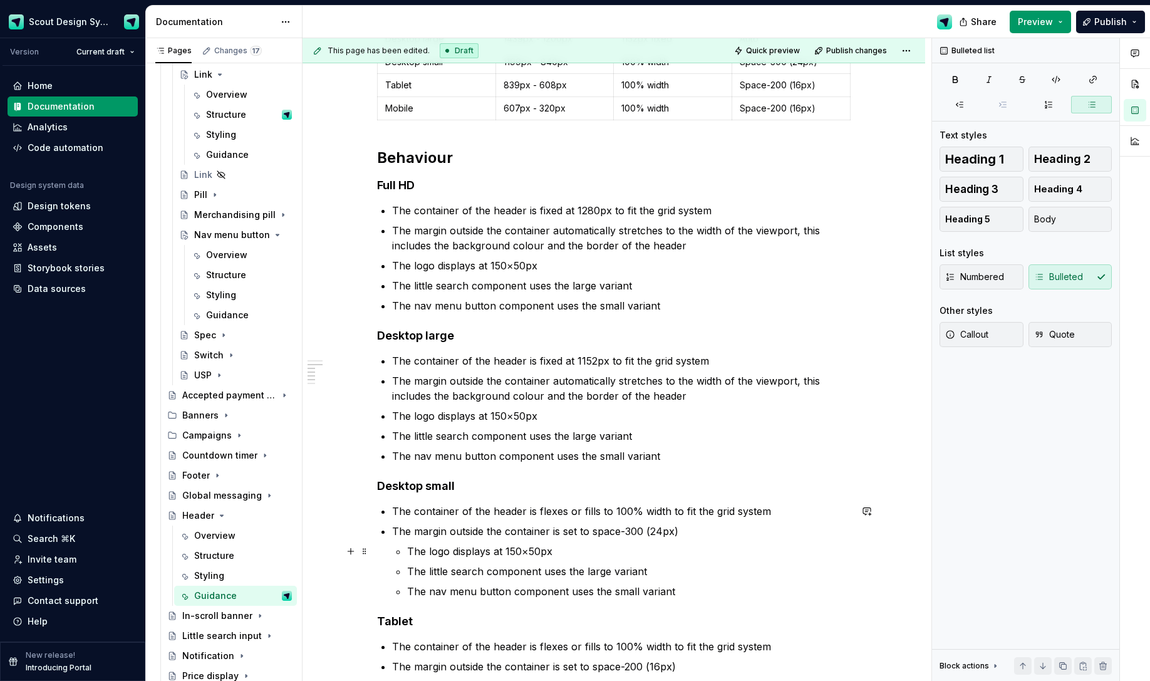
click at [410, 472] on p "The logo displays at 150×50px" at bounding box center [628, 551] width 443 height 15
click at [410, 472] on p "The little search component uses the large variant" at bounding box center [628, 571] width 443 height 15
click at [409, 472] on li "The little search component uses the large variant The nav menu button componen…" at bounding box center [621, 581] width 458 height 35
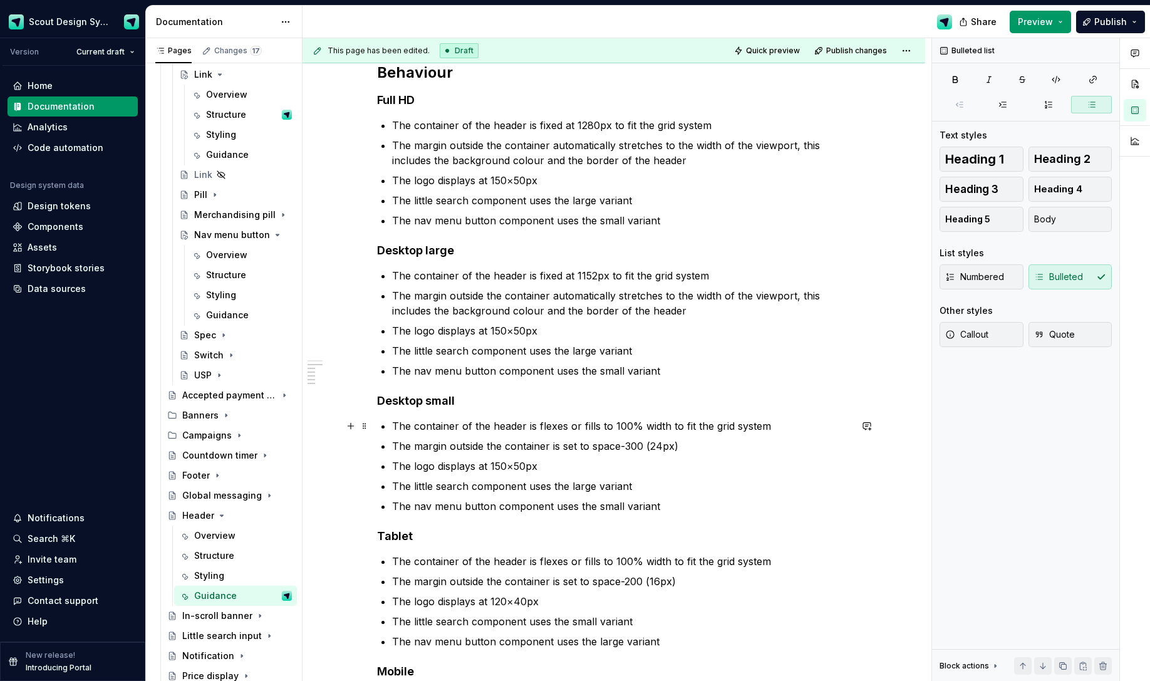
scroll to position [586, 0]
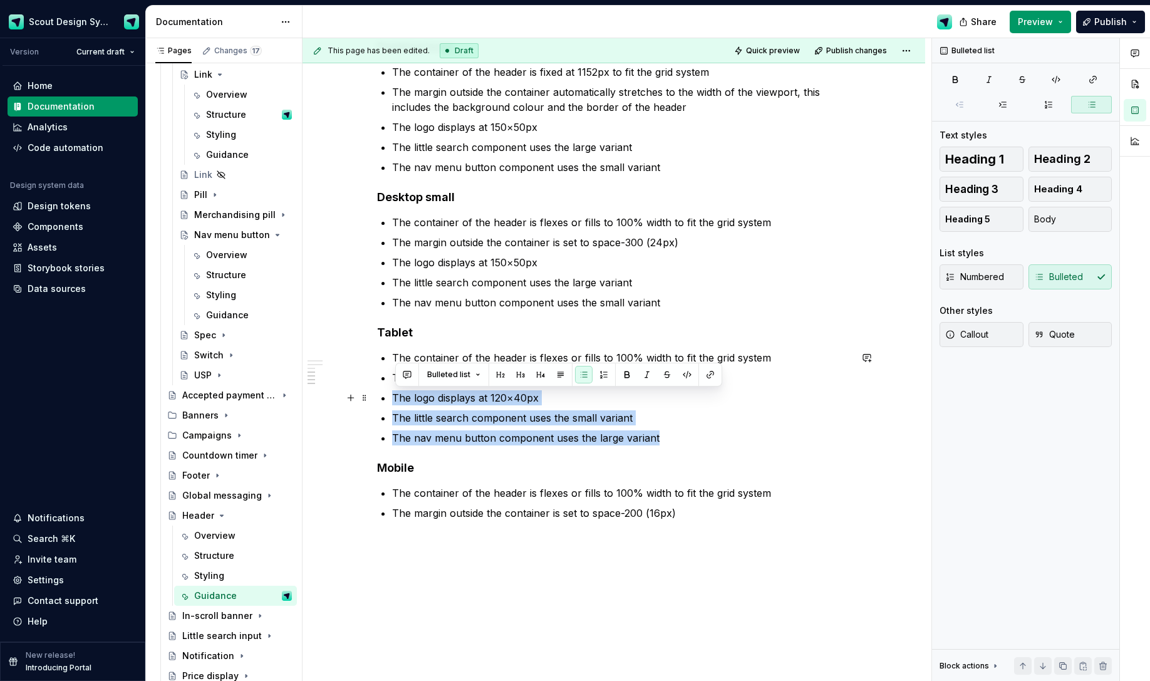
drag, startPoint x: 664, startPoint y: 432, endPoint x: 393, endPoint y: 401, distance: 272.9
click at [393, 401] on div "Header variants Variant Viewport size Container Margin (left/right) Full HD ∞ -…" at bounding box center [614, 91] width 474 height 859
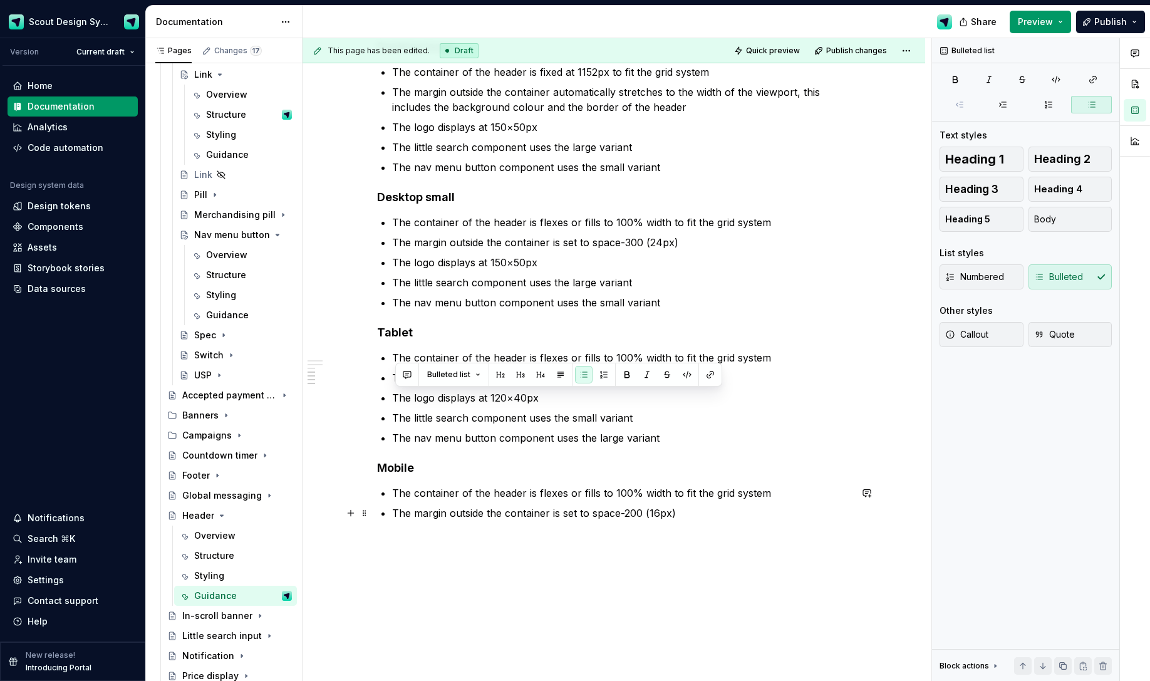
click at [712, 472] on p "The margin outside the container is set to space-200 (16px)" at bounding box center [621, 512] width 458 height 15
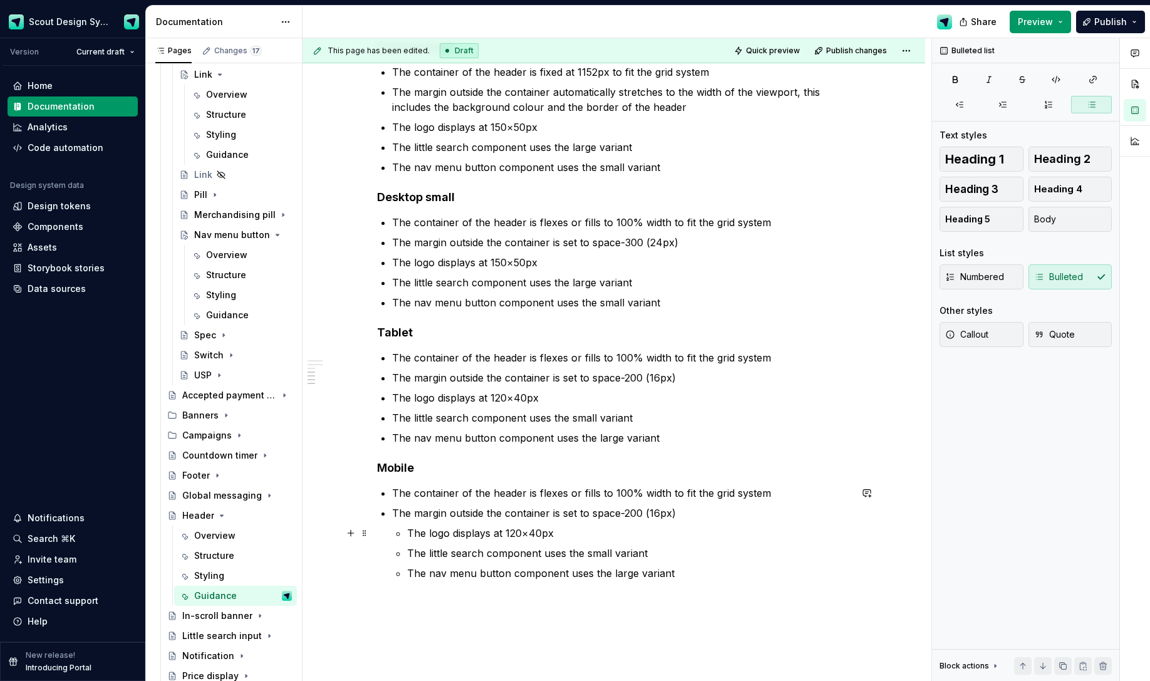
click at [412, 472] on p "The logo displays at 120×40px" at bounding box center [628, 533] width 443 height 15
click at [410, 472] on p "The little search component uses the small variant" at bounding box center [628, 553] width 443 height 15
click at [411, 472] on p "The nav menu button component uses the large variant" at bounding box center [628, 573] width 443 height 15
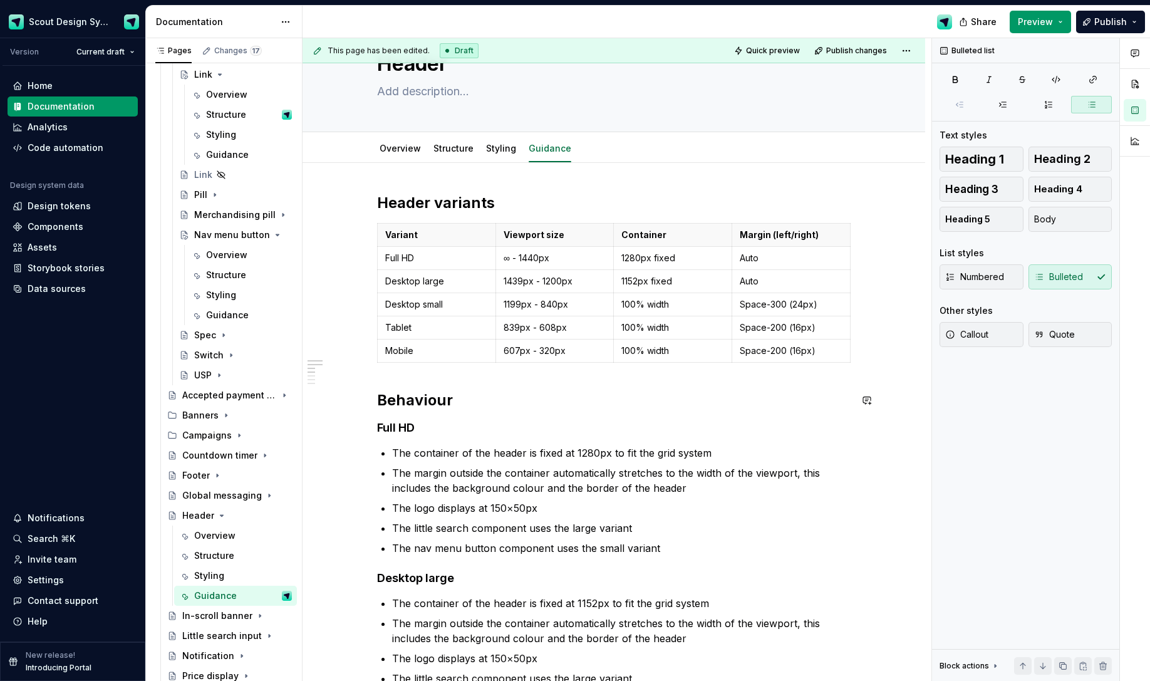
scroll to position [0, 0]
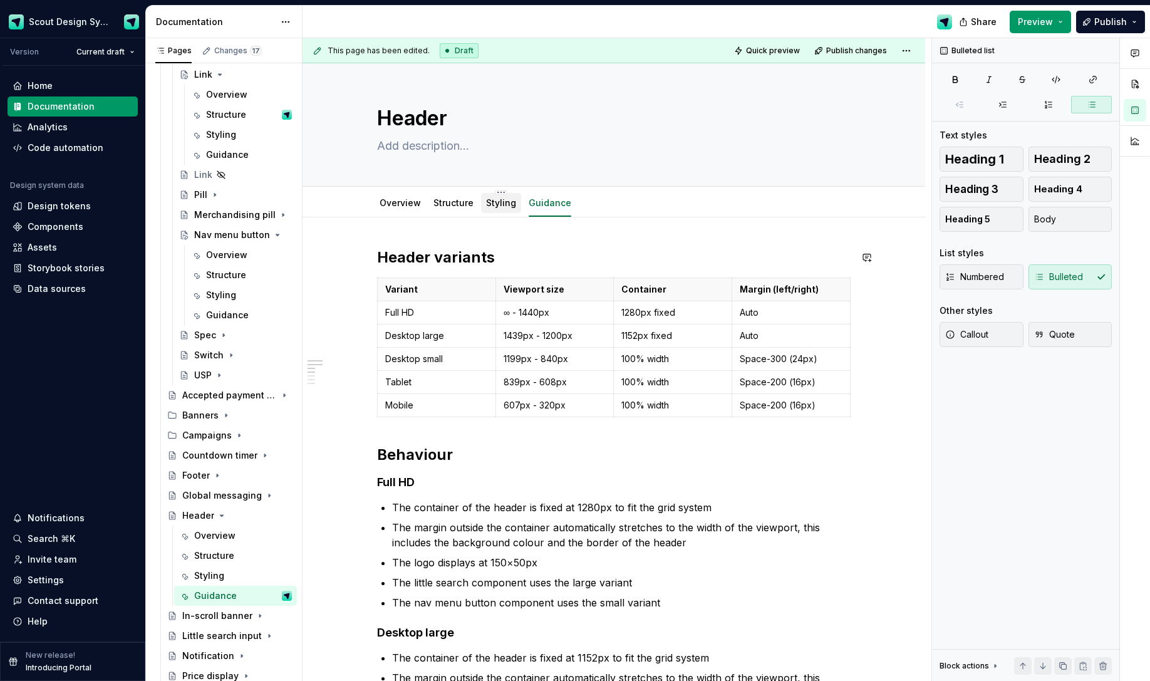
click at [499, 208] on div "Styling" at bounding box center [501, 203] width 30 height 13
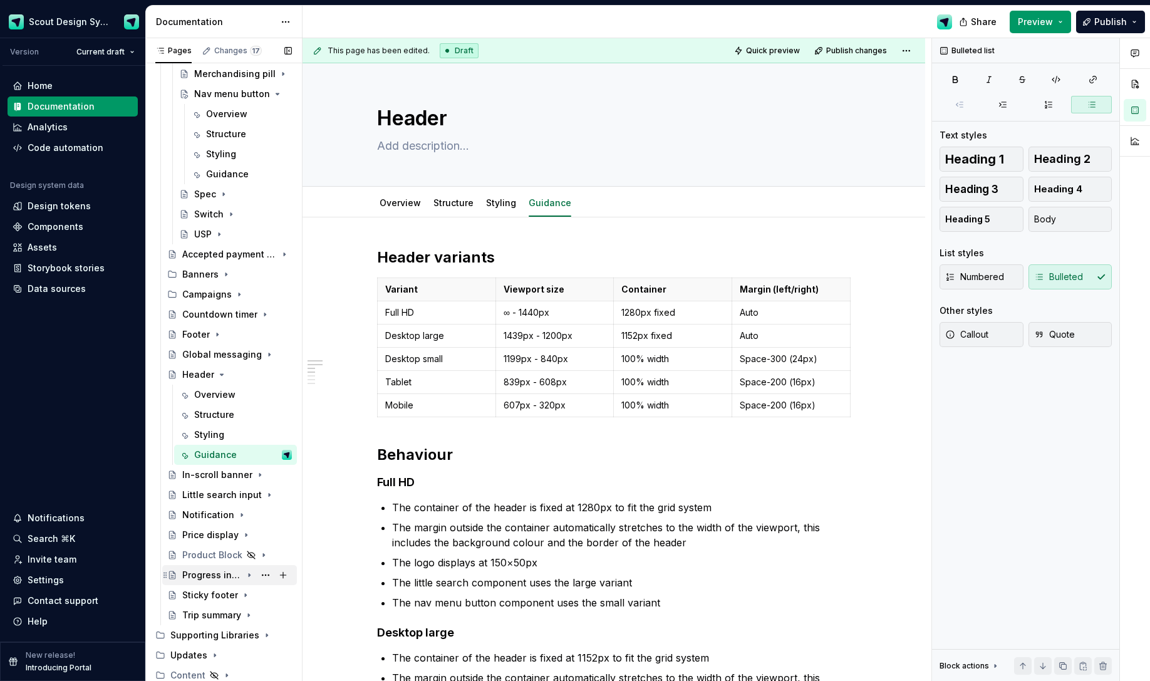
scroll to position [571, 0]
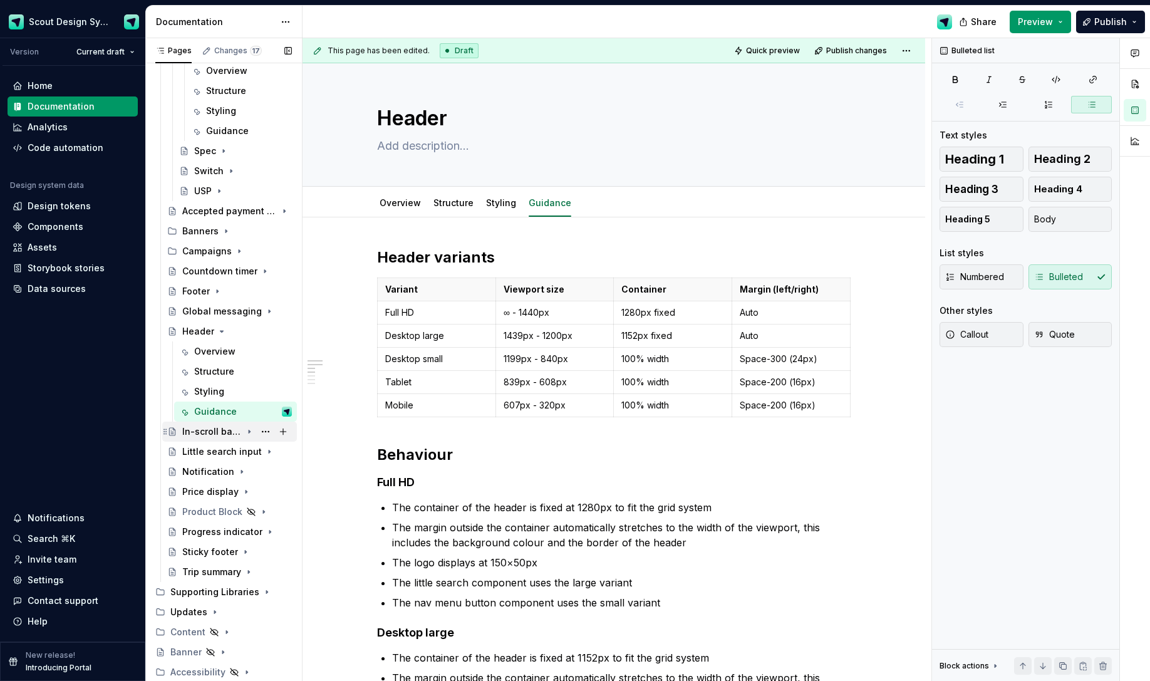
click at [222, 434] on div "In-scroll banner" at bounding box center [212, 431] width 60 height 13
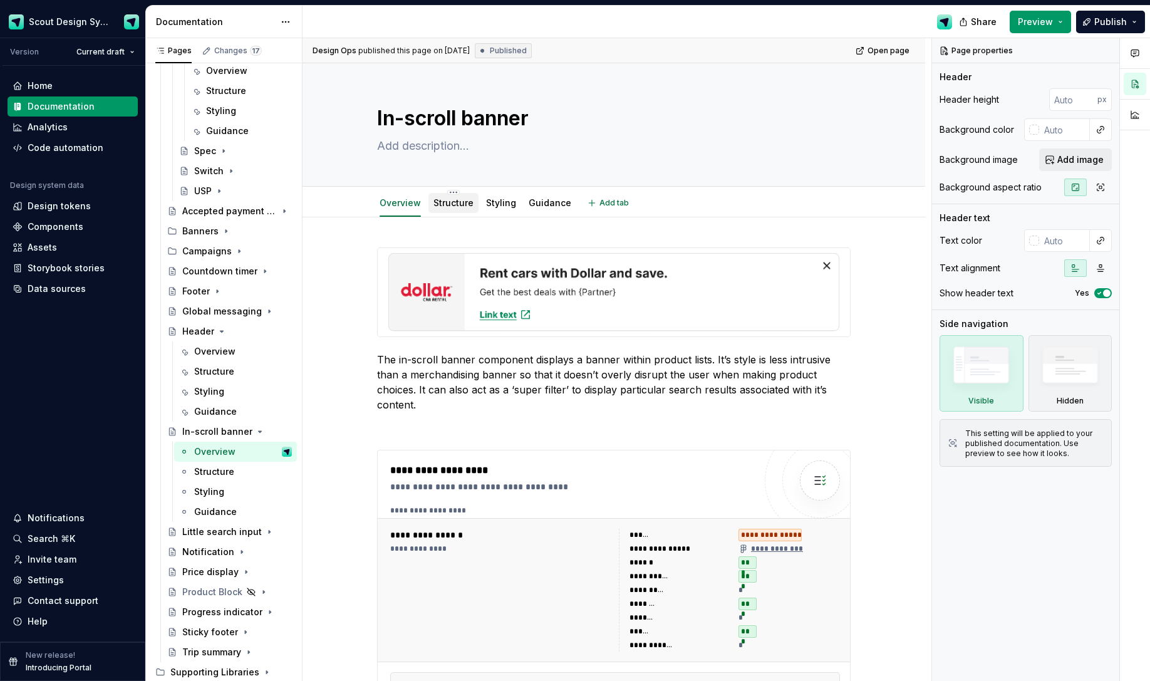
click at [470, 204] on link "Structure" at bounding box center [453, 202] width 40 height 11
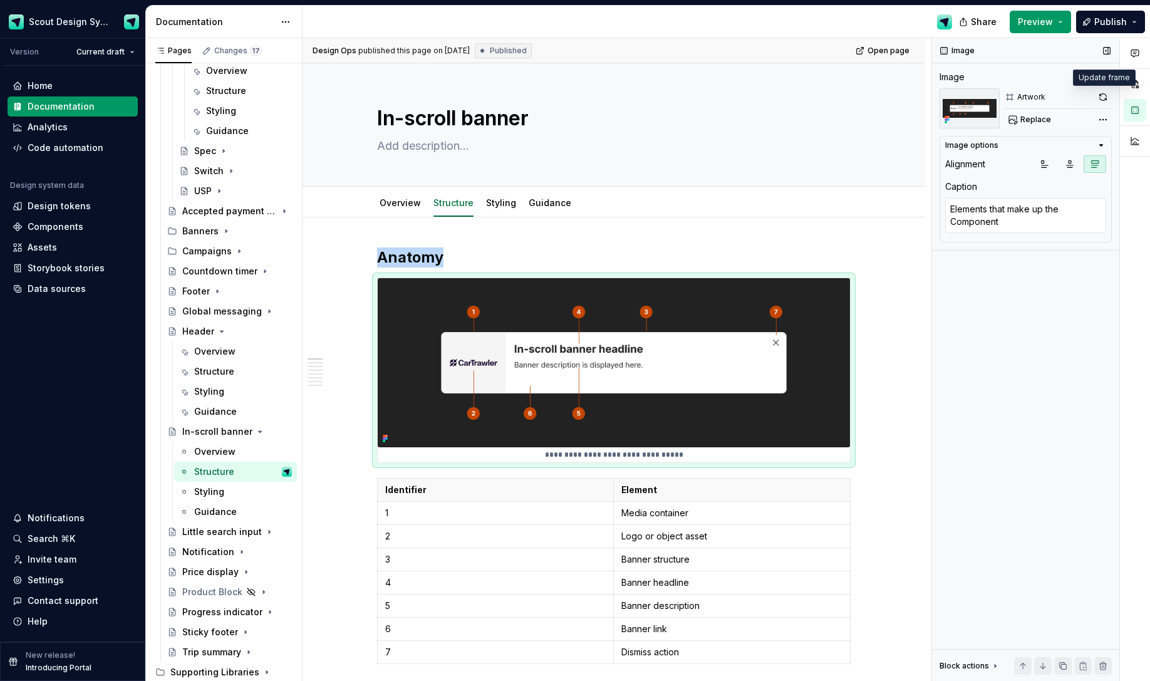
click at [901, 97] on button "button" at bounding box center [1103, 97] width 18 height 18
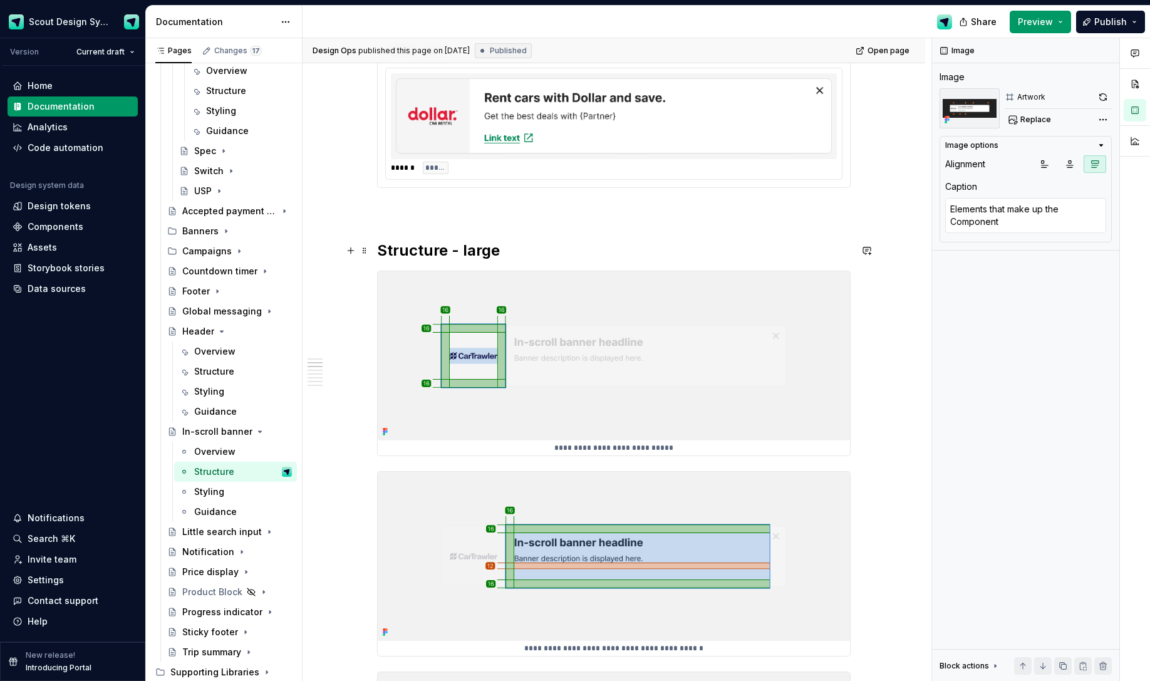
scroll to position [936, 0]
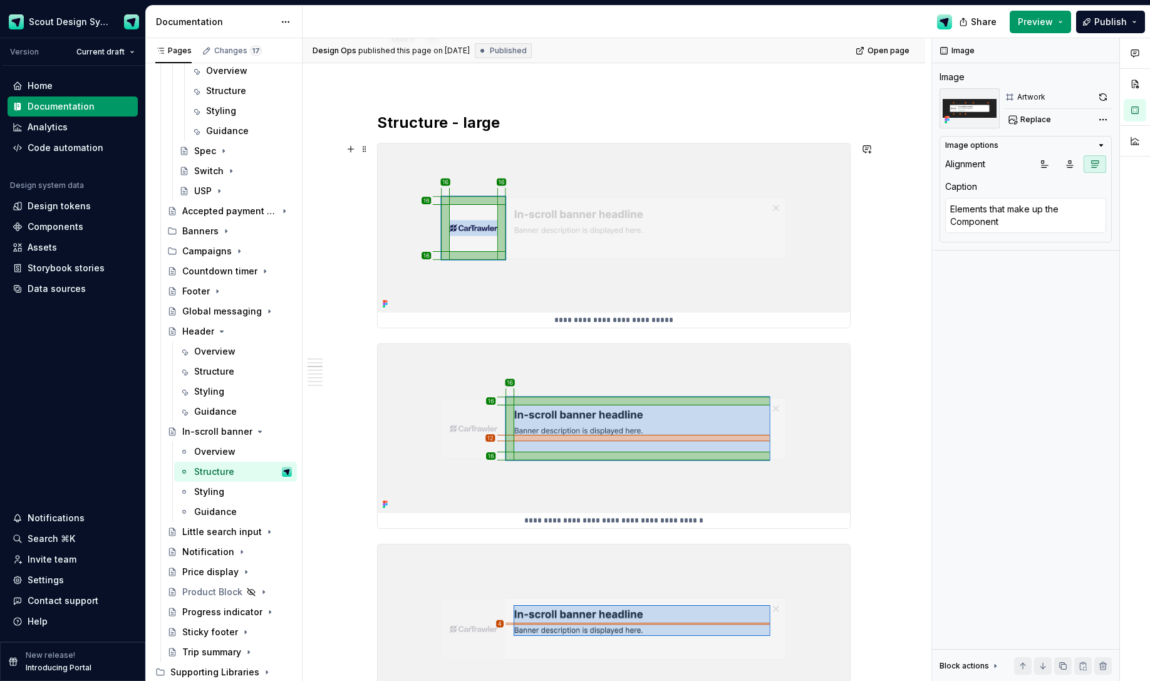
type textarea "*"
type textarea "Padding in the media container"
click at [681, 286] on img at bounding box center [614, 227] width 472 height 169
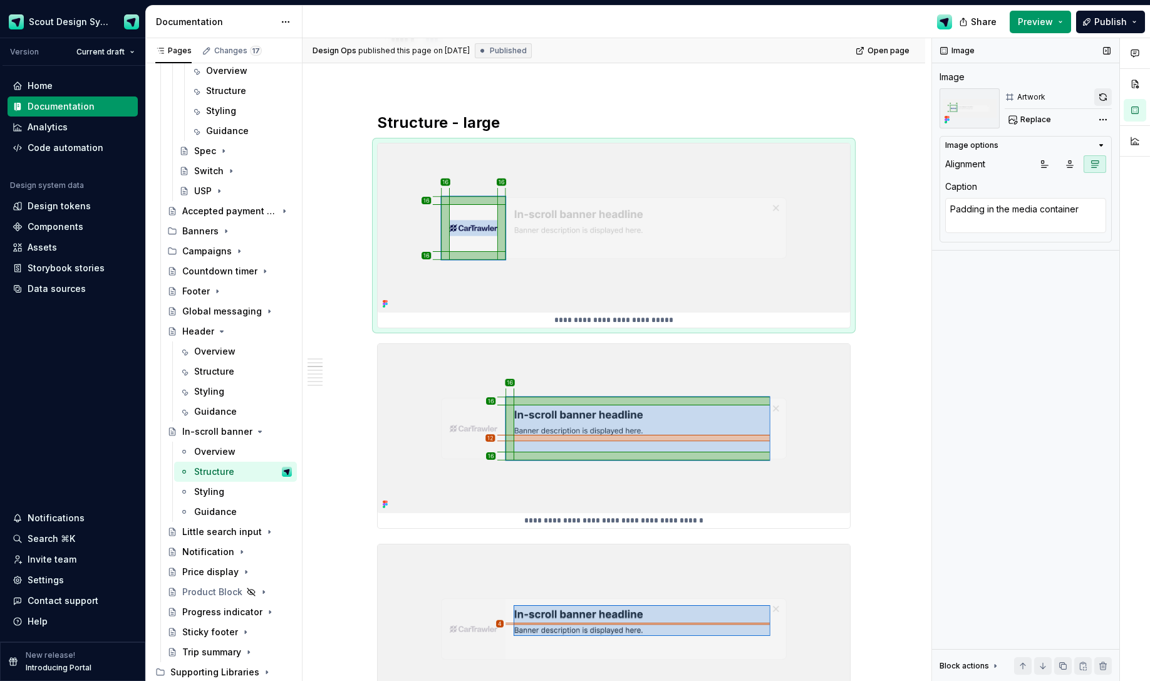
click at [901, 100] on button "button" at bounding box center [1103, 97] width 18 height 18
type textarea "*"
type textarea "Separation of elements in the banner structure"
click at [769, 390] on img at bounding box center [614, 428] width 472 height 169
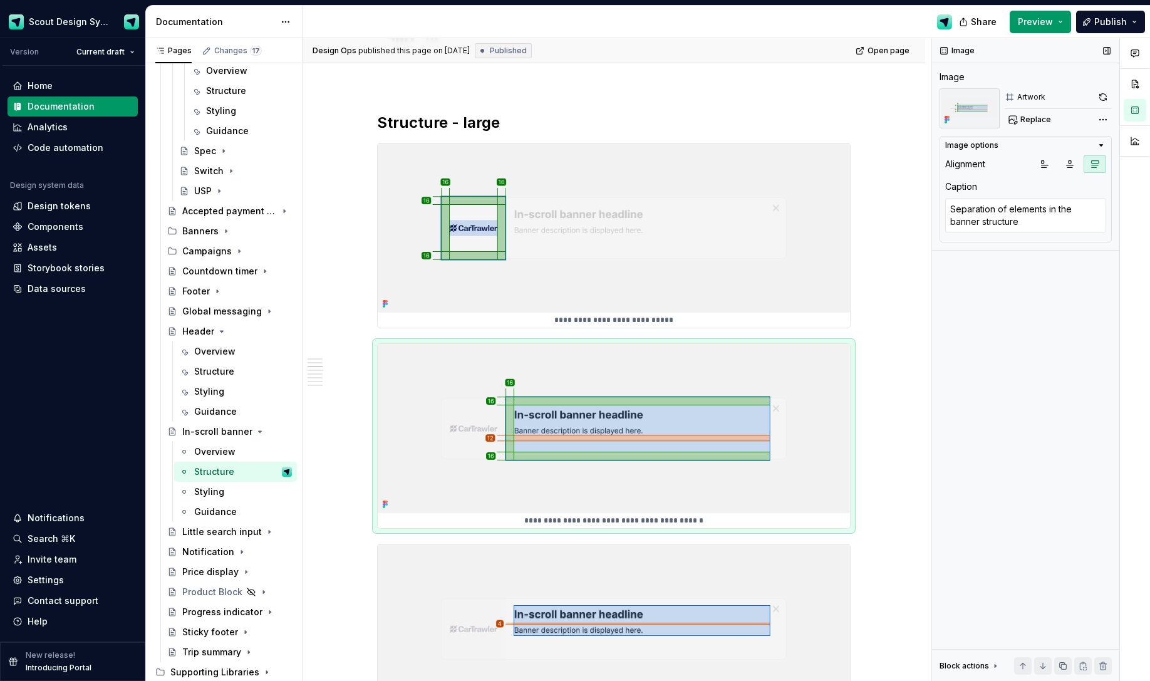
click at [901, 100] on button "button" at bounding box center [1103, 97] width 18 height 18
type textarea "*"
type textarea "Padding in the media container"
click at [804, 238] on img at bounding box center [614, 227] width 472 height 169
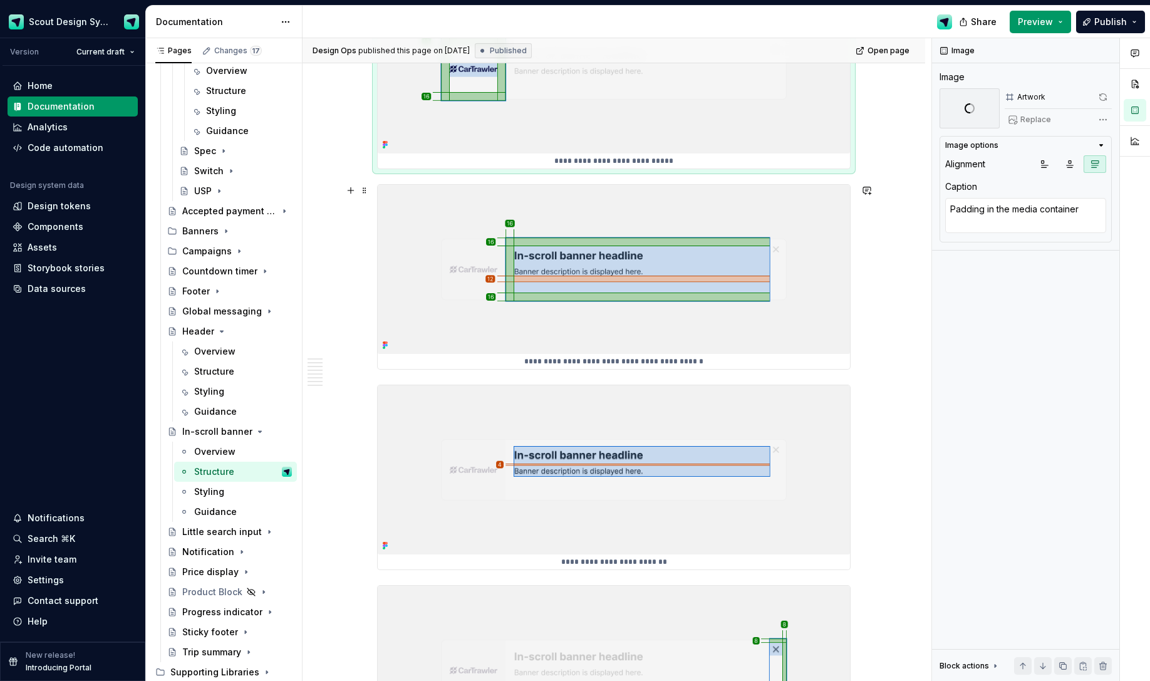
scroll to position [1104, 0]
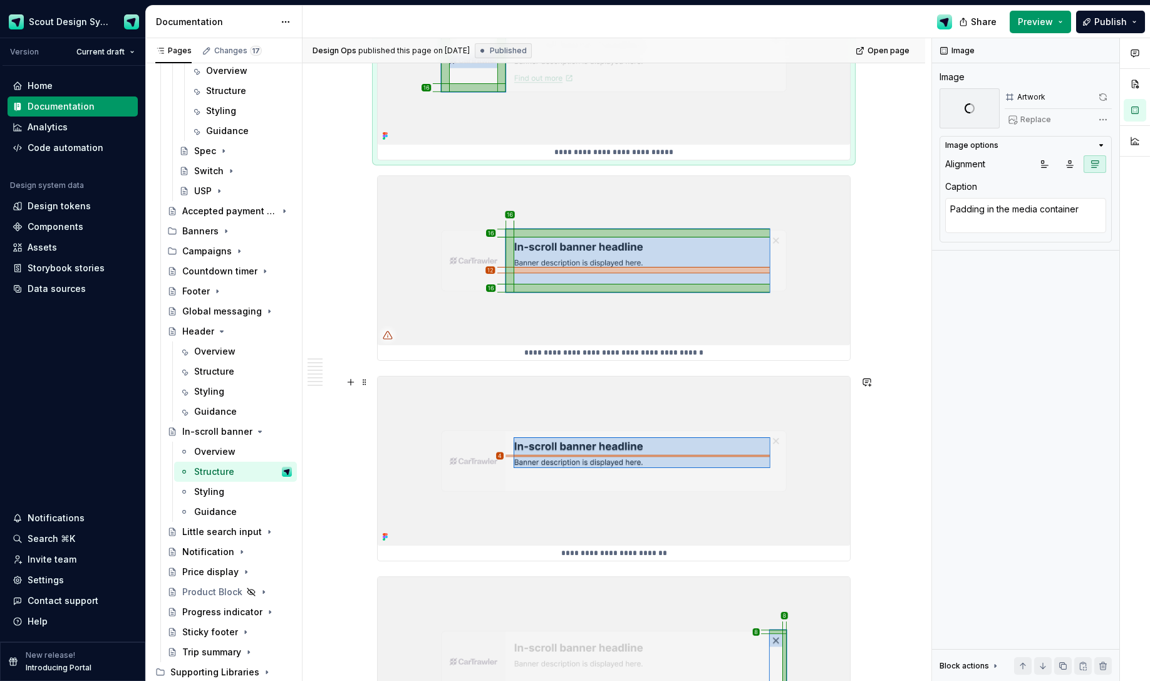
type textarea "*"
type textarea "Separation of text elements"
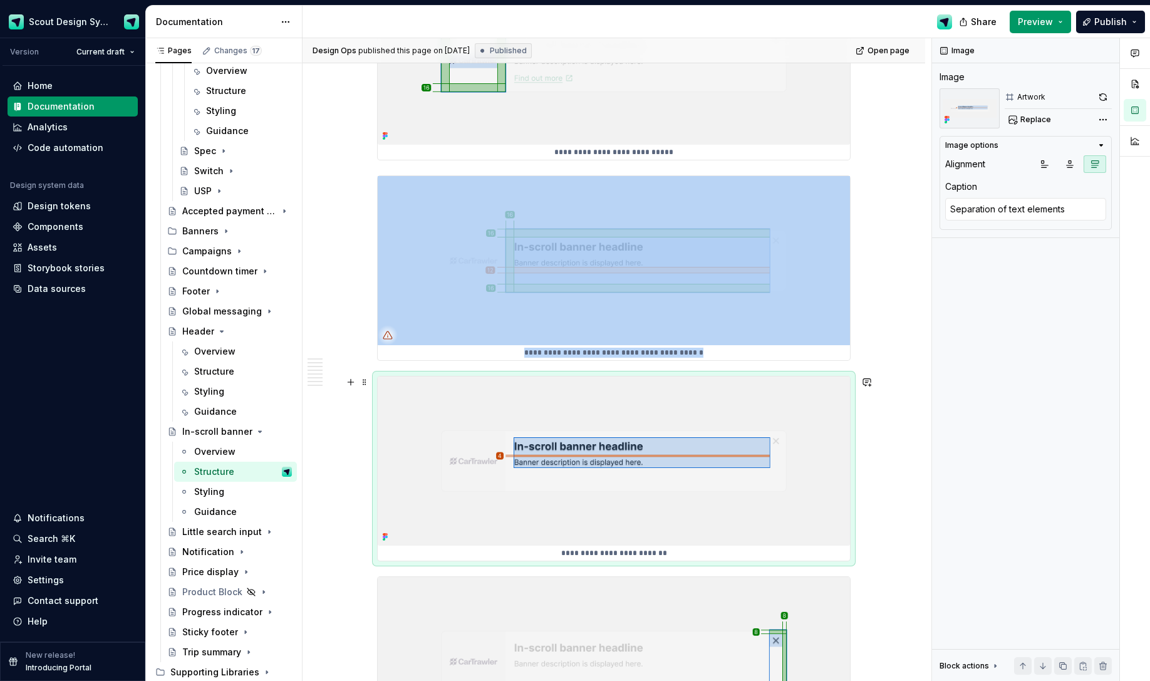
click at [796, 412] on img at bounding box center [614, 460] width 472 height 169
click at [901, 99] on button "button" at bounding box center [1103, 97] width 18 height 18
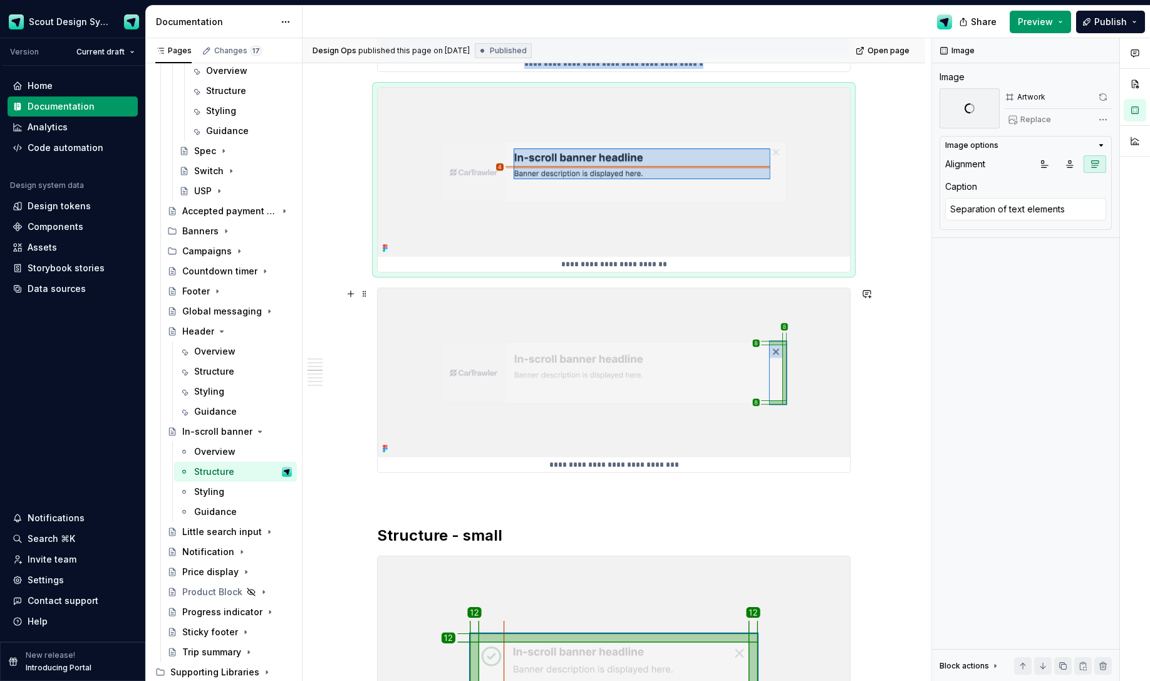
type textarea "*"
type textarea "Padding around the dismiss action"
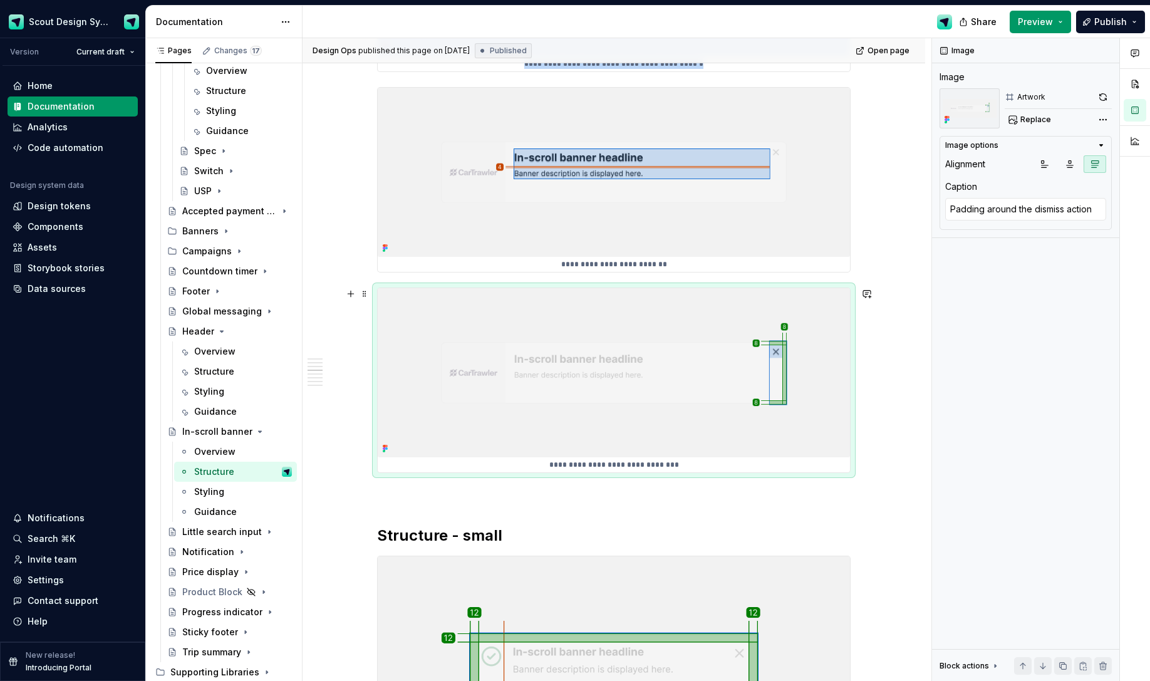
click at [675, 381] on img at bounding box center [614, 372] width 472 height 169
click at [901, 97] on button "button" at bounding box center [1103, 97] width 18 height 18
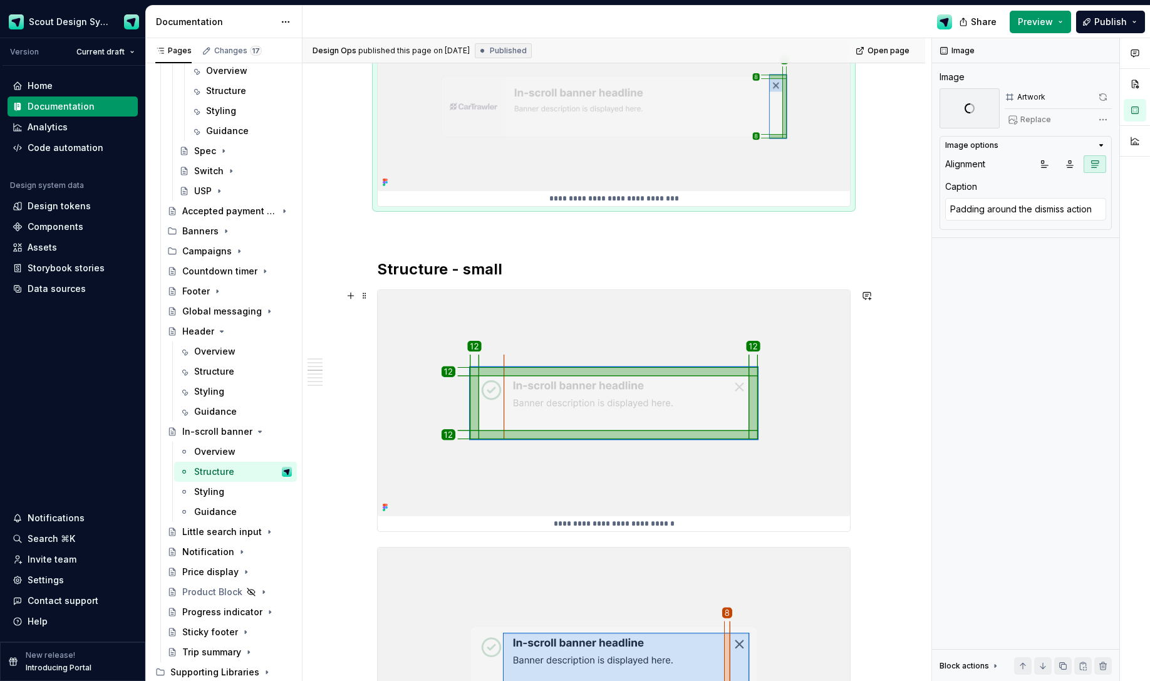
type textarea "*"
type textarea "Padding around the small banner"
click at [602, 341] on img at bounding box center [614, 402] width 472 height 225
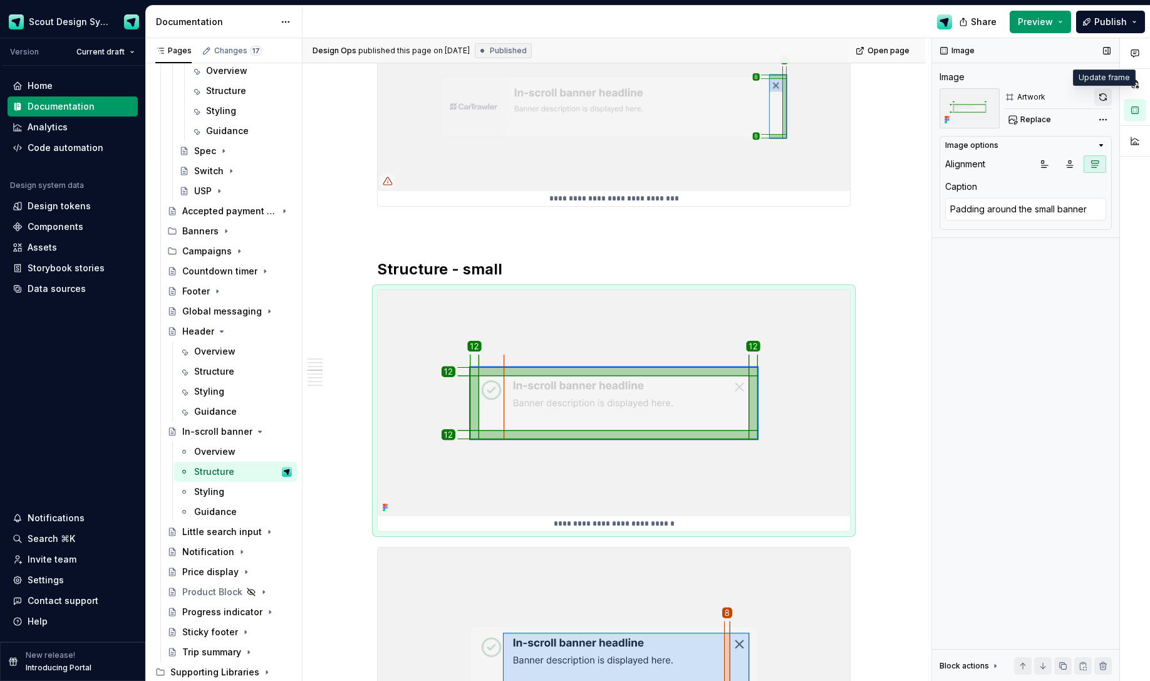
click at [901, 93] on button "button" at bounding box center [1103, 97] width 18 height 18
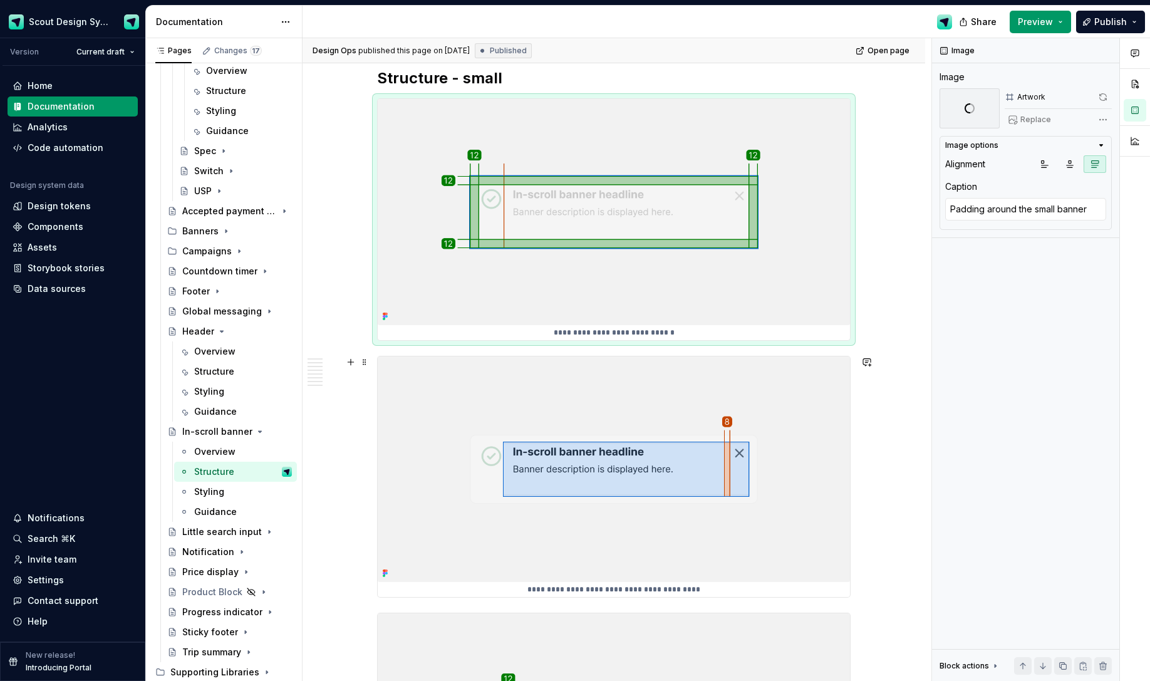
scroll to position [1950, 0]
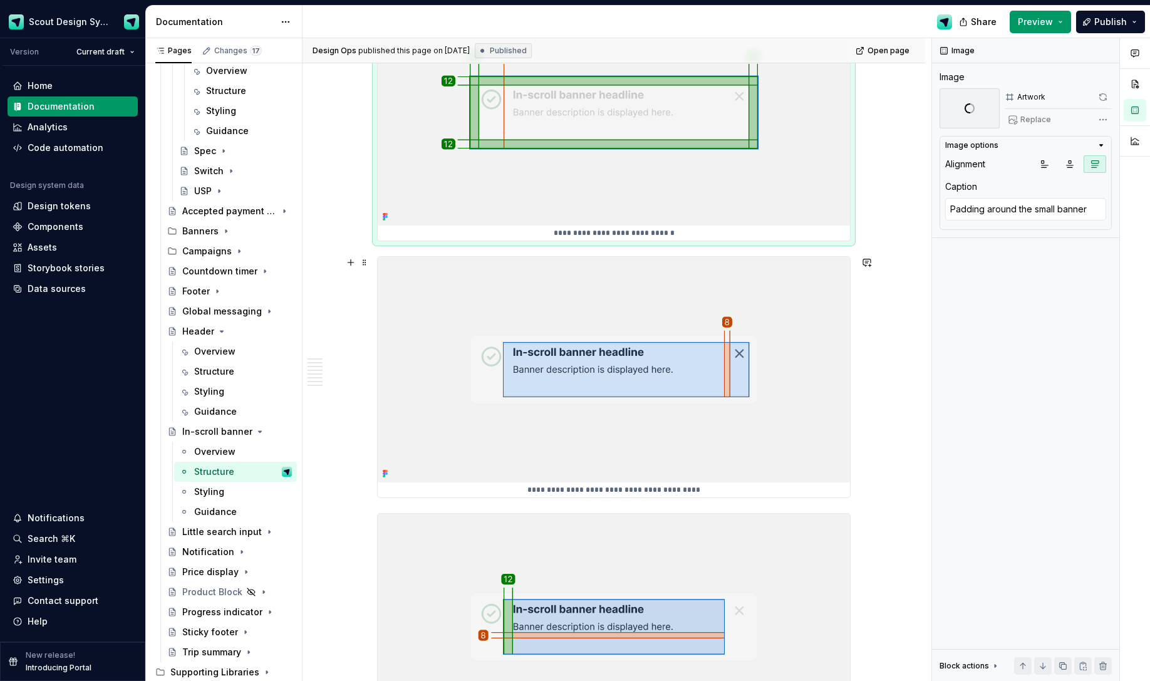
type textarea "*"
type textarea "Space between the content and dismiss action"
click at [643, 356] on img at bounding box center [614, 369] width 472 height 225
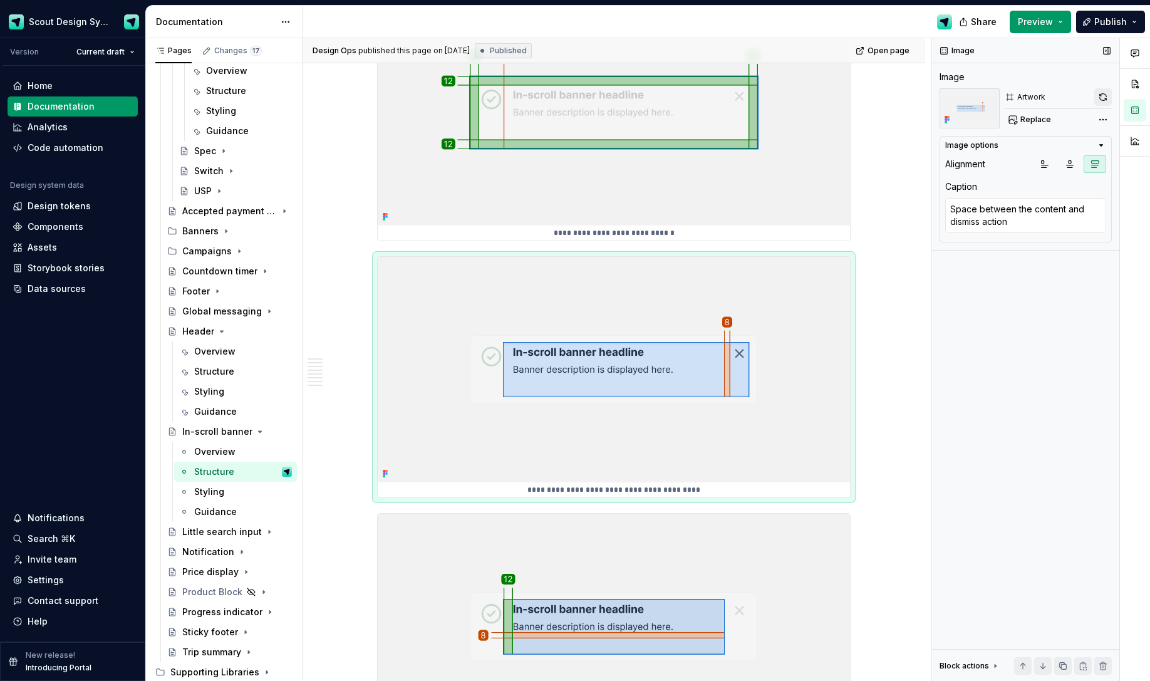
click at [901, 99] on button "button" at bounding box center [1103, 97] width 18 height 18
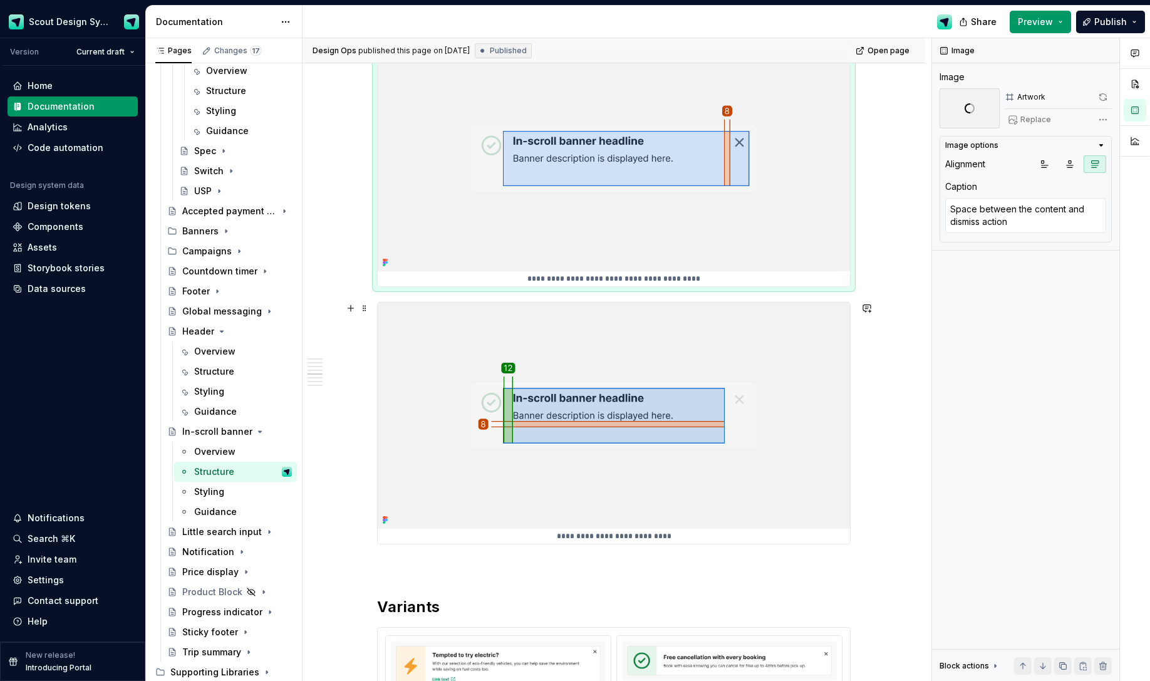
scroll to position [2225, 0]
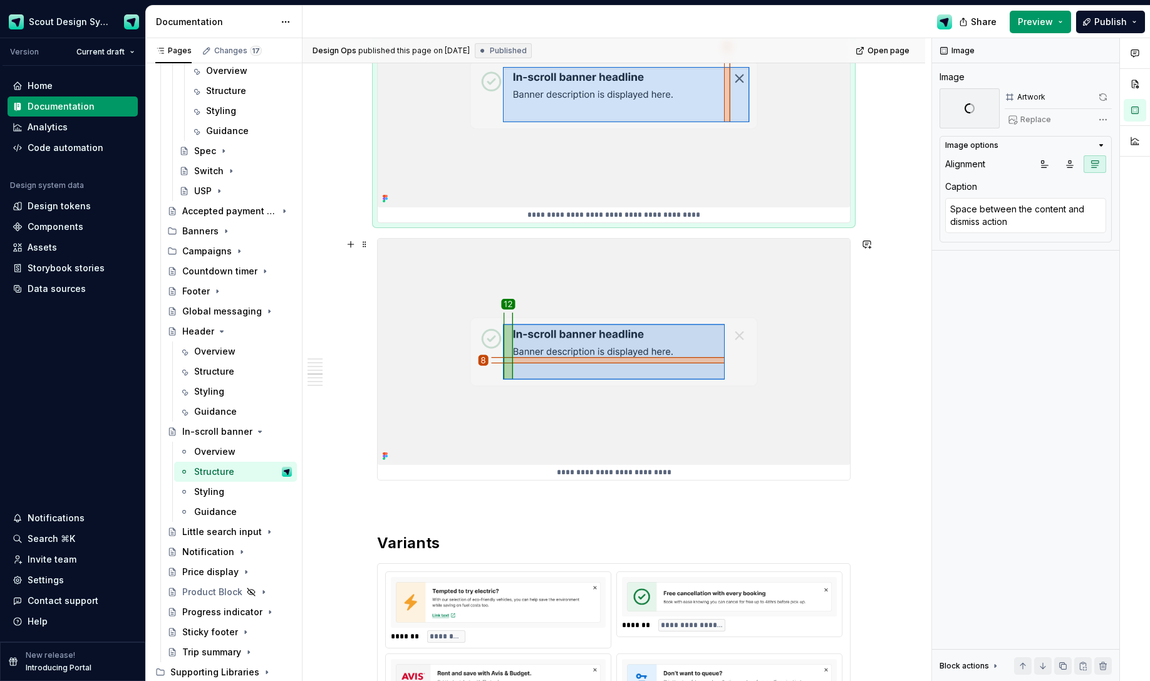
type textarea "*"
type textarea "Space between banner elements"
click at [816, 355] on img at bounding box center [614, 351] width 472 height 225
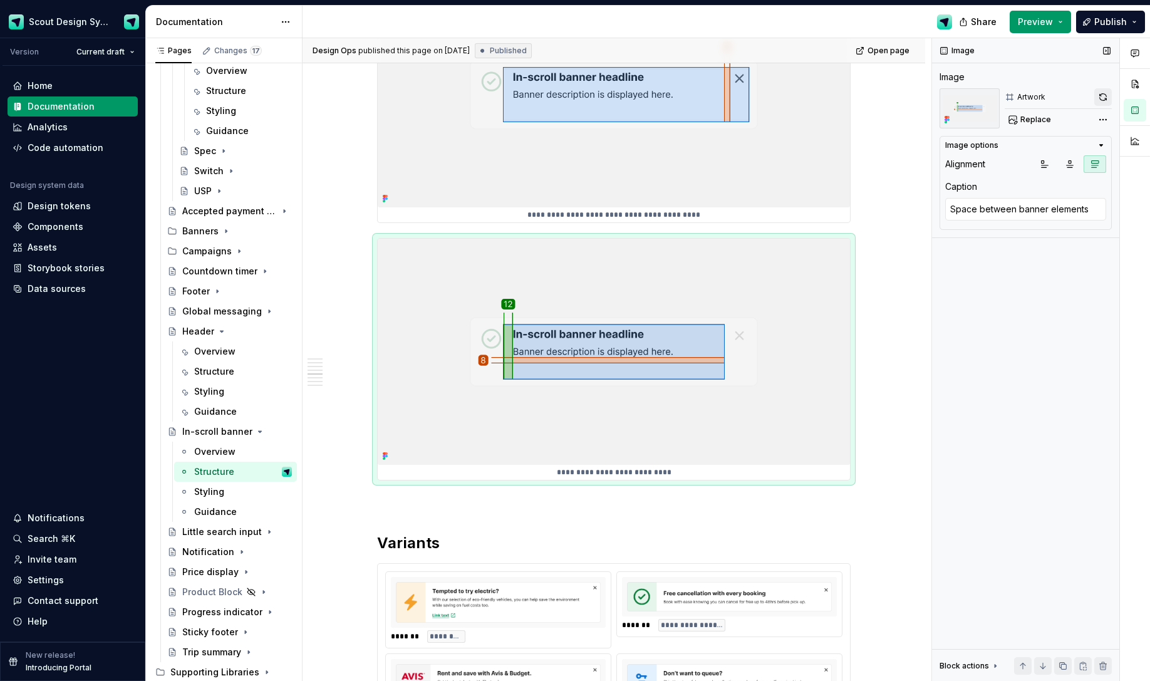
click at [901, 98] on button "button" at bounding box center [1103, 97] width 18 height 18
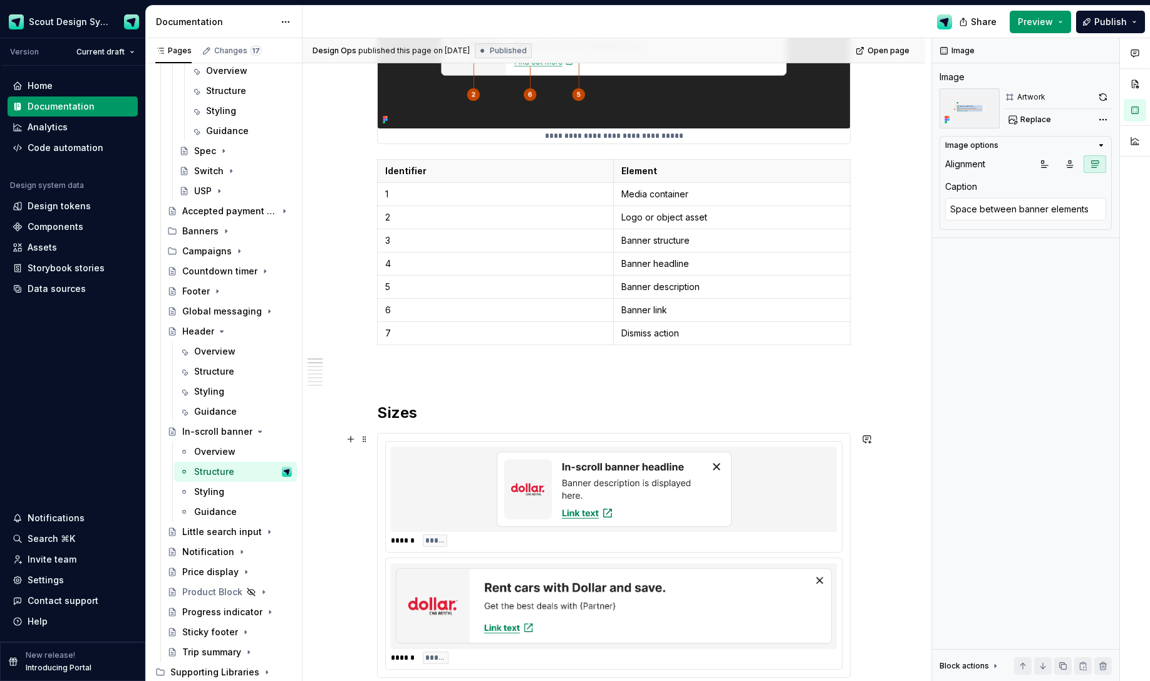
scroll to position [0, 0]
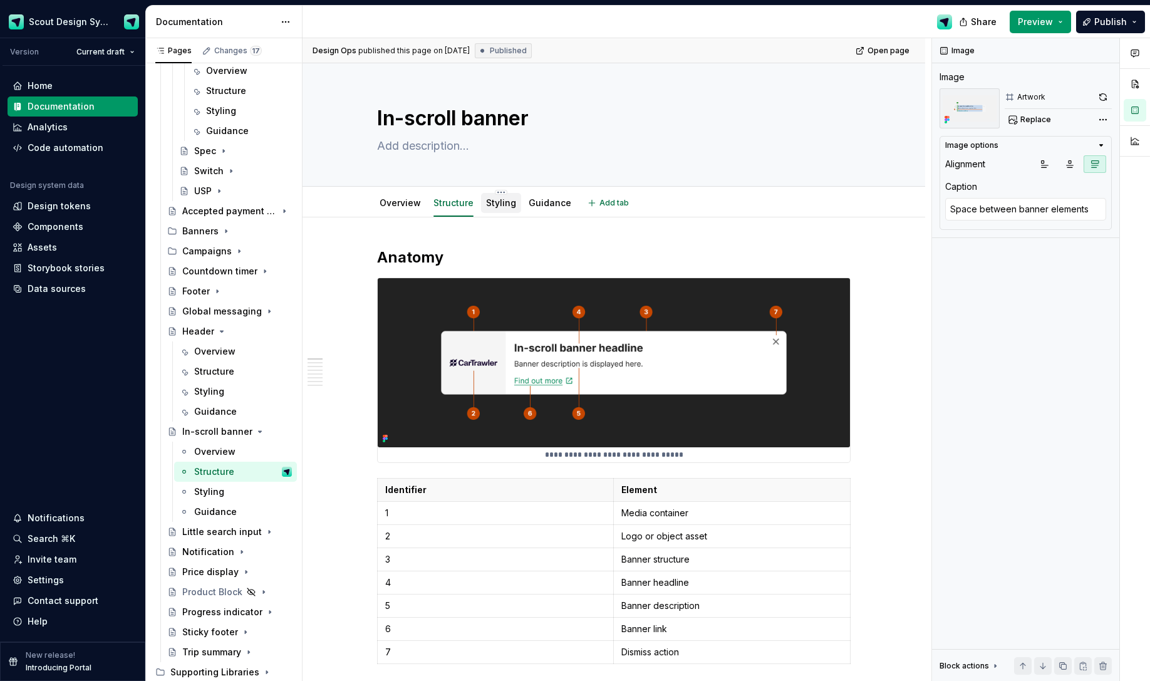
click at [495, 208] on div "Styling" at bounding box center [501, 203] width 30 height 13
click at [501, 201] on link "Styling" at bounding box center [501, 202] width 30 height 11
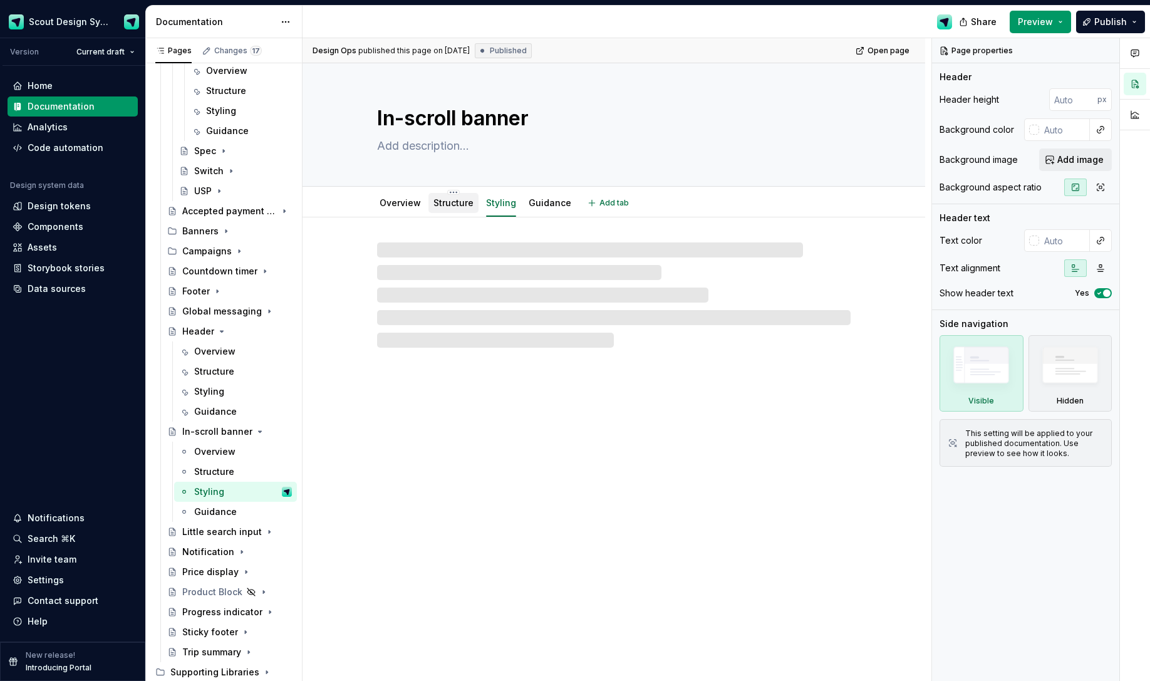
click at [467, 204] on link "Structure" at bounding box center [453, 202] width 40 height 11
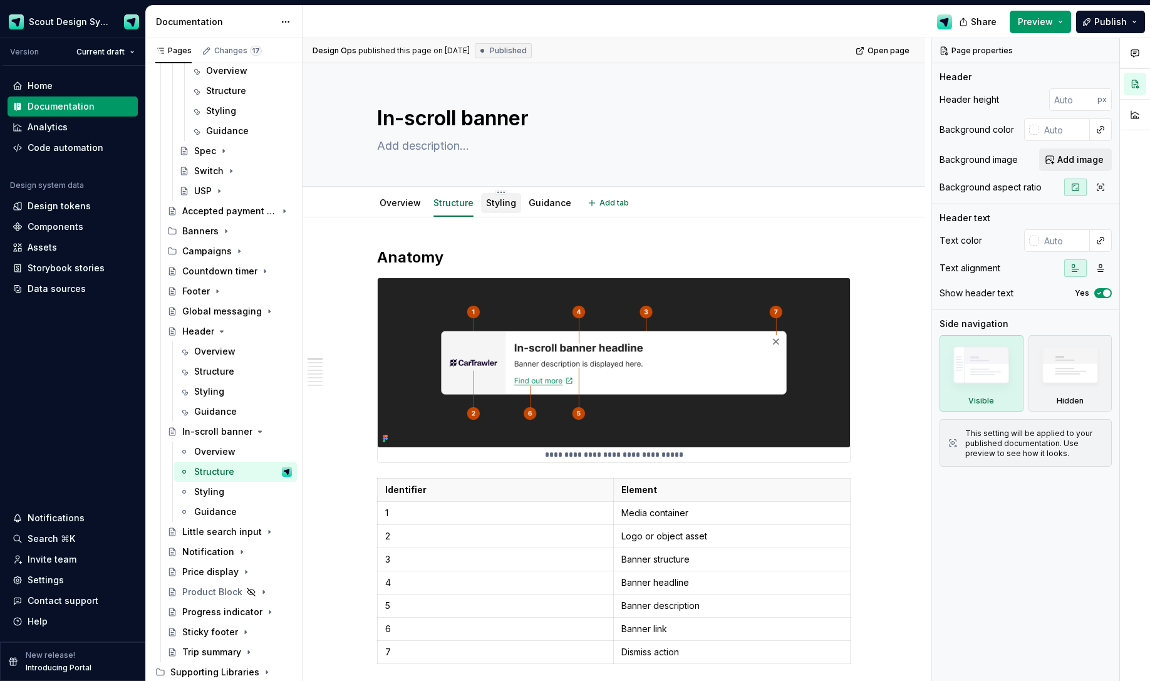
click at [491, 207] on link "Styling" at bounding box center [501, 202] width 30 height 11
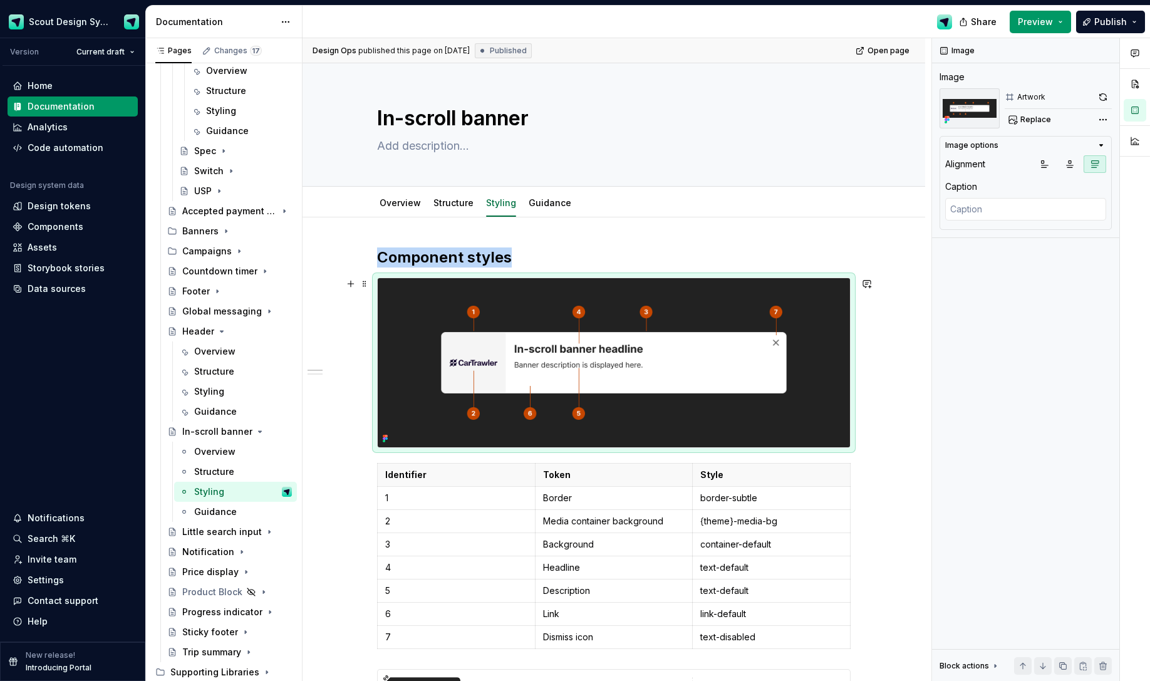
click at [724, 359] on img at bounding box center [614, 362] width 472 height 169
click at [901, 93] on button "button" at bounding box center [1103, 97] width 18 height 18
click at [555, 205] on link "Guidance" at bounding box center [550, 202] width 43 height 11
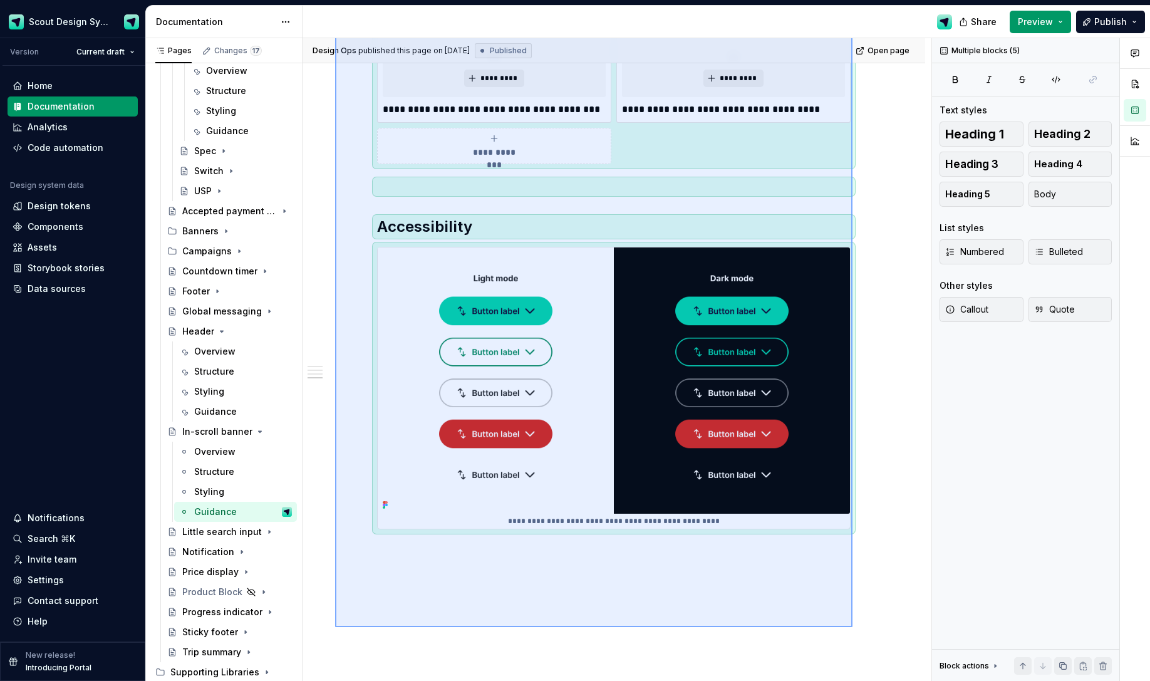
scroll to position [544, 0]
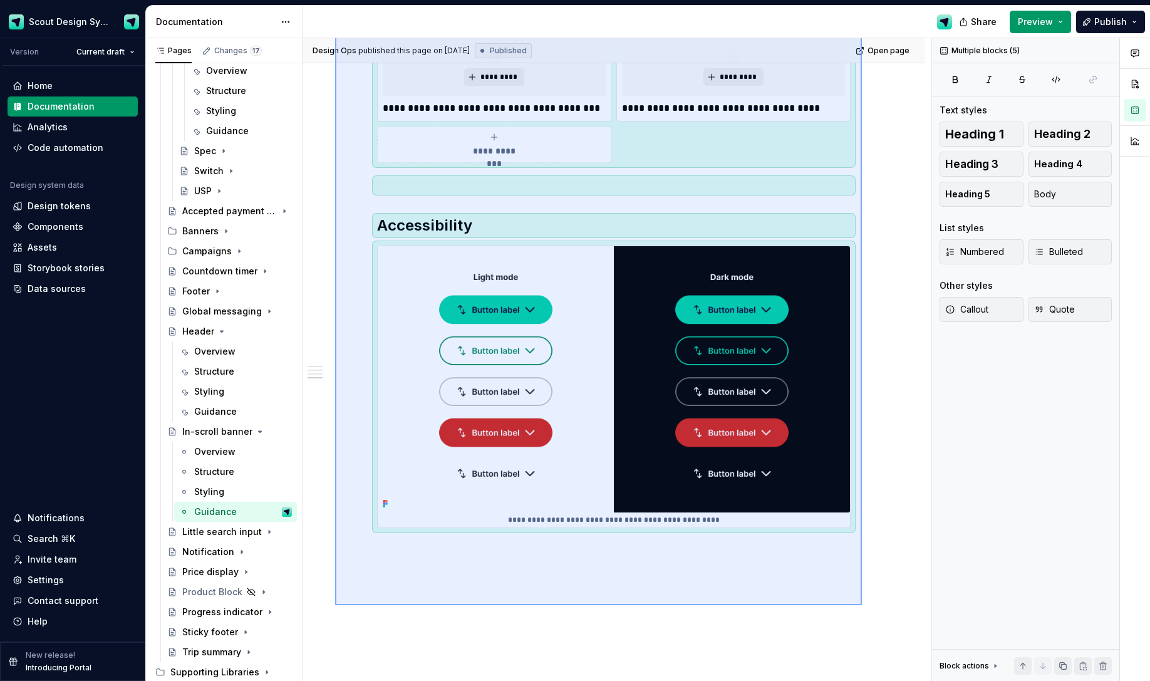
drag, startPoint x: 337, startPoint y: 195, endPoint x: 862, endPoint y: 604, distance: 665.5
click at [862, 472] on div "**********" at bounding box center [617, 359] width 629 height 643
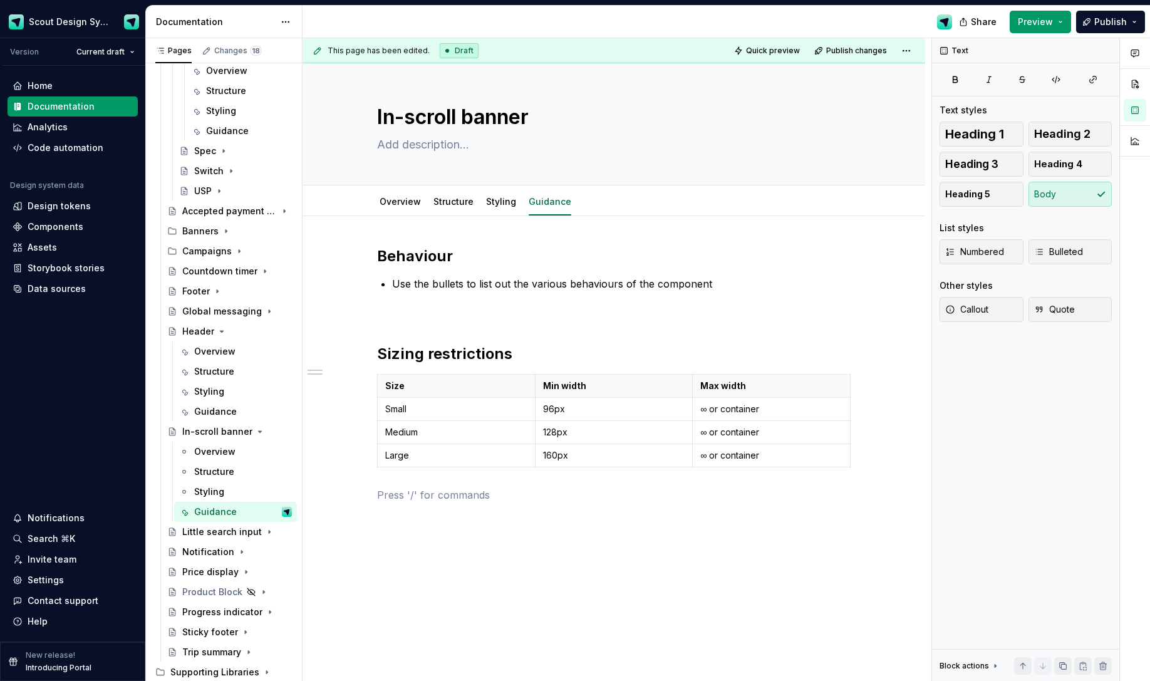
scroll to position [3, 0]
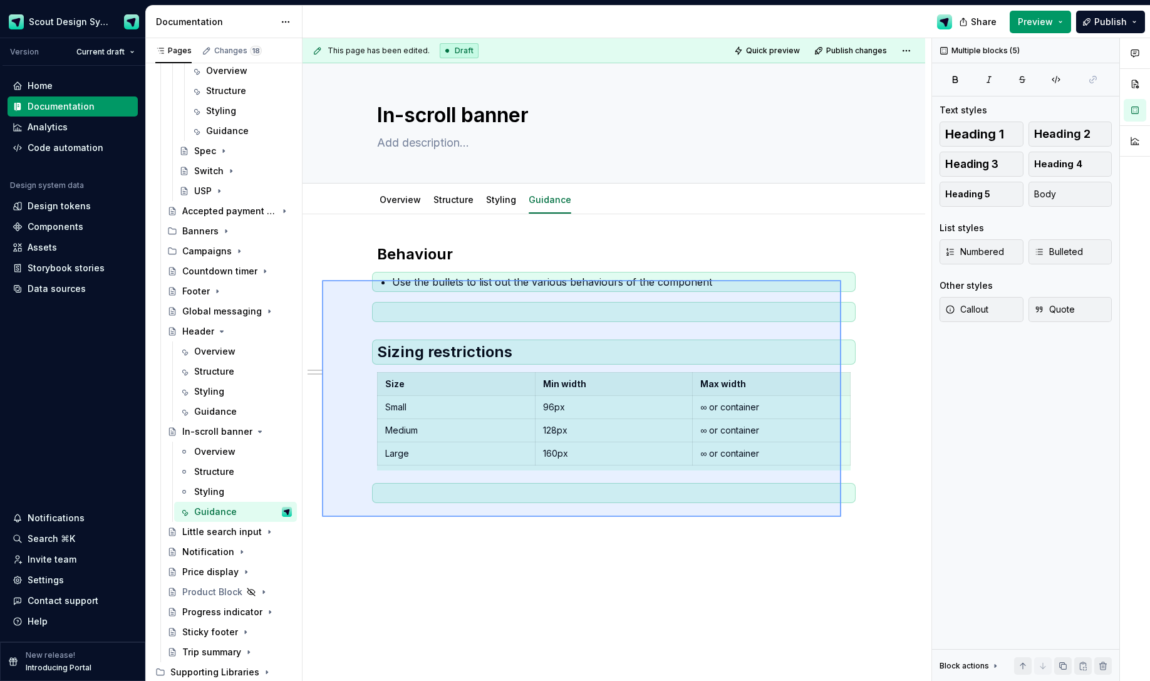
drag, startPoint x: 539, startPoint y: 345, endPoint x: 323, endPoint y: 279, distance: 225.9
click at [323, 279] on div "This page has been edited. Draft Quick preview Publish changes In-scroll banner…" at bounding box center [617, 359] width 629 height 643
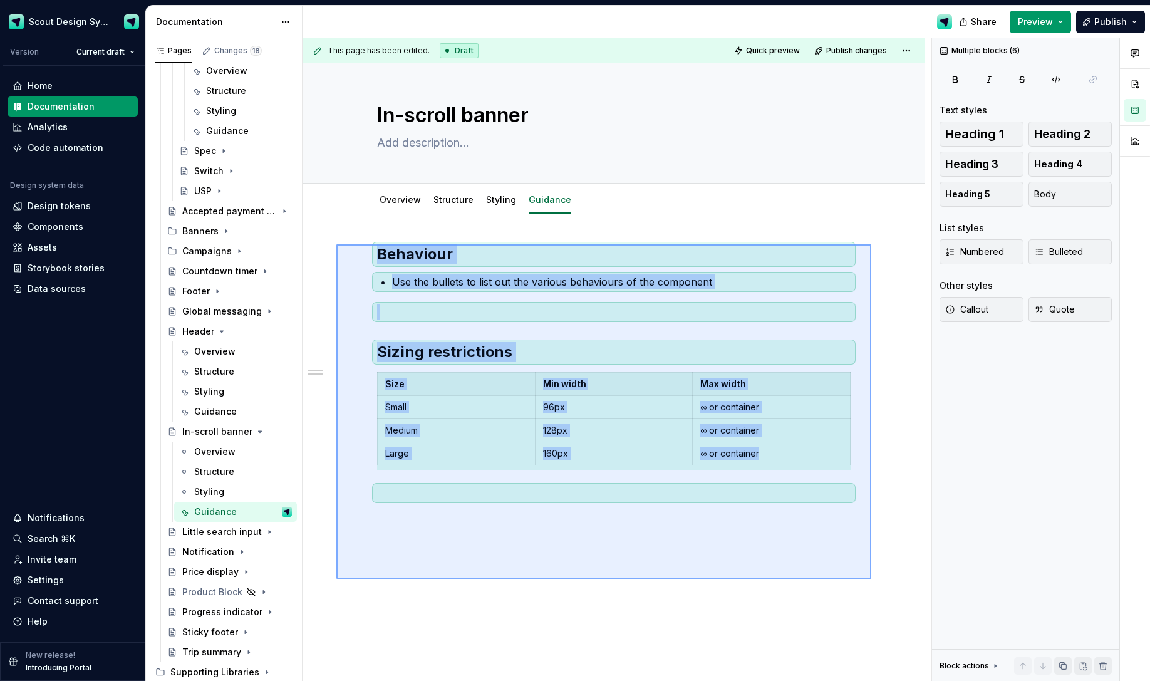
drag, startPoint x: 336, startPoint y: 244, endPoint x: 869, endPoint y: 579, distance: 629.3
click at [871, 472] on div "This page has been edited. Draft Quick preview Publish changes In-scroll banner…" at bounding box center [617, 359] width 629 height 643
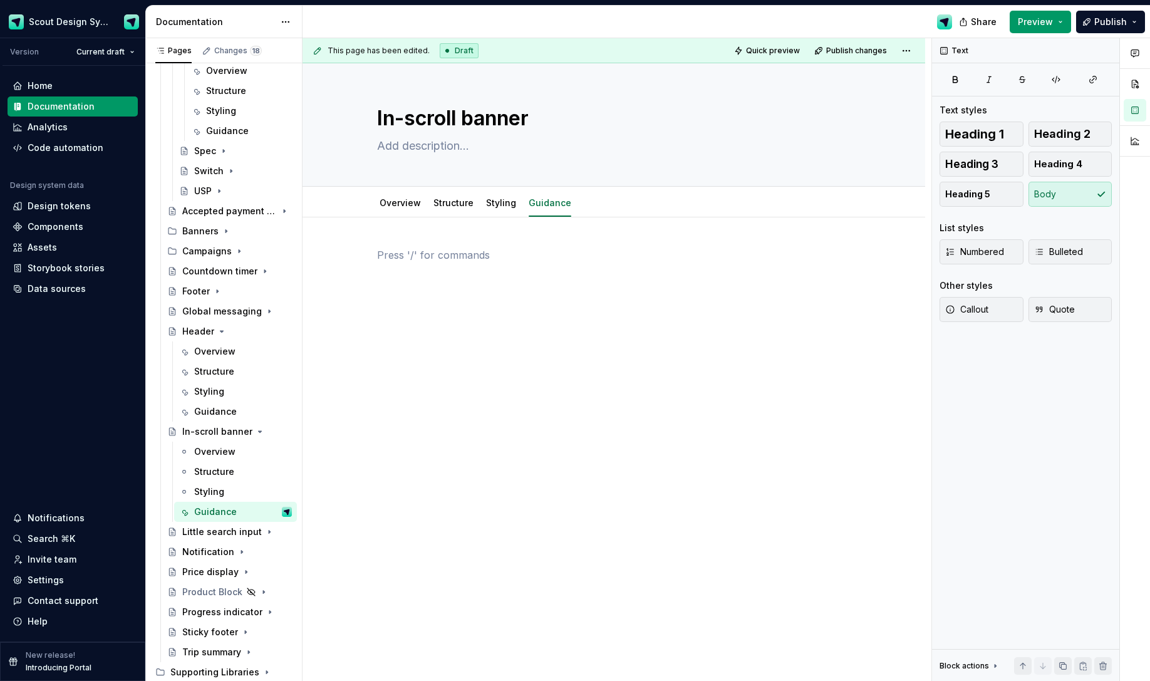
scroll to position [0, 0]
drag, startPoint x: 737, startPoint y: 588, endPoint x: 724, endPoint y: 577, distance: 16.0
click at [736, 472] on div "In-scroll banner Edit header Overview Structure Styling Guidance" at bounding box center [614, 372] width 623 height 618
type textarea "*"
